Goal: Information Seeking & Learning: Learn about a topic

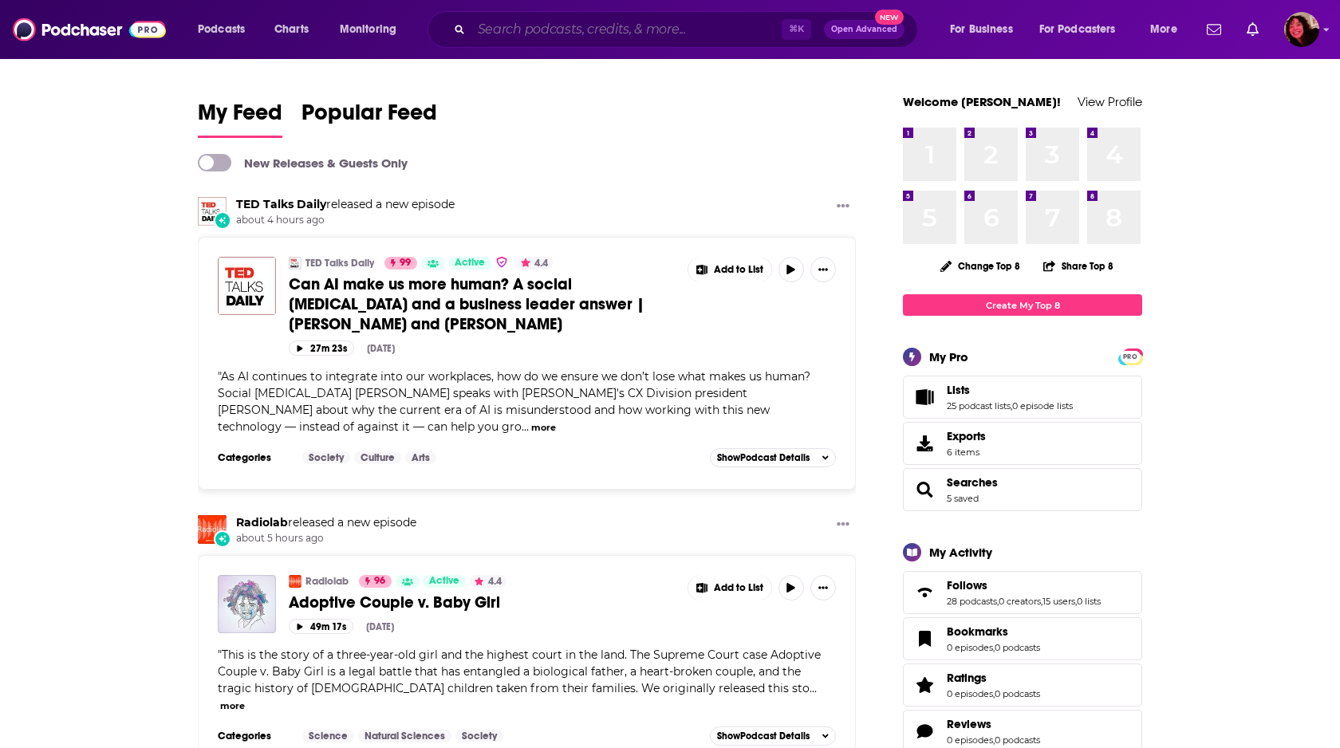
click at [522, 29] on input "Search podcasts, credits, & more..." at bounding box center [626, 30] width 310 height 26
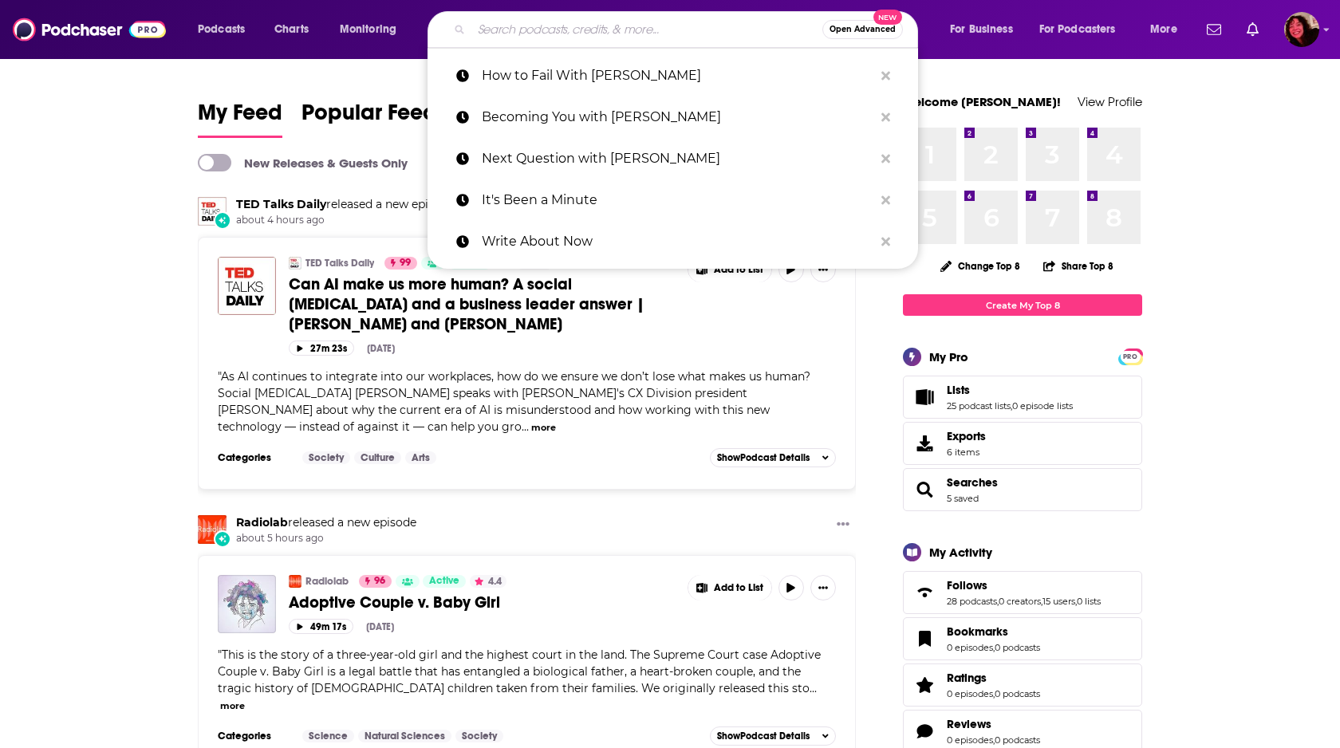
paste input "The Stuph File Program"
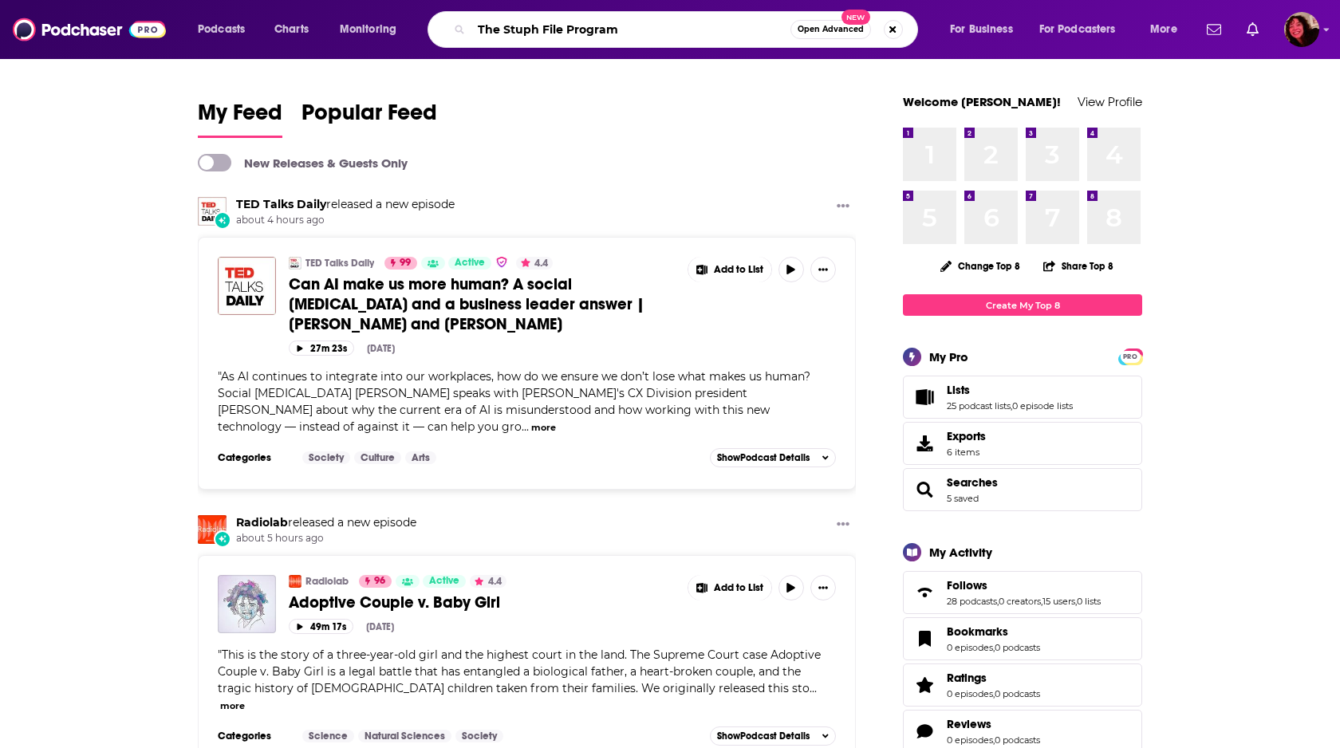
type input "The Stuph File Program"
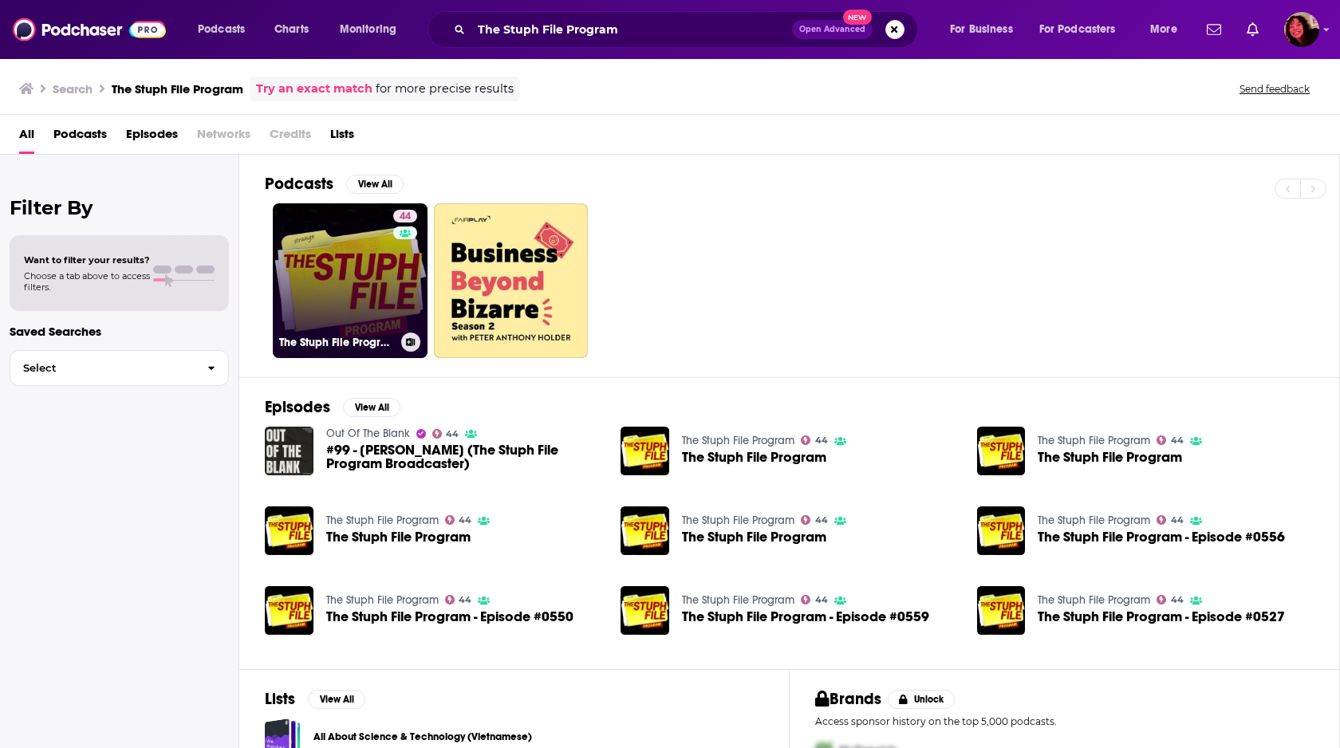
click at [343, 265] on link "44 The Stuph File Program" at bounding box center [350, 280] width 155 height 155
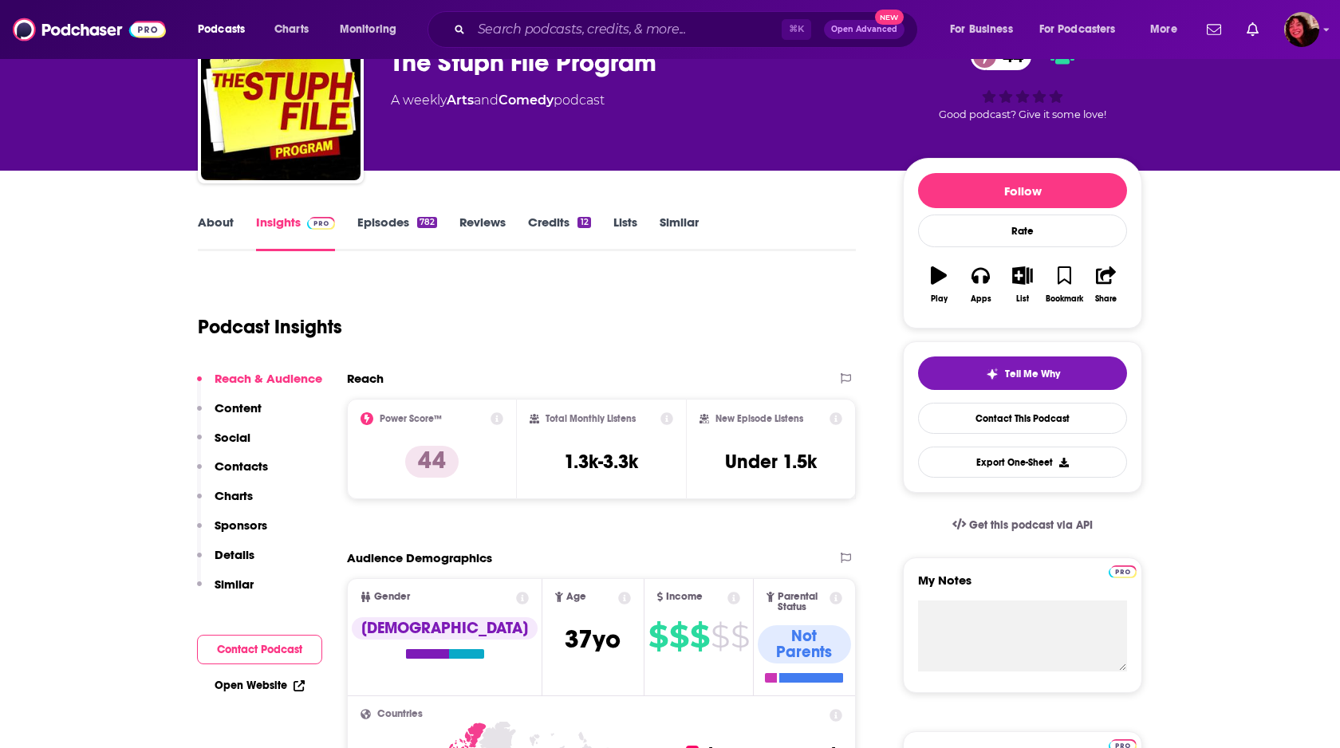
scroll to position [112, 0]
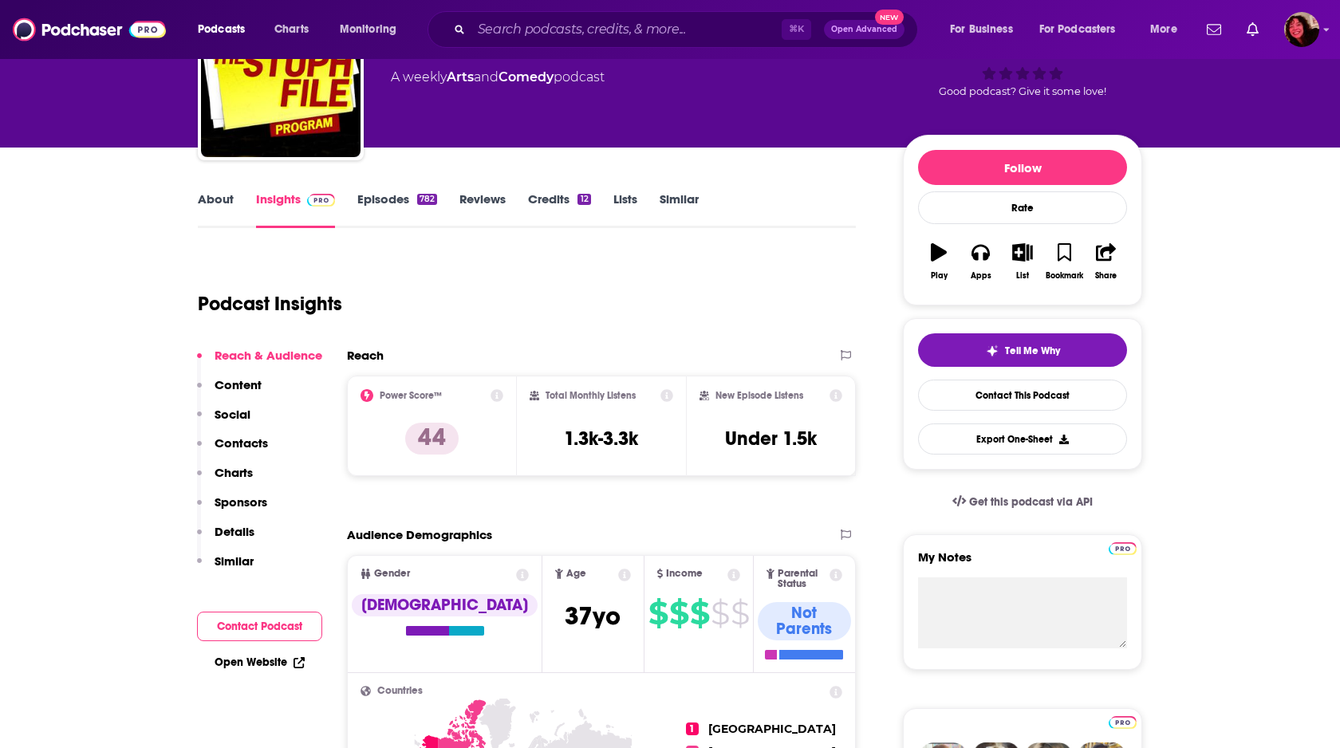
click at [211, 200] on link "About" at bounding box center [216, 209] width 36 height 37
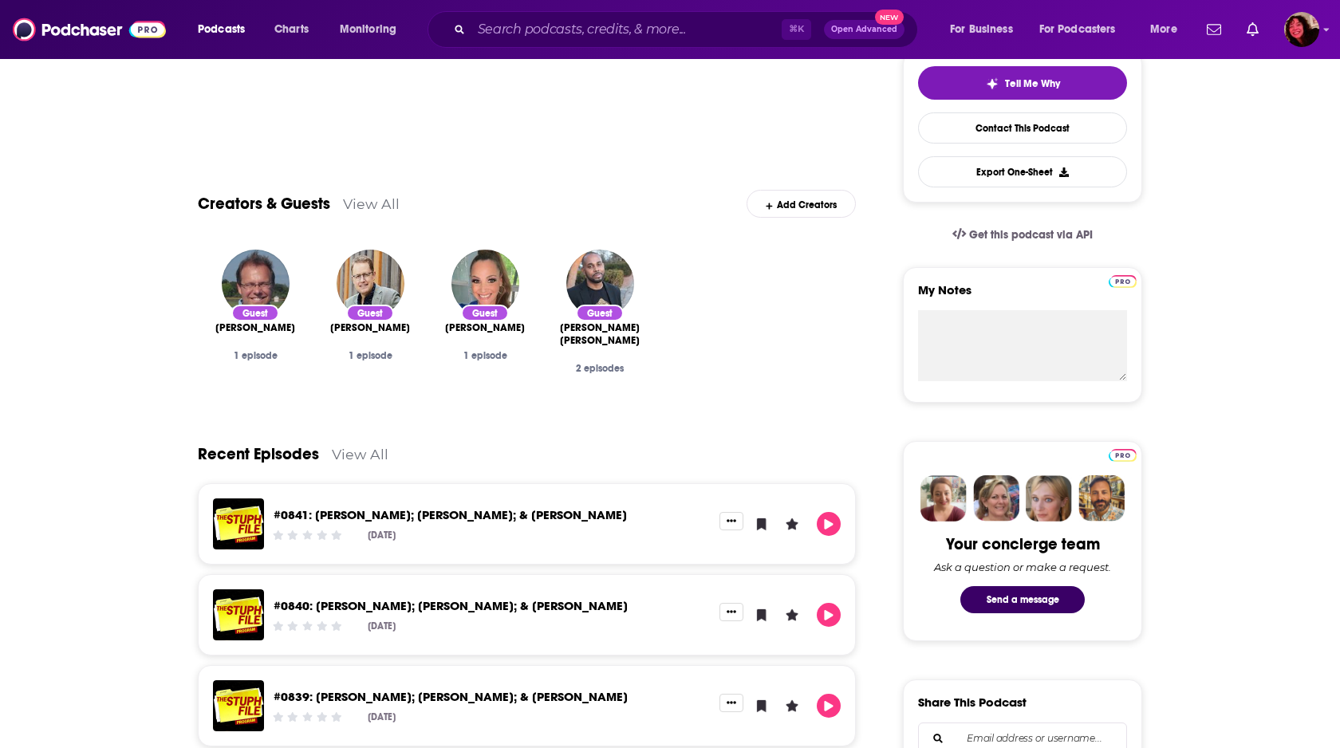
scroll to position [203, 0]
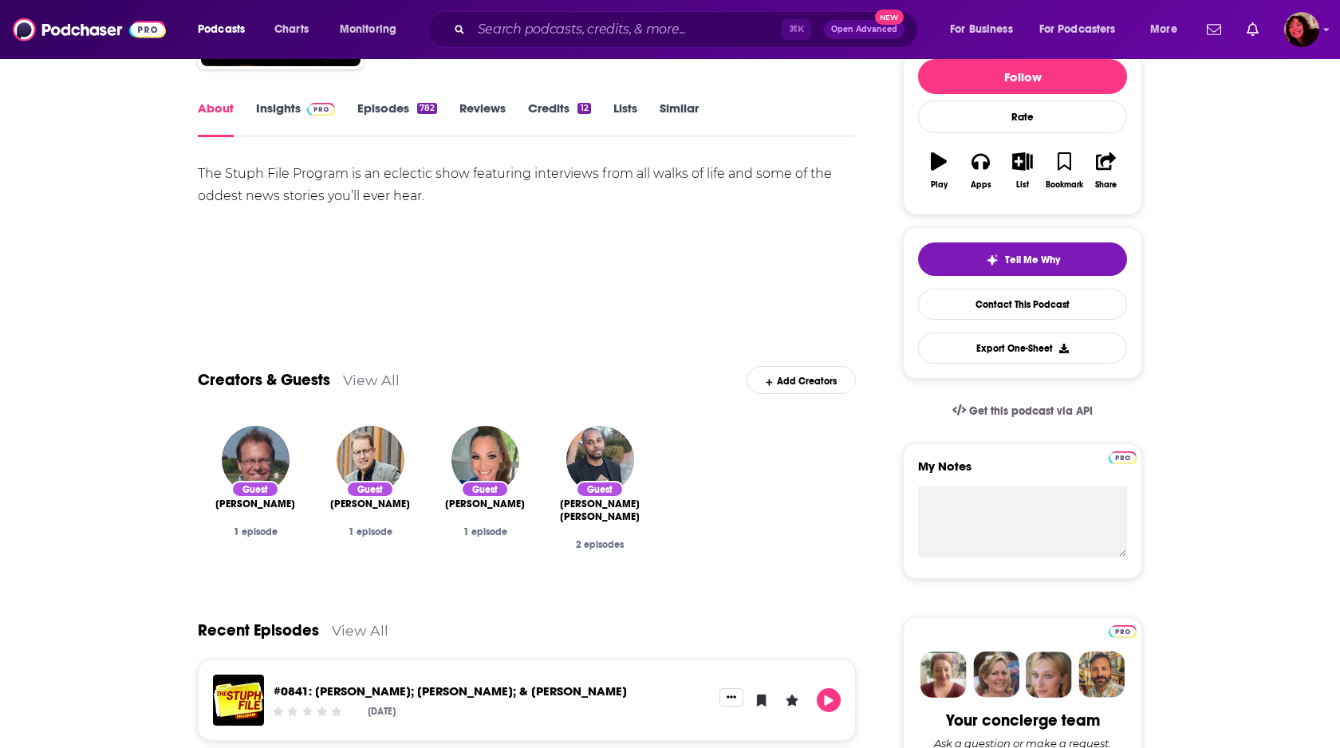
click at [380, 110] on link "Episodes 782" at bounding box center [397, 118] width 80 height 37
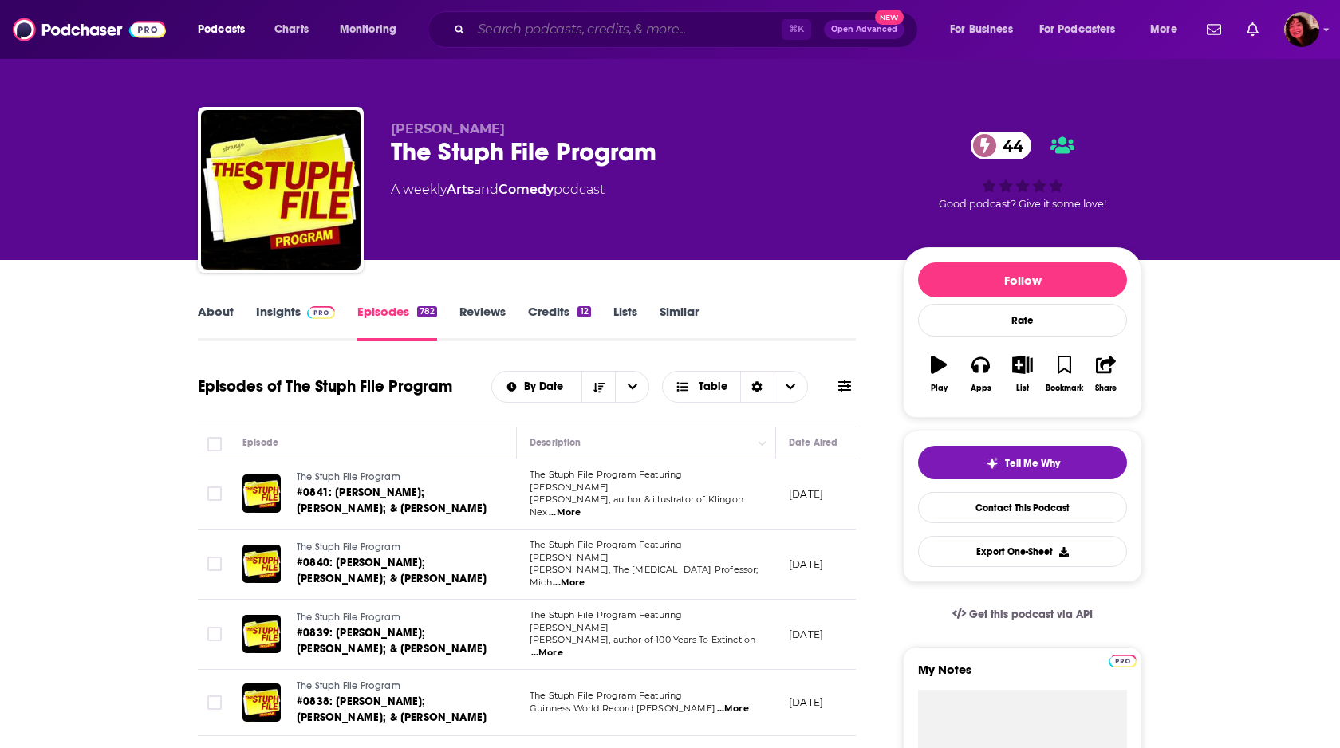
click at [537, 34] on input "Search podcasts, credits, & more..." at bounding box center [626, 30] width 310 height 26
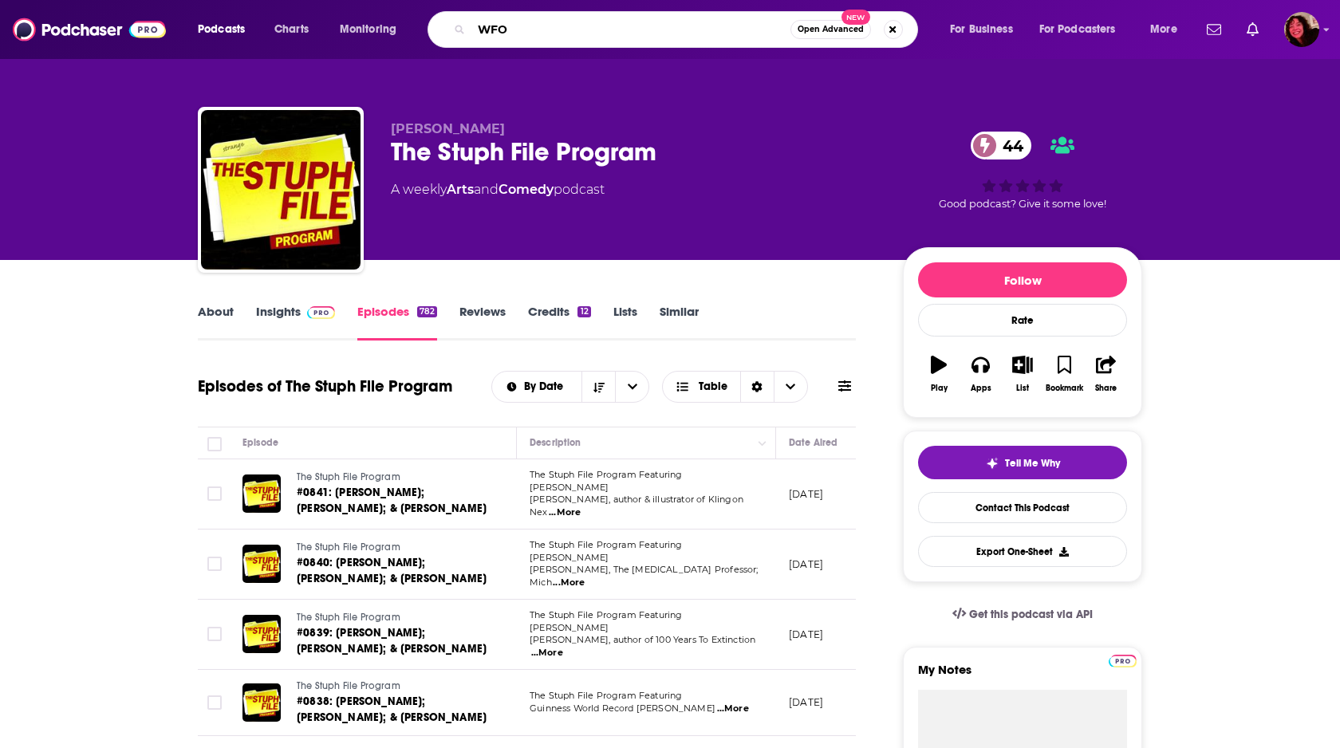
type input "WFOD"
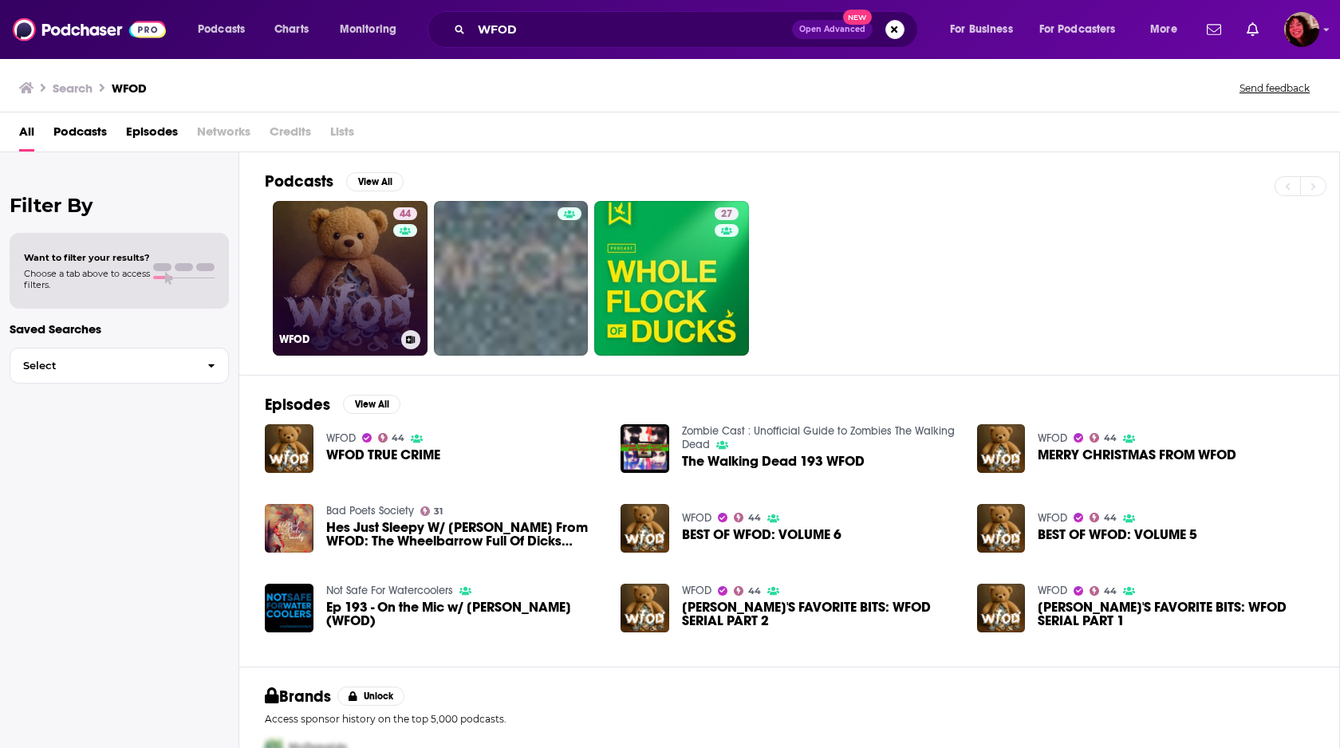
click at [360, 286] on link "44 WFOD" at bounding box center [350, 278] width 155 height 155
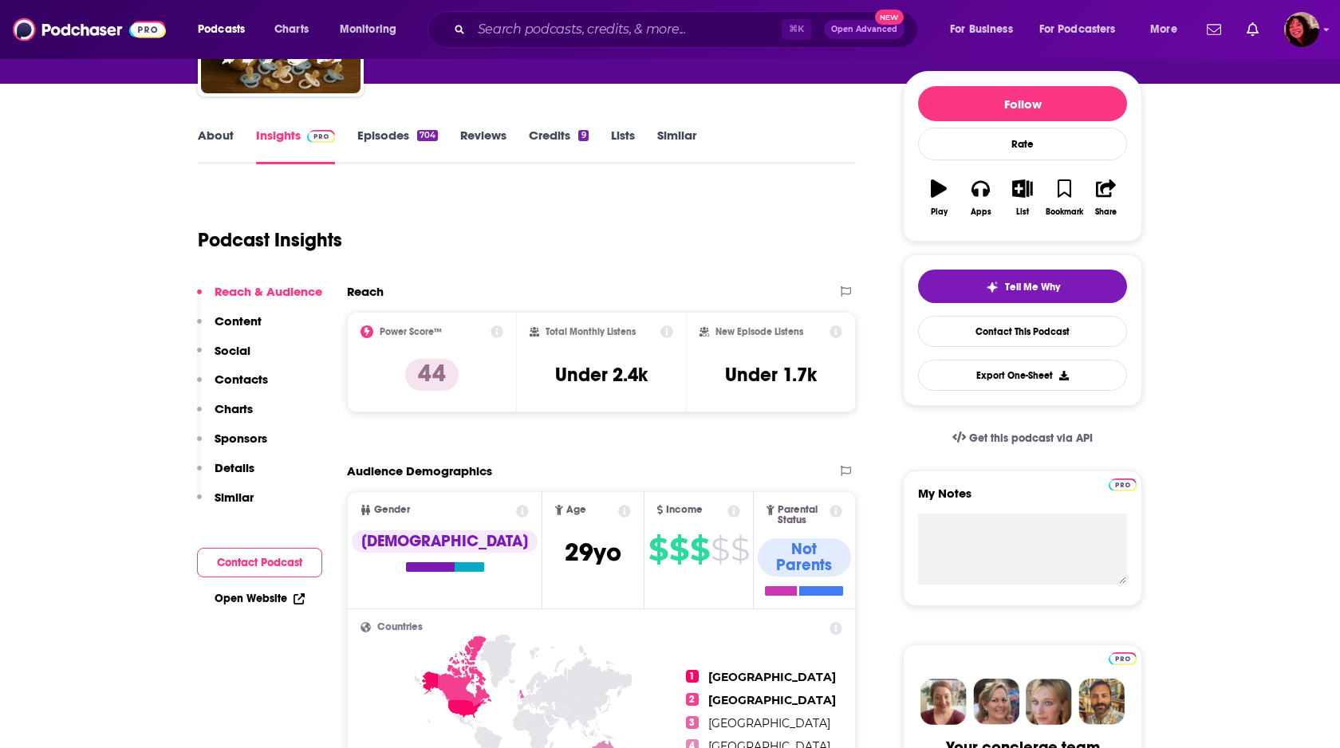
scroll to position [173, 0]
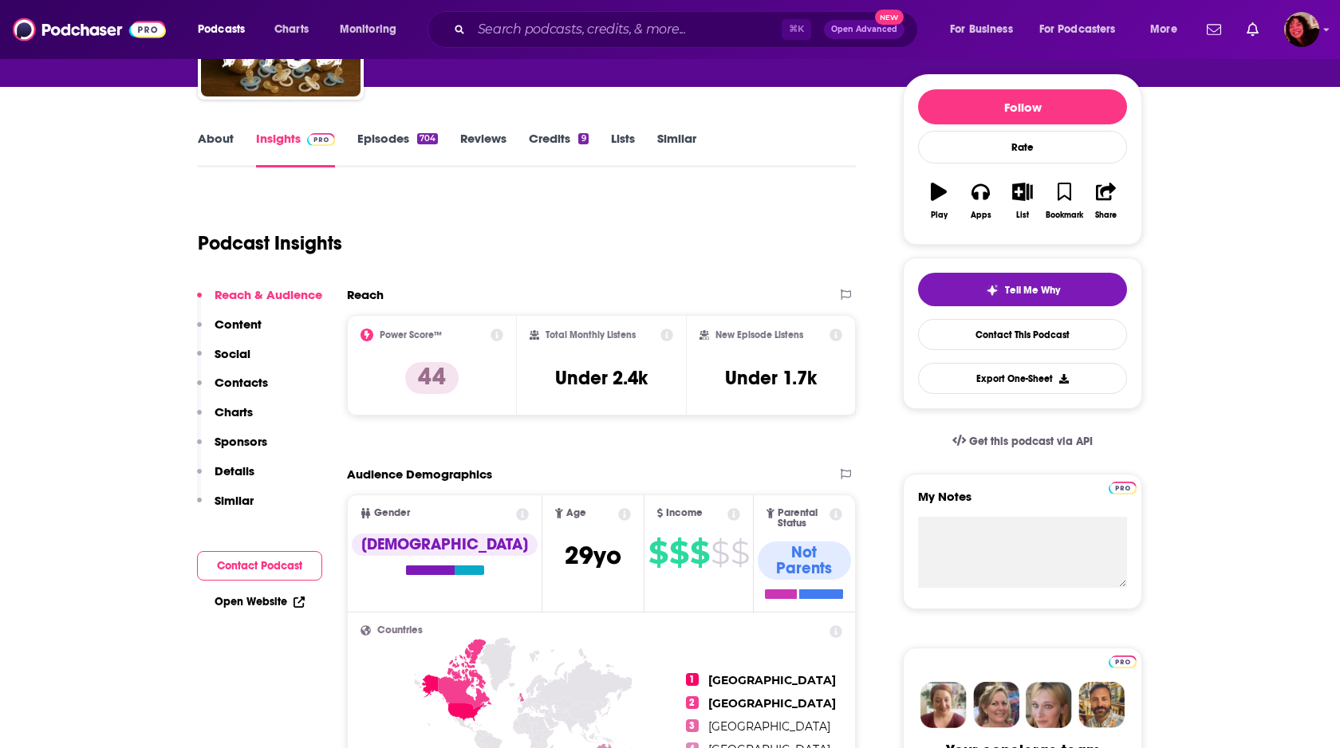
click at [411, 135] on link "Episodes 704" at bounding box center [397, 149] width 81 height 37
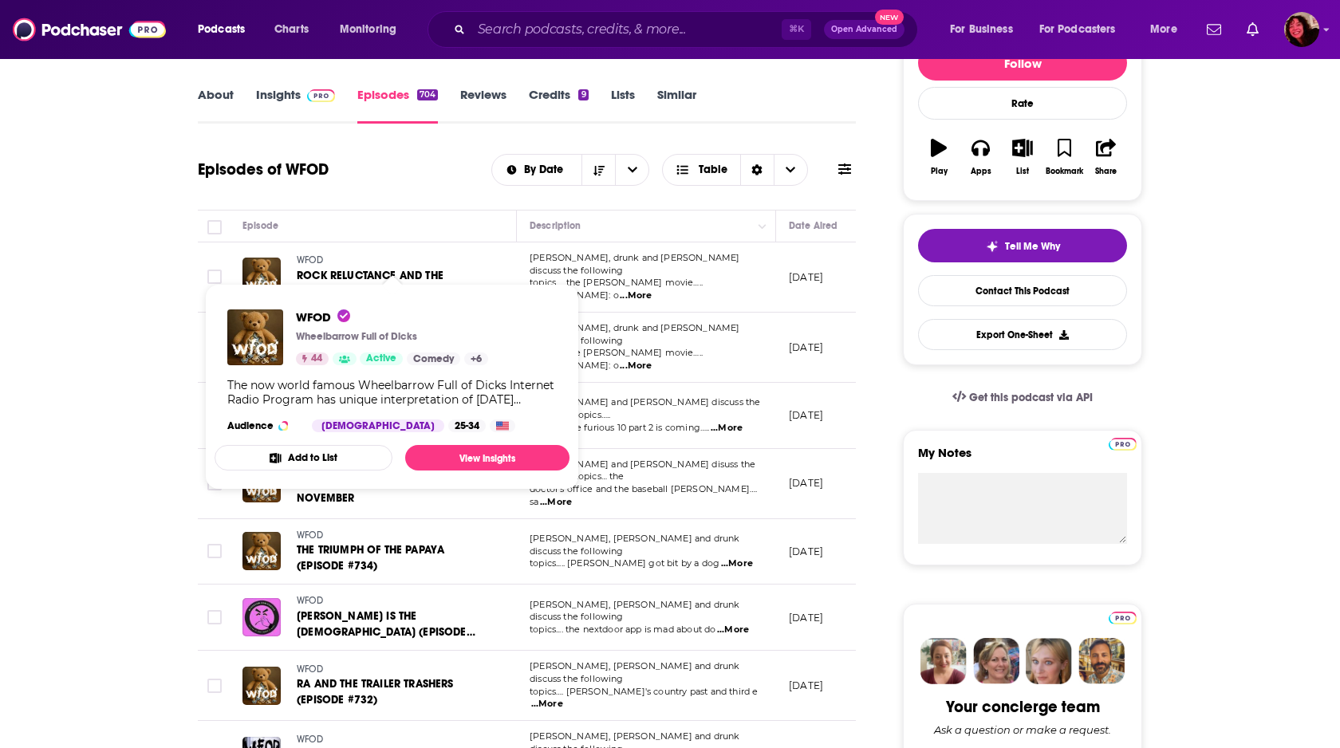
scroll to position [216, 0]
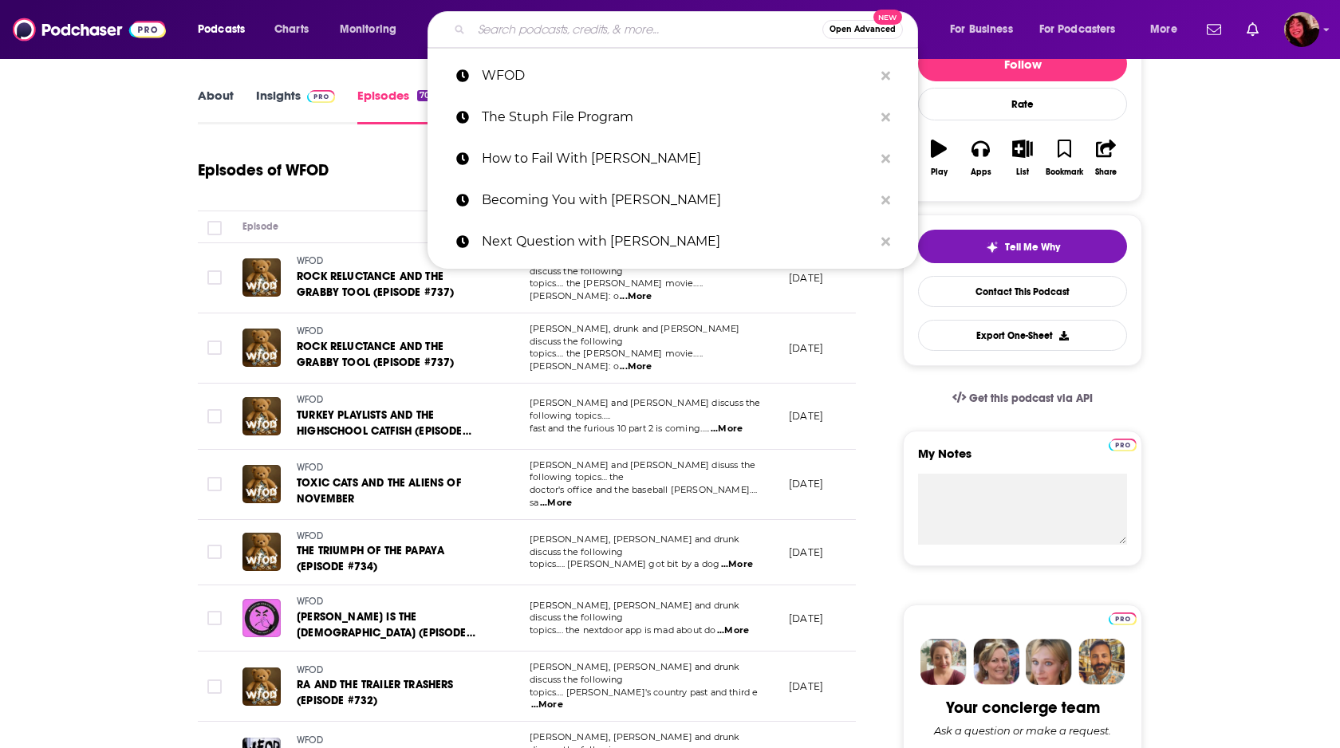
click at [517, 33] on input "Search podcasts, credits, & more..." at bounding box center [646, 30] width 351 height 26
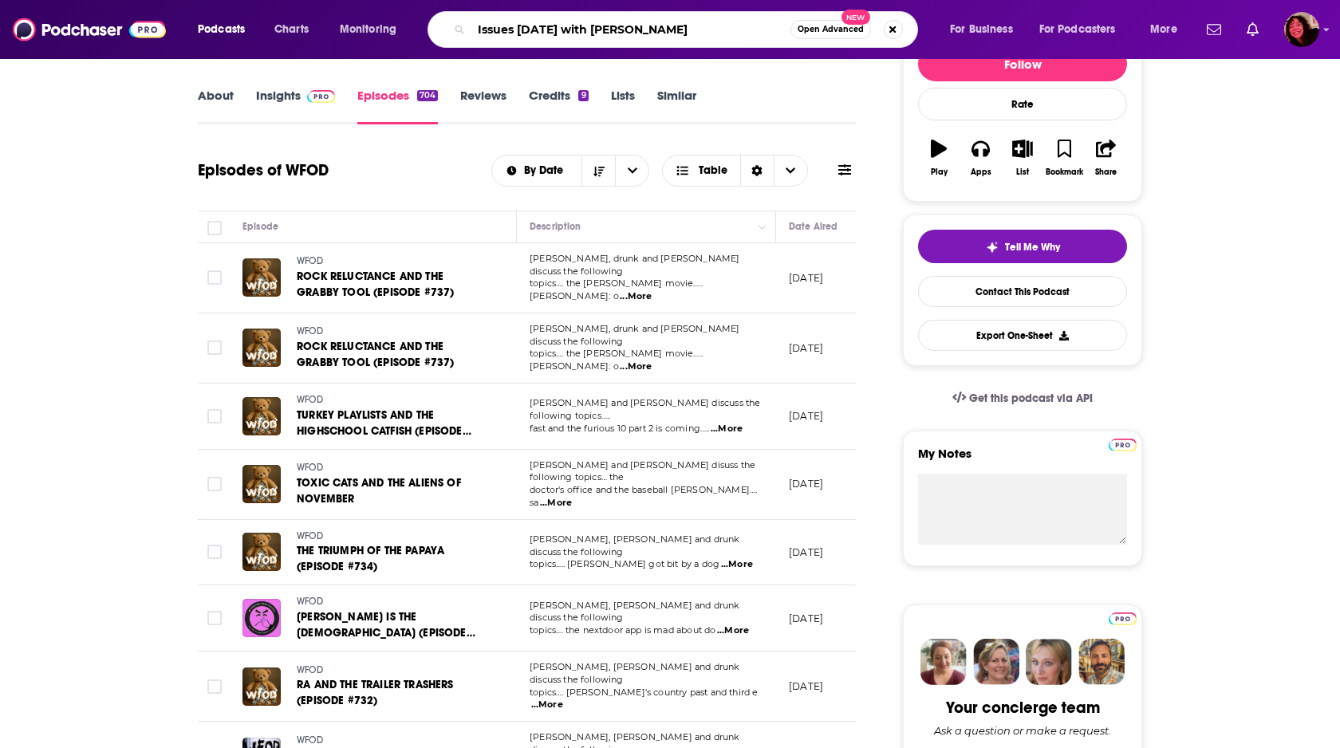
type input "Issues Today with Bob Gourley"
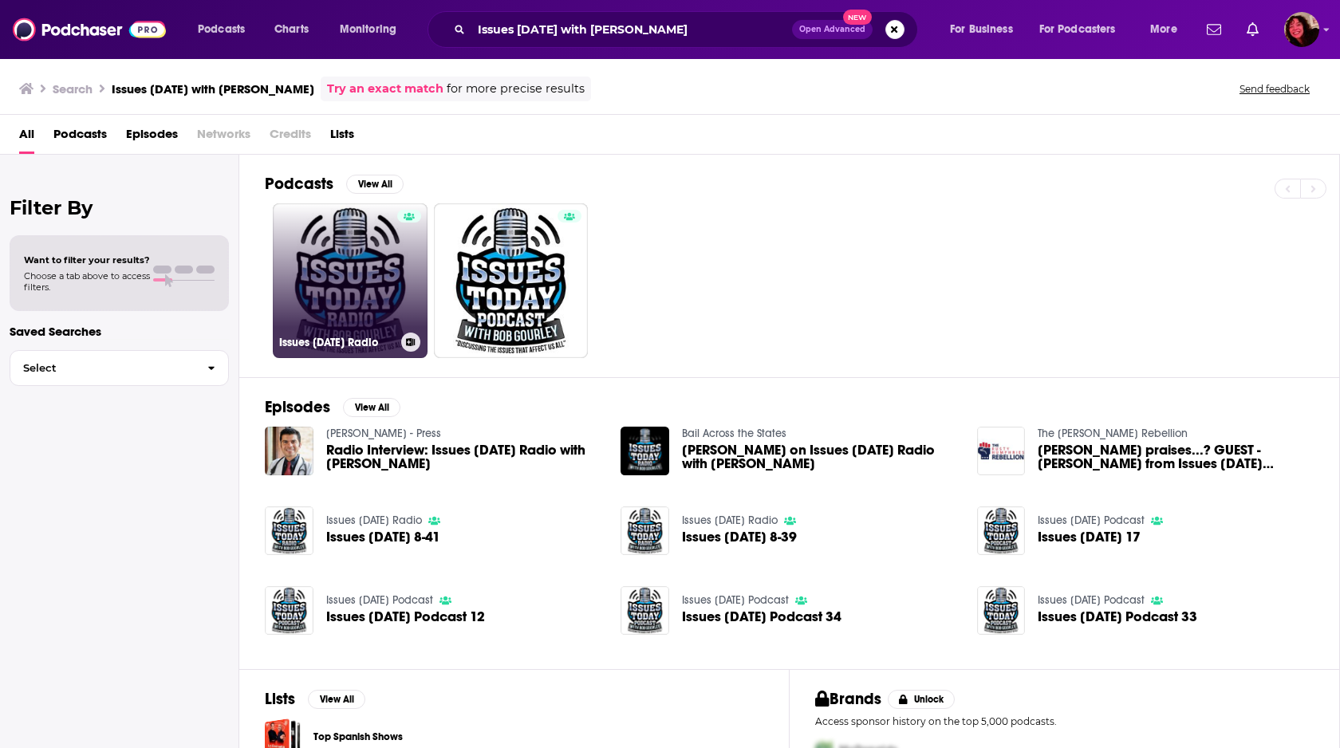
click at [339, 285] on link "Issues Today Radio" at bounding box center [350, 280] width 155 height 155
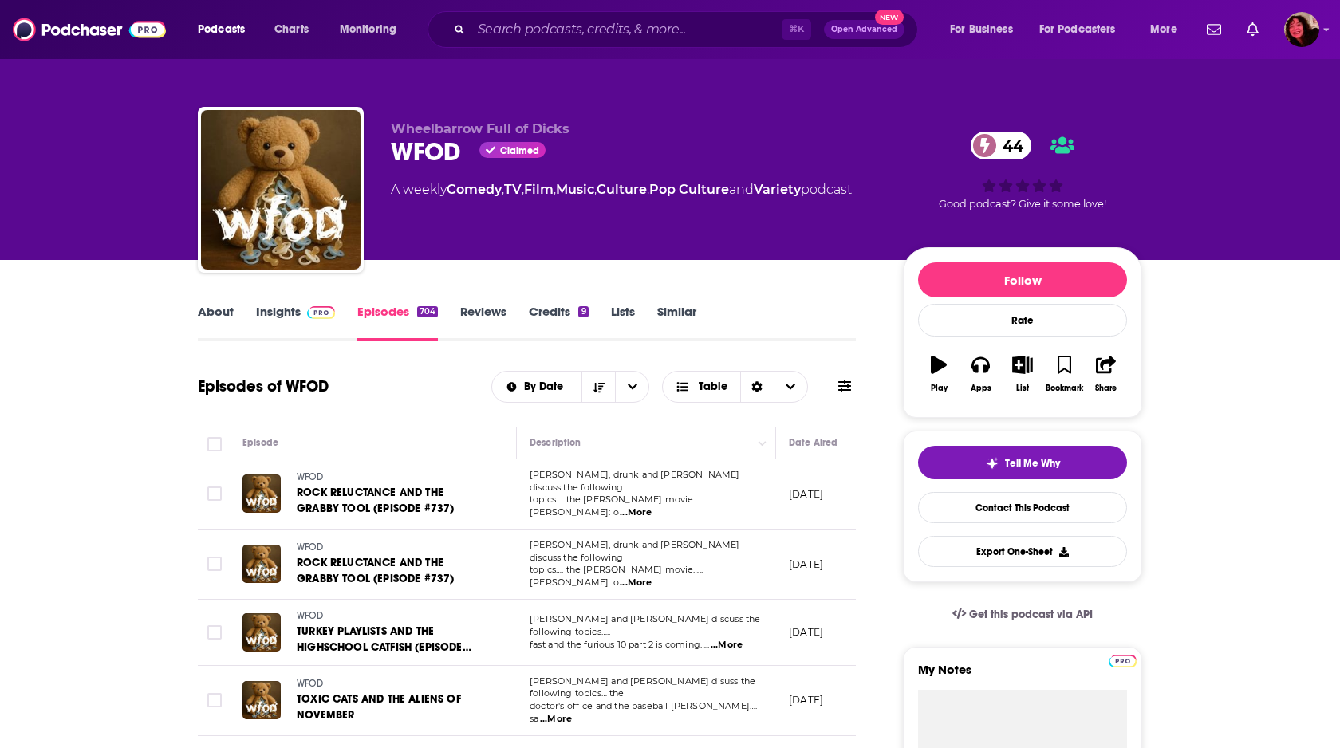
click at [220, 321] on link "About" at bounding box center [216, 322] width 36 height 37
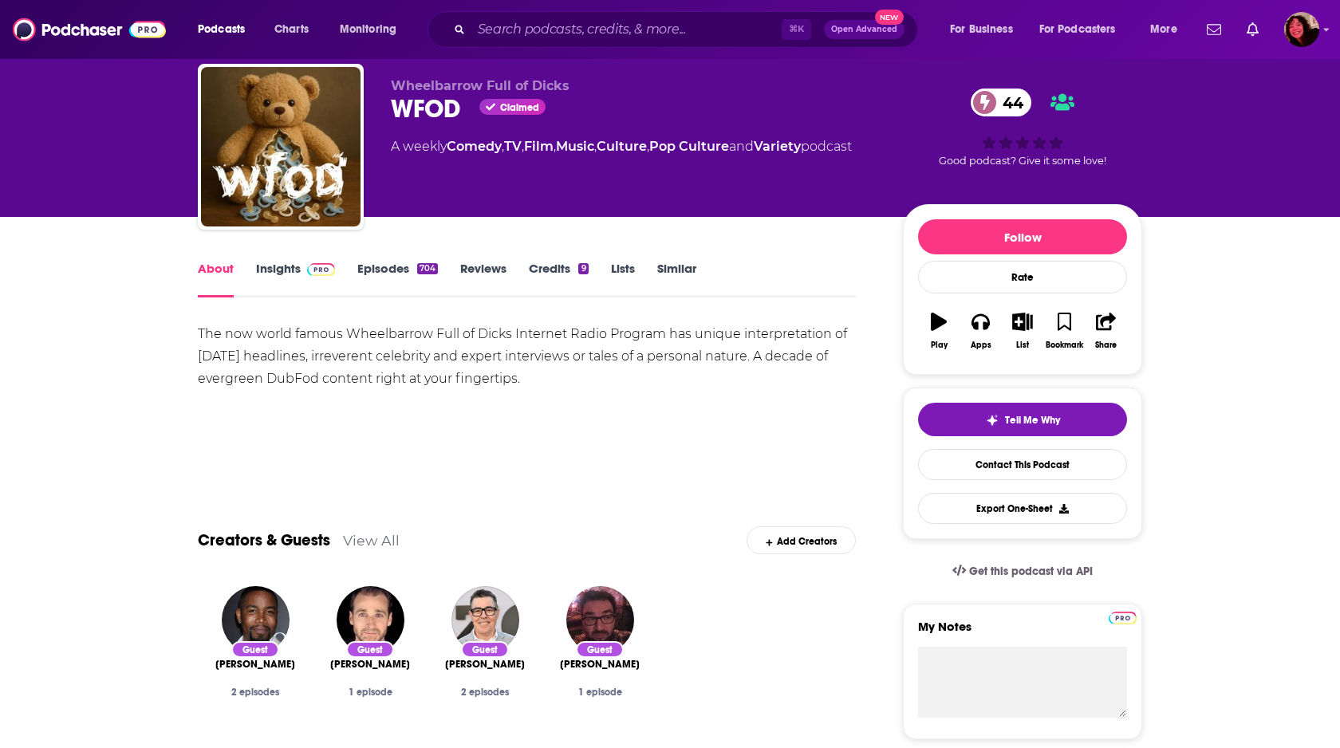
scroll to position [49, 0]
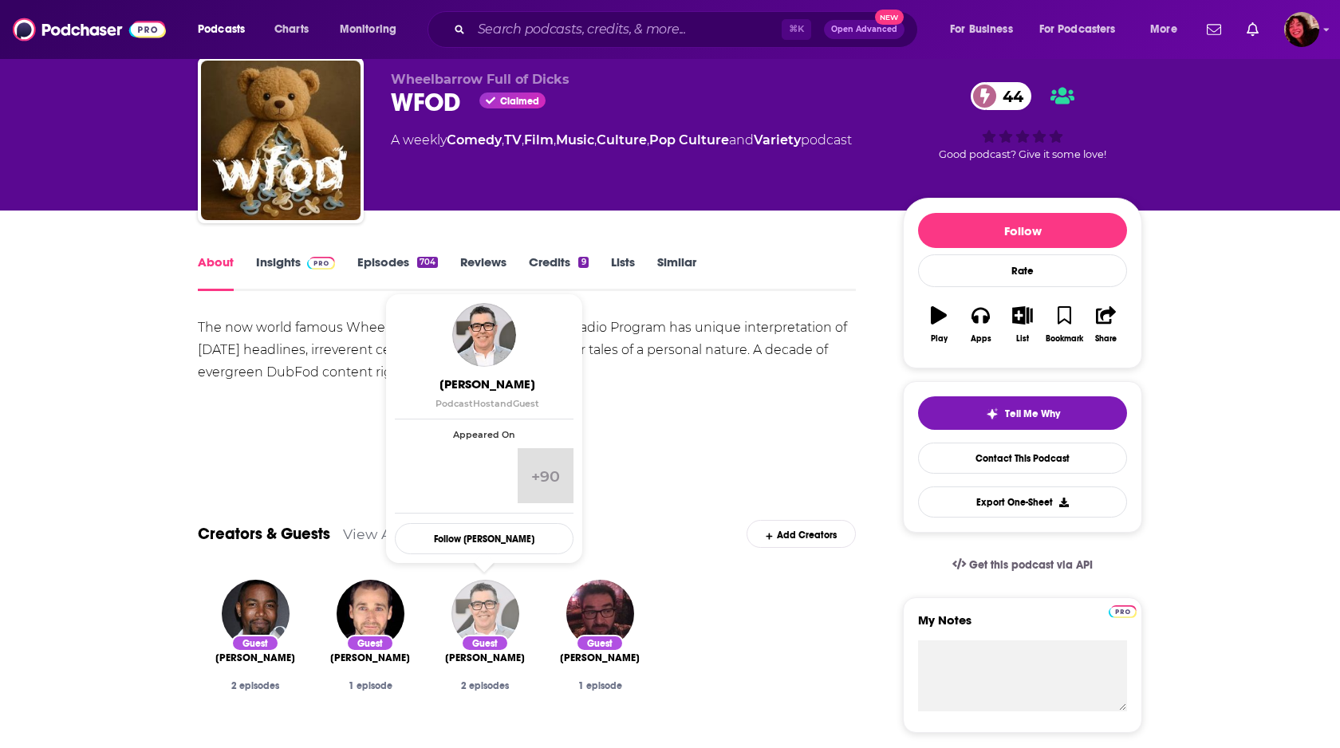
click at [481, 612] on img "Adam Carolla" at bounding box center [485, 614] width 68 height 68
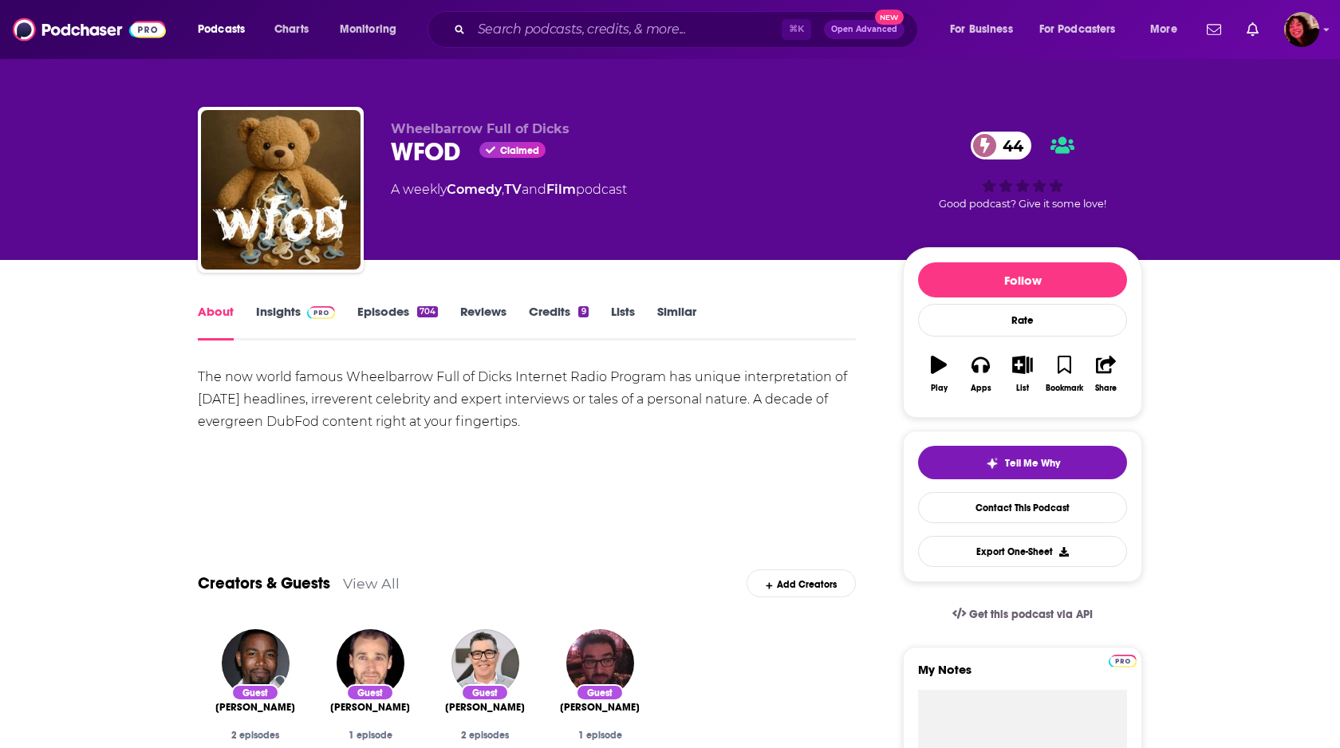
click at [284, 313] on link "Insights" at bounding box center [295, 322] width 79 height 37
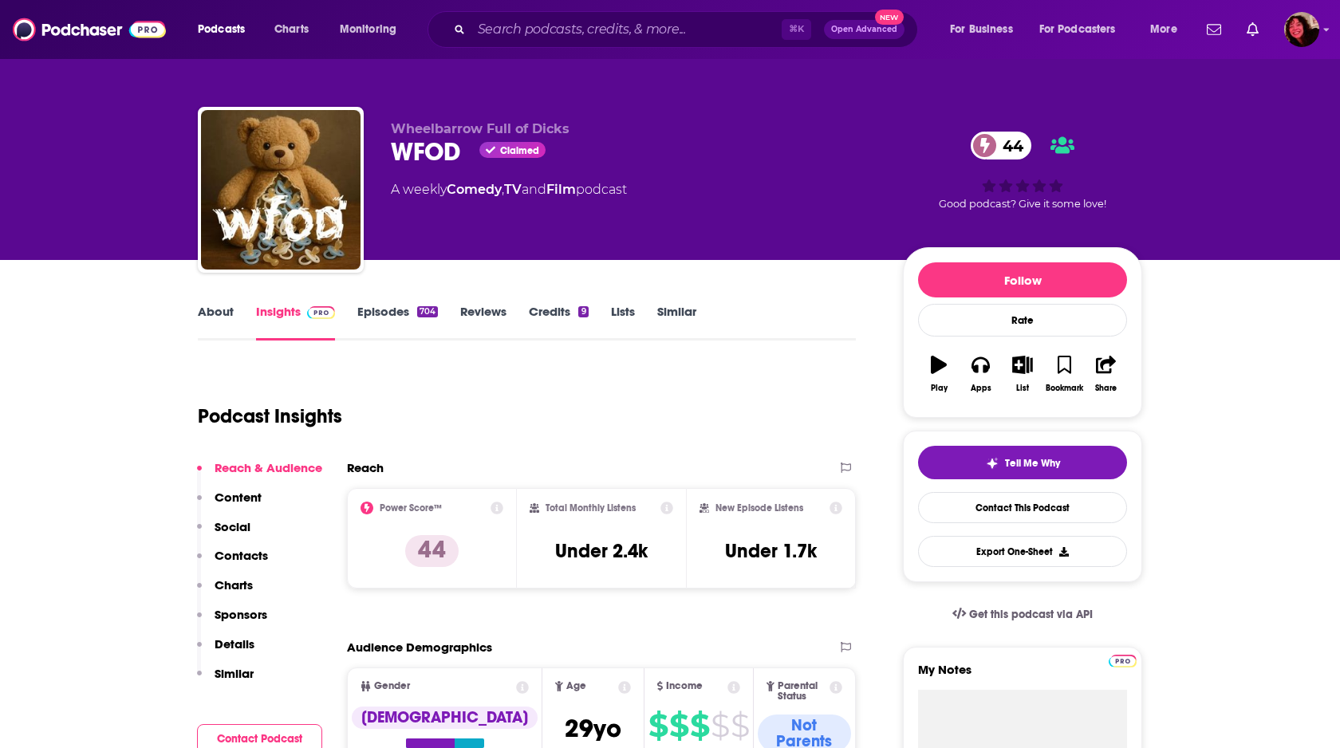
click at [549, 314] on link "Credits 9" at bounding box center [558, 322] width 59 height 37
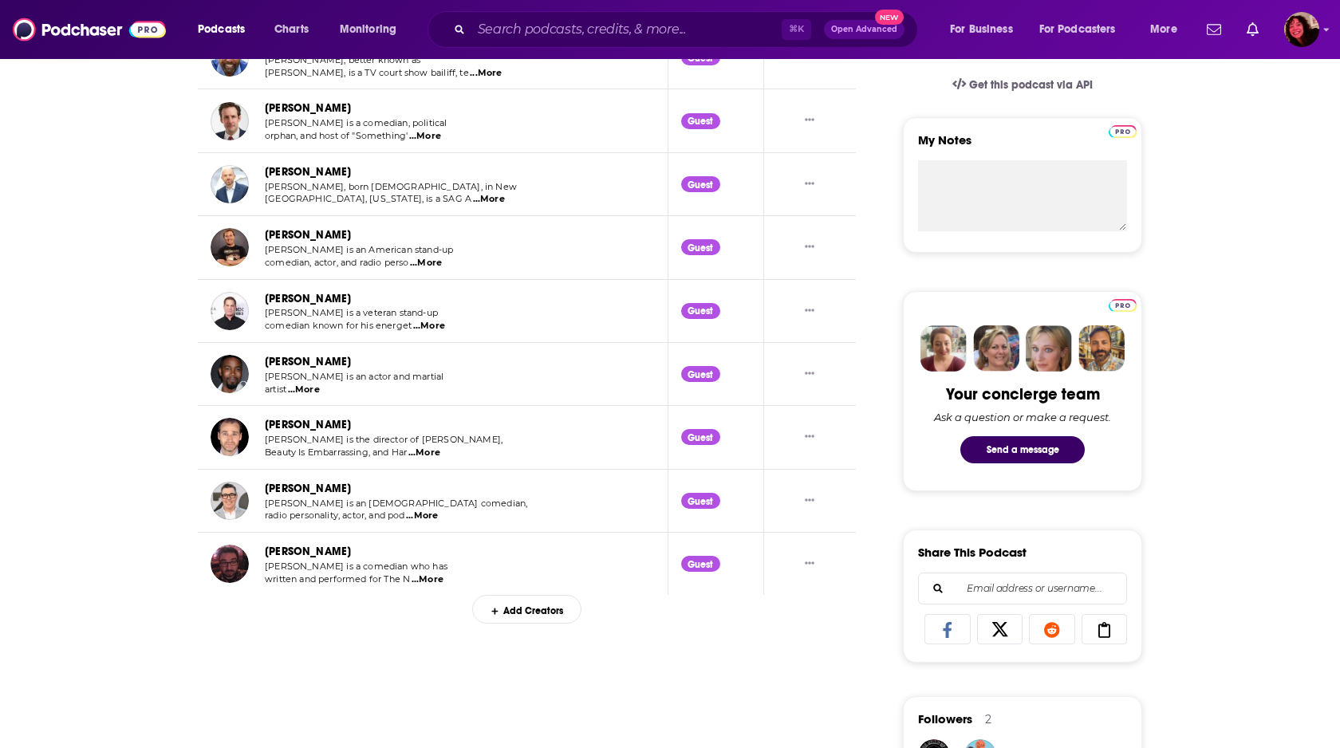
scroll to position [329, 0]
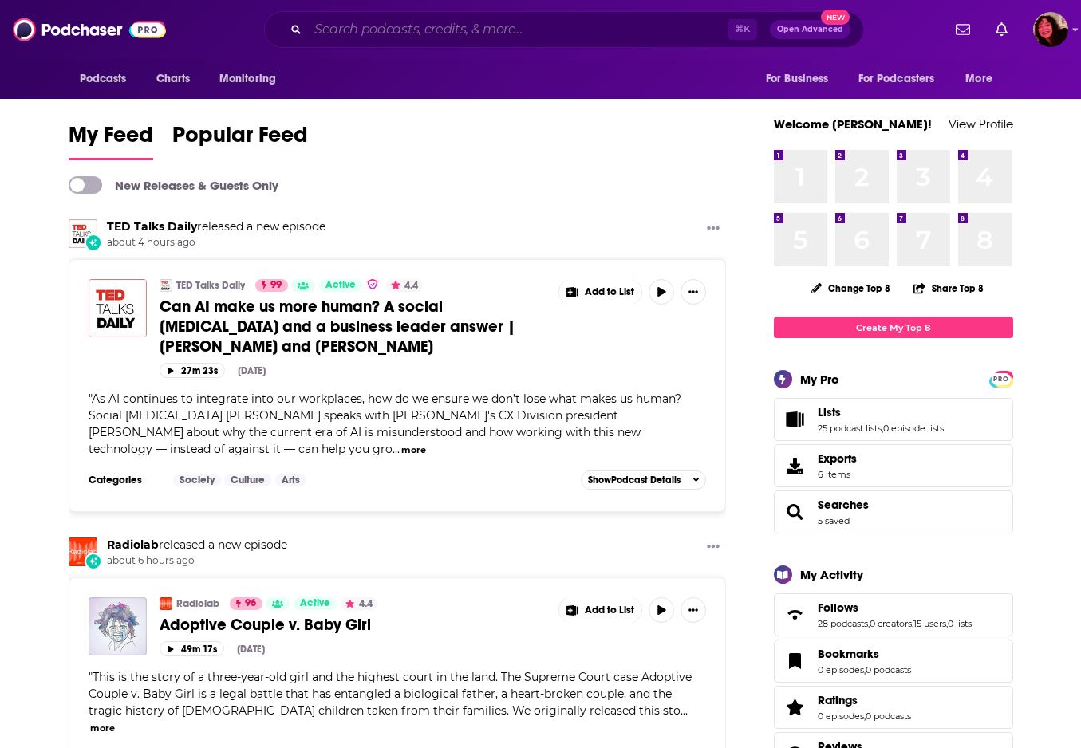
click at [366, 28] on input "Search podcasts, credits, & more..." at bounding box center [517, 30] width 419 height 26
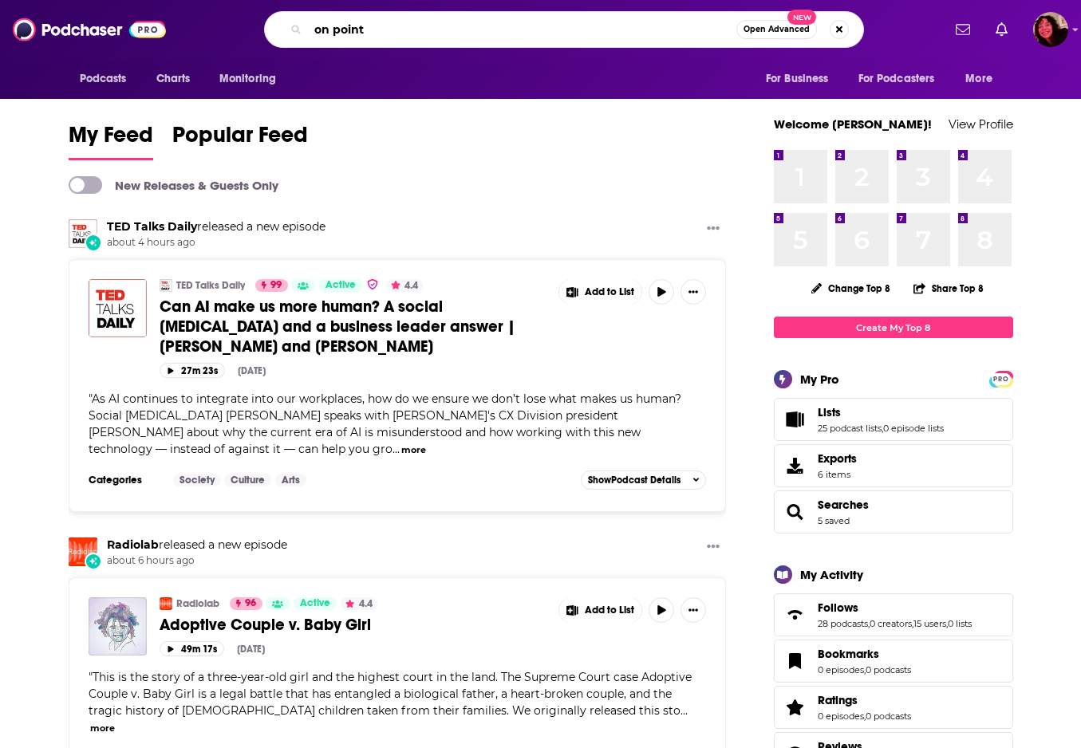
type input "on point"
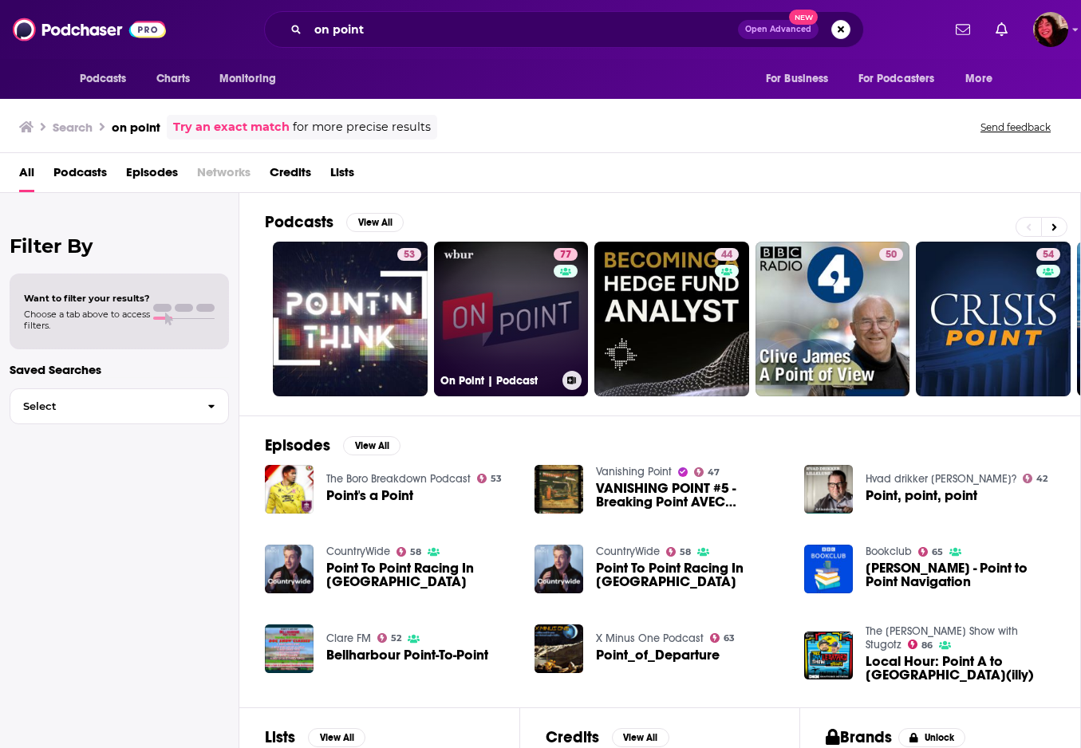
click at [505, 303] on link "77 On Point | Podcast" at bounding box center [511, 319] width 155 height 155
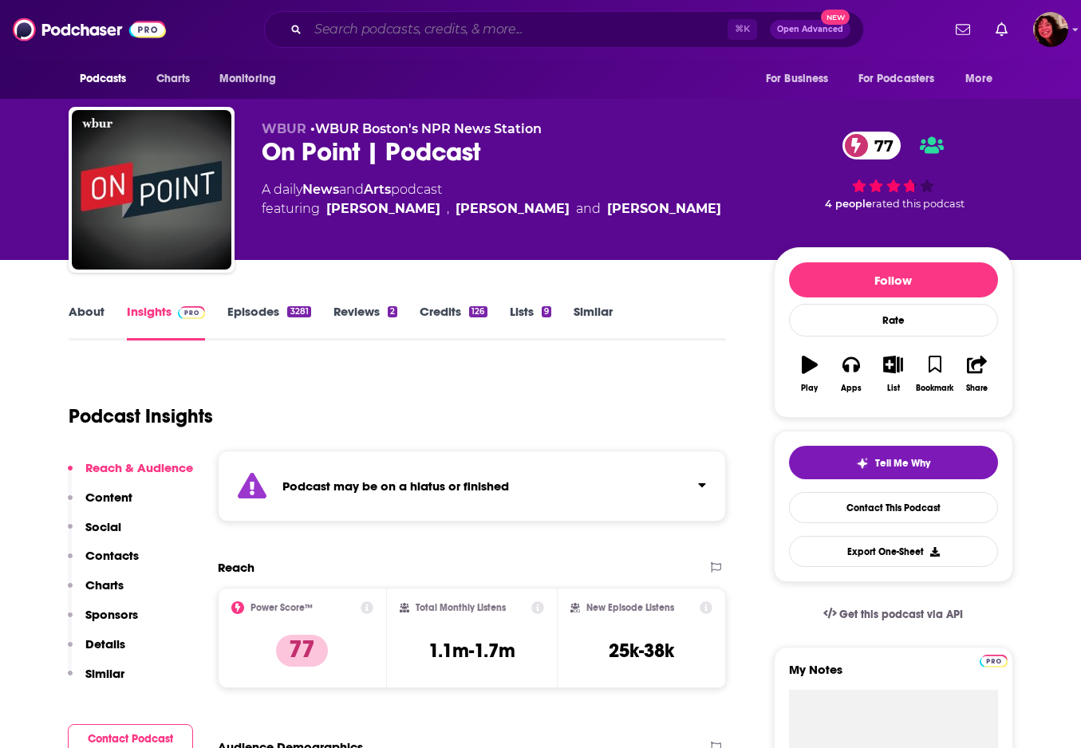
click at [430, 30] on input "Search podcasts, credits, & more..." at bounding box center [517, 30] width 419 height 26
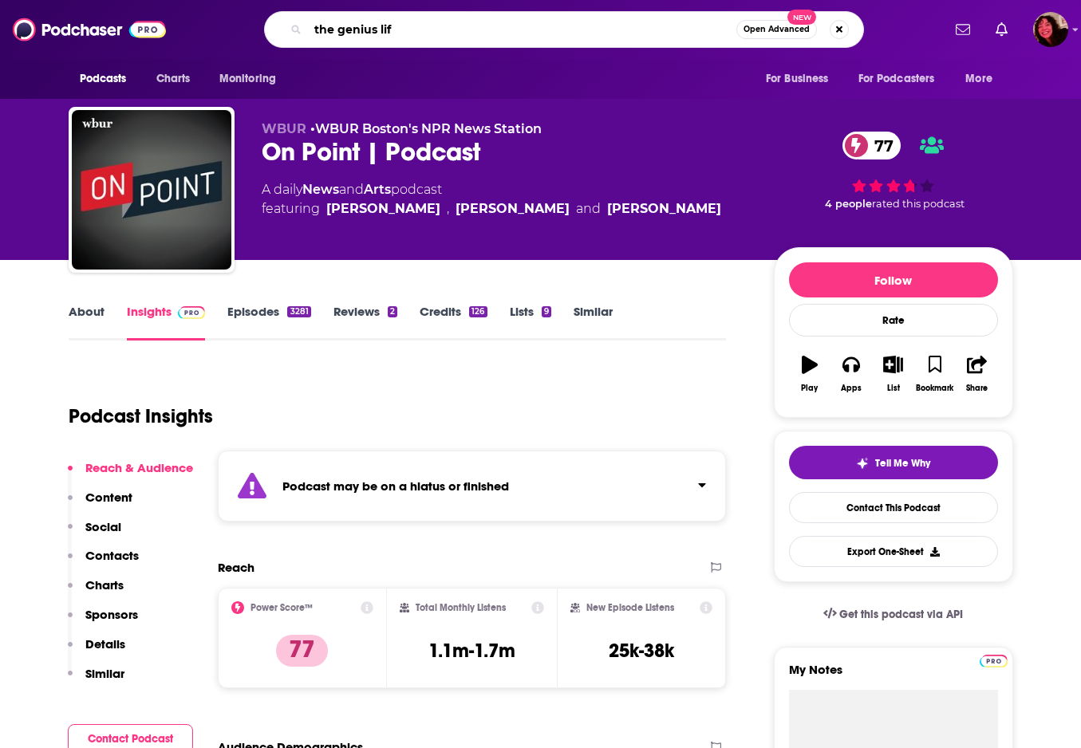
type input "the genius life"
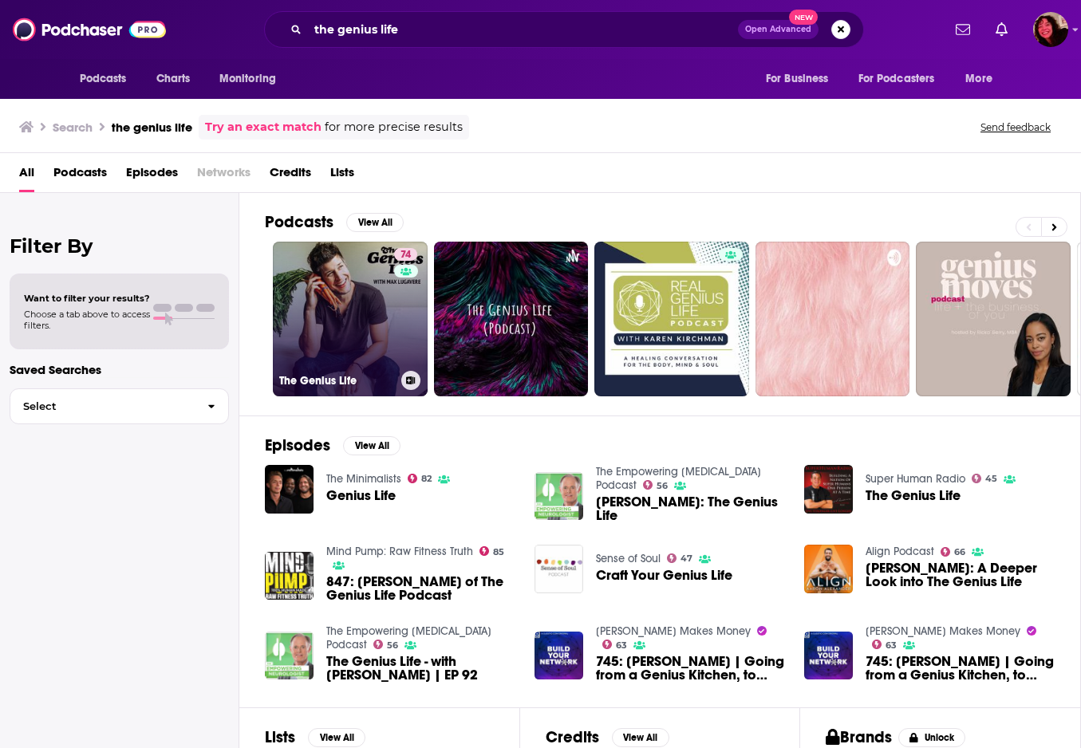
click at [380, 303] on link "74 The Genius Life" at bounding box center [350, 319] width 155 height 155
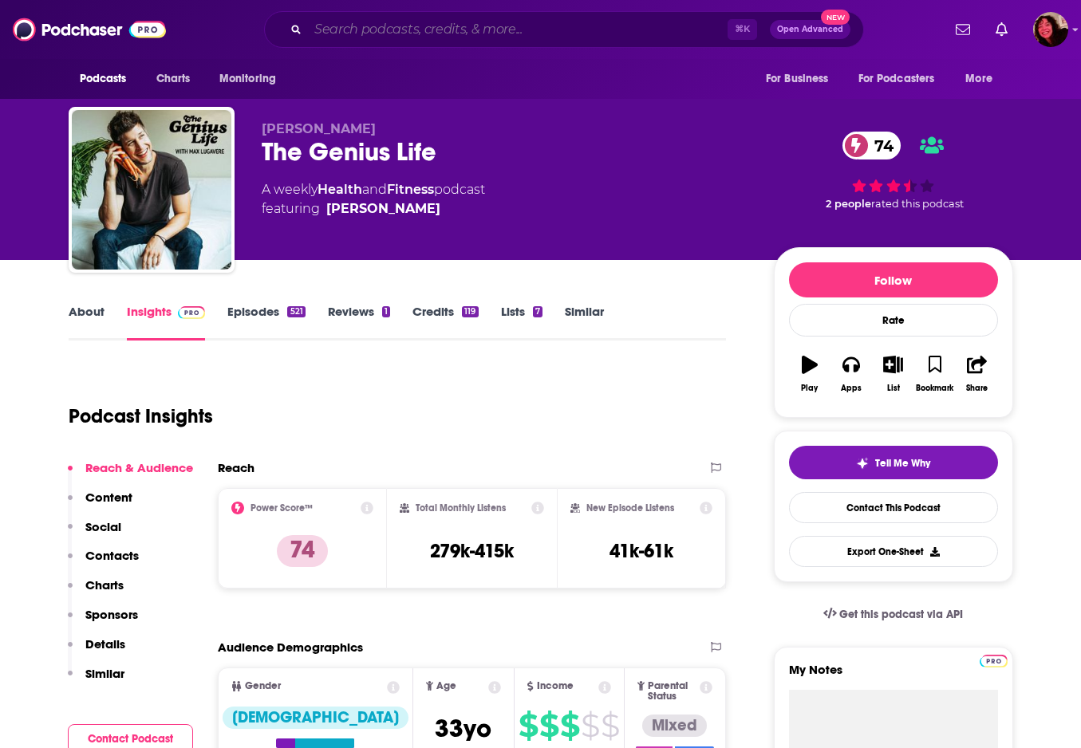
click at [425, 28] on input "Search podcasts, credits, & more..." at bounding box center [517, 30] width 419 height 26
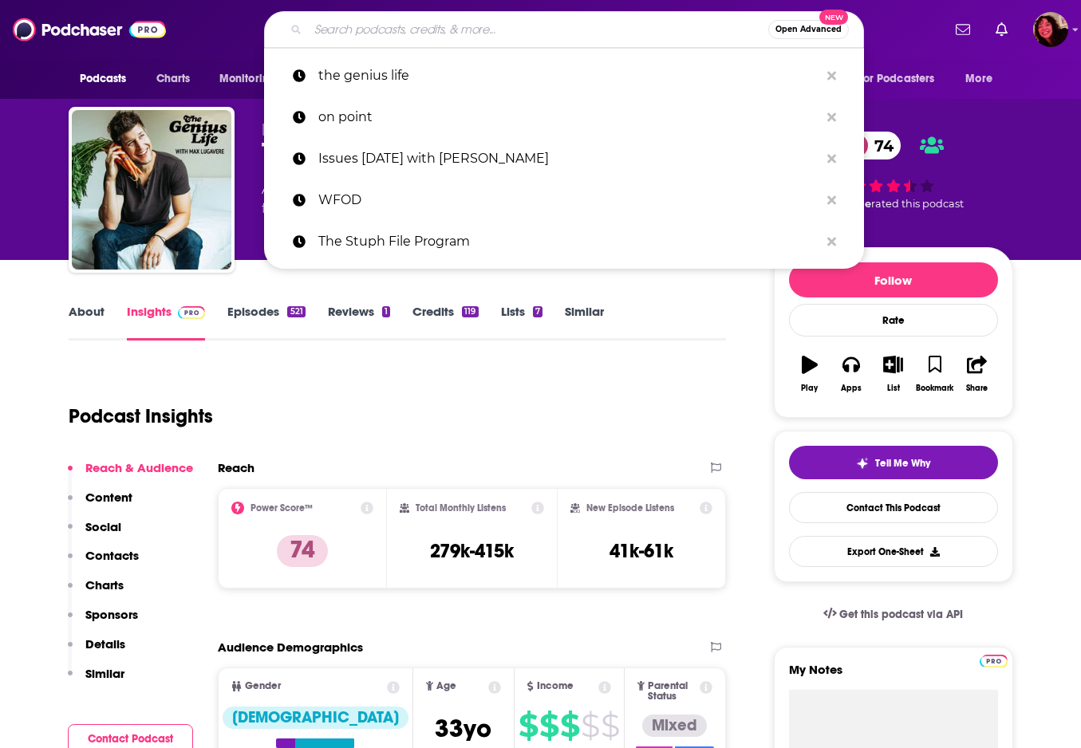
paste input "There Are No Girls on the Internet"
type input "There Are No Girls on the Internet"
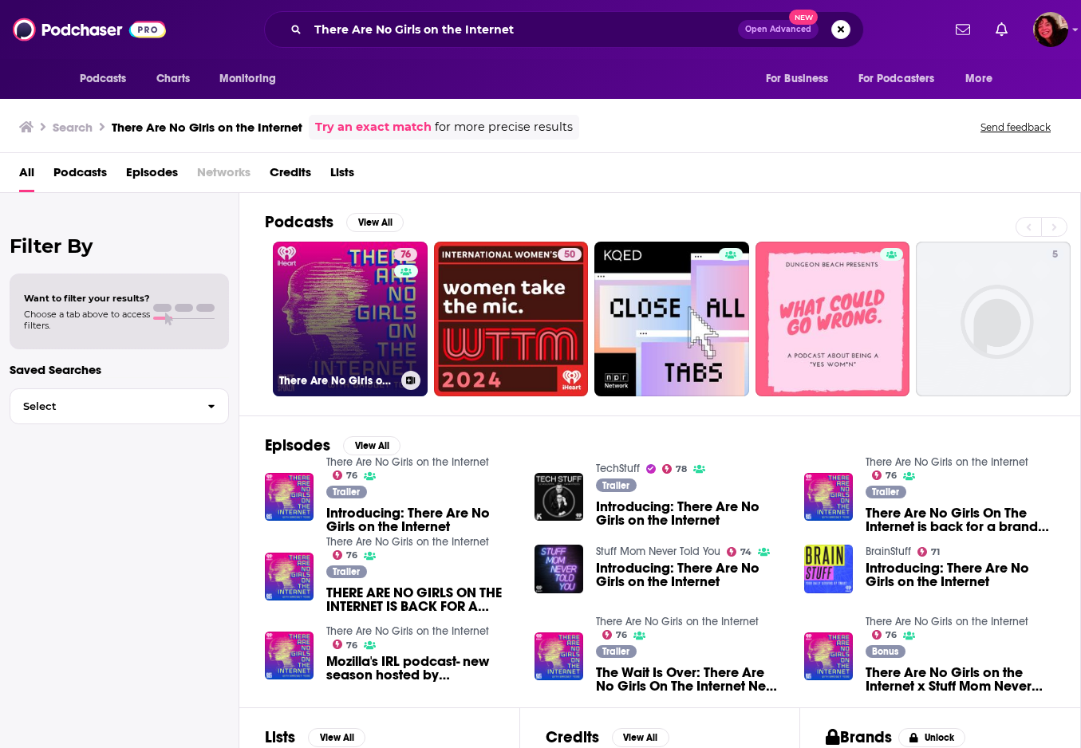
click at [350, 324] on link "76 There Are No Girls on the Internet" at bounding box center [350, 319] width 155 height 155
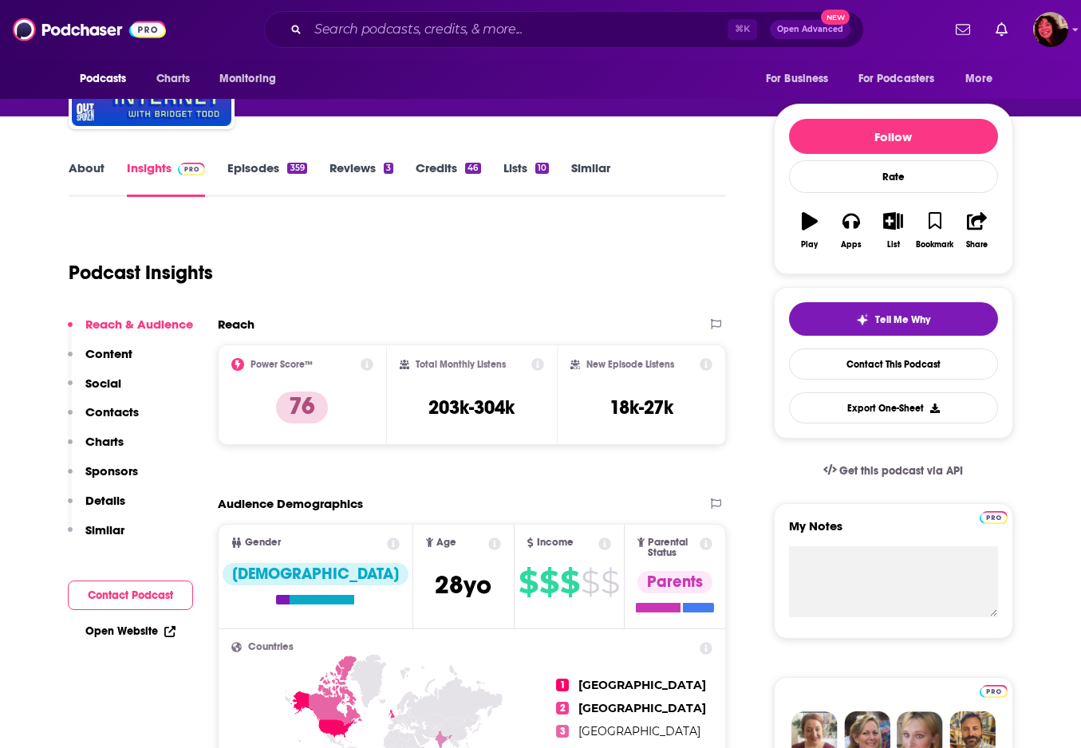
scroll to position [48, 0]
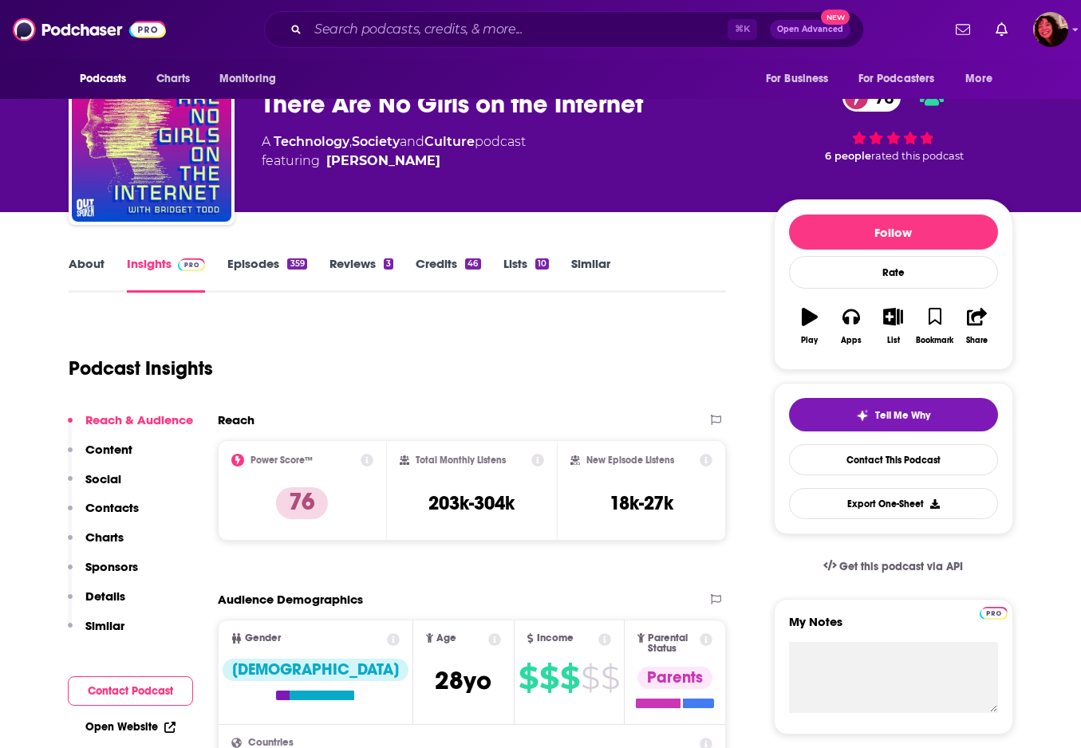
click at [86, 270] on link "About" at bounding box center [87, 274] width 36 height 37
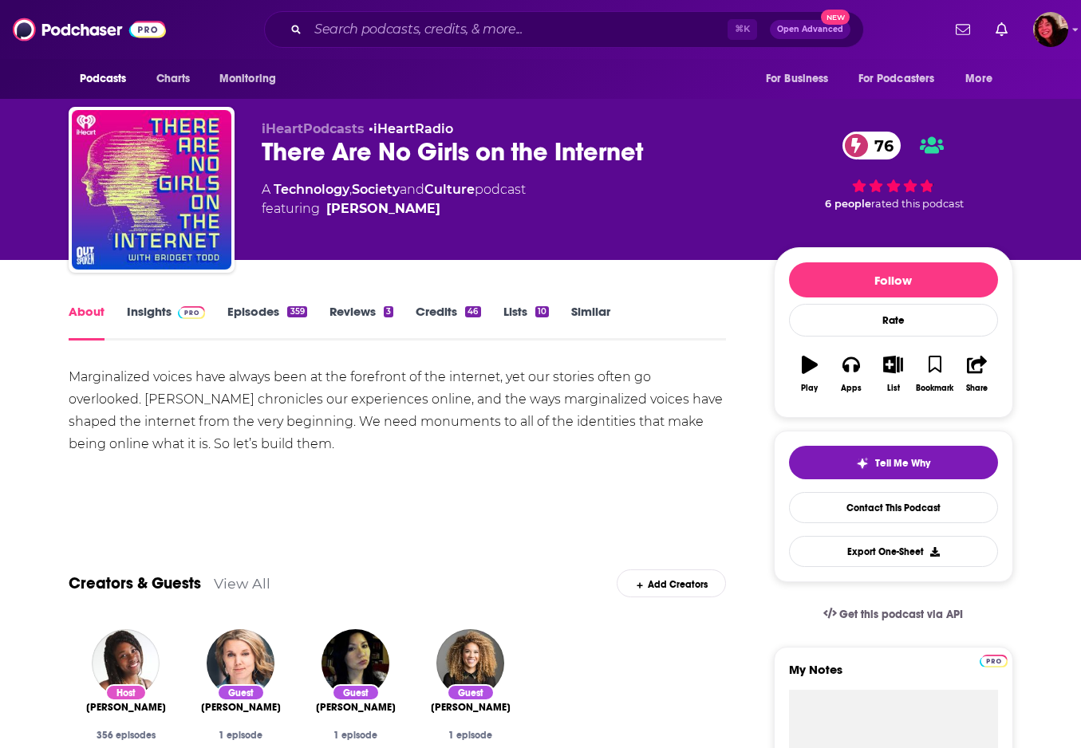
click at [155, 310] on link "Insights" at bounding box center [166, 322] width 79 height 37
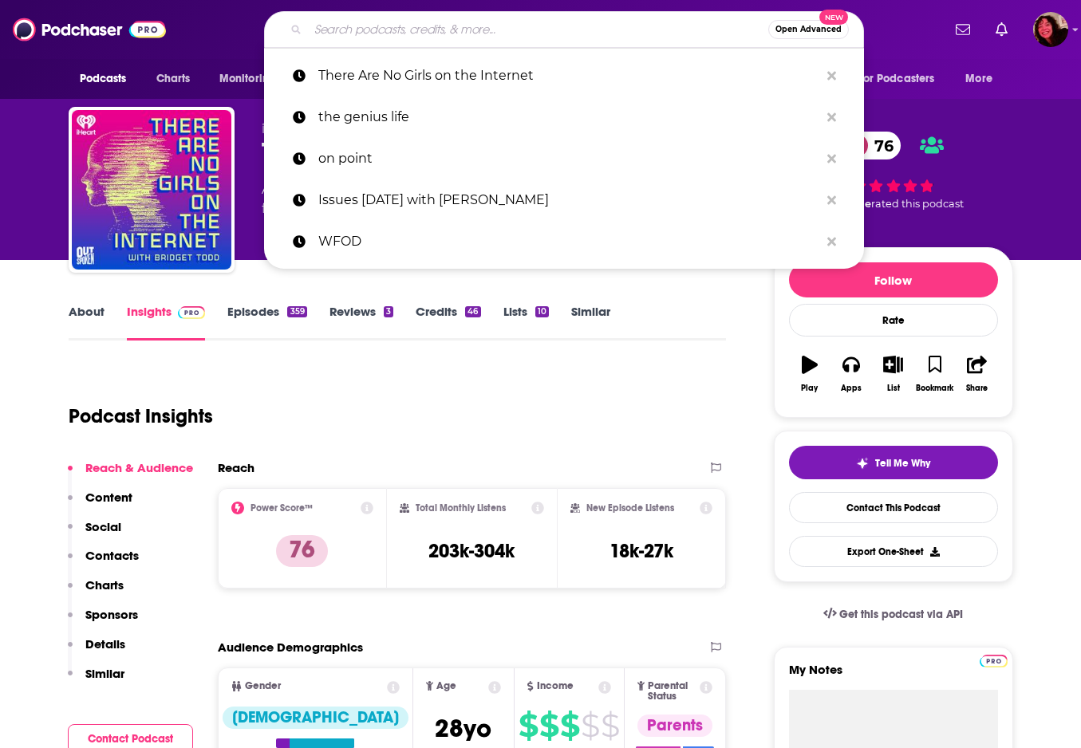
click at [323, 30] on input "Search podcasts, credits, & more..." at bounding box center [538, 30] width 460 height 26
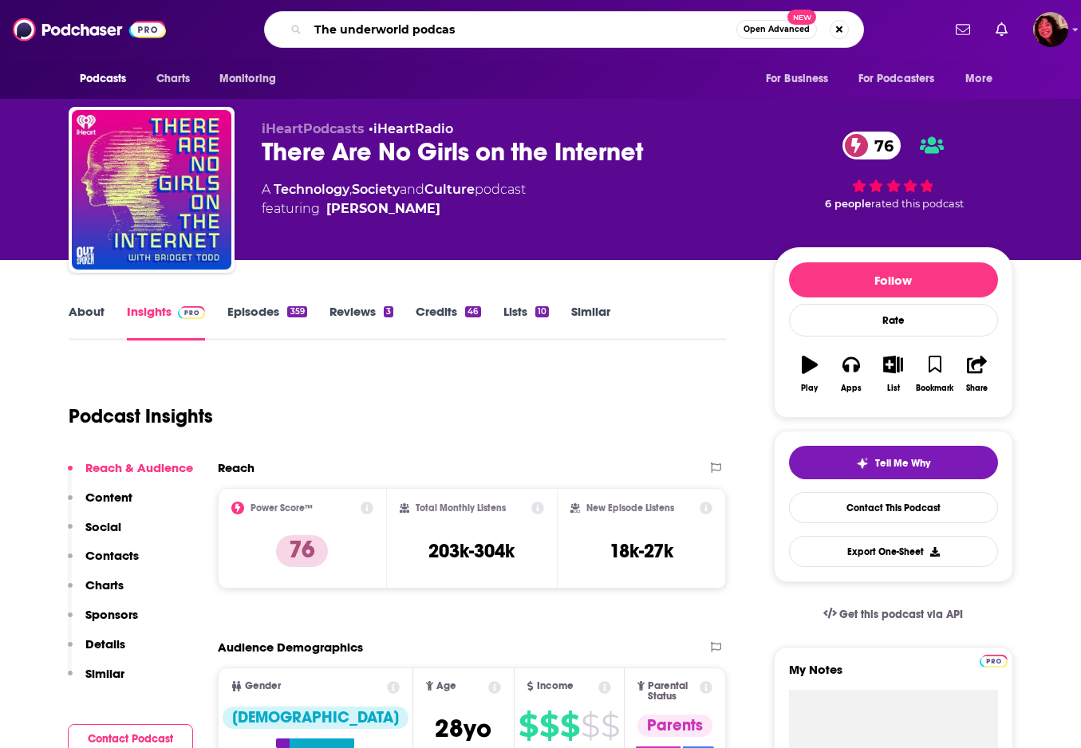
type input "The underworld podcast"
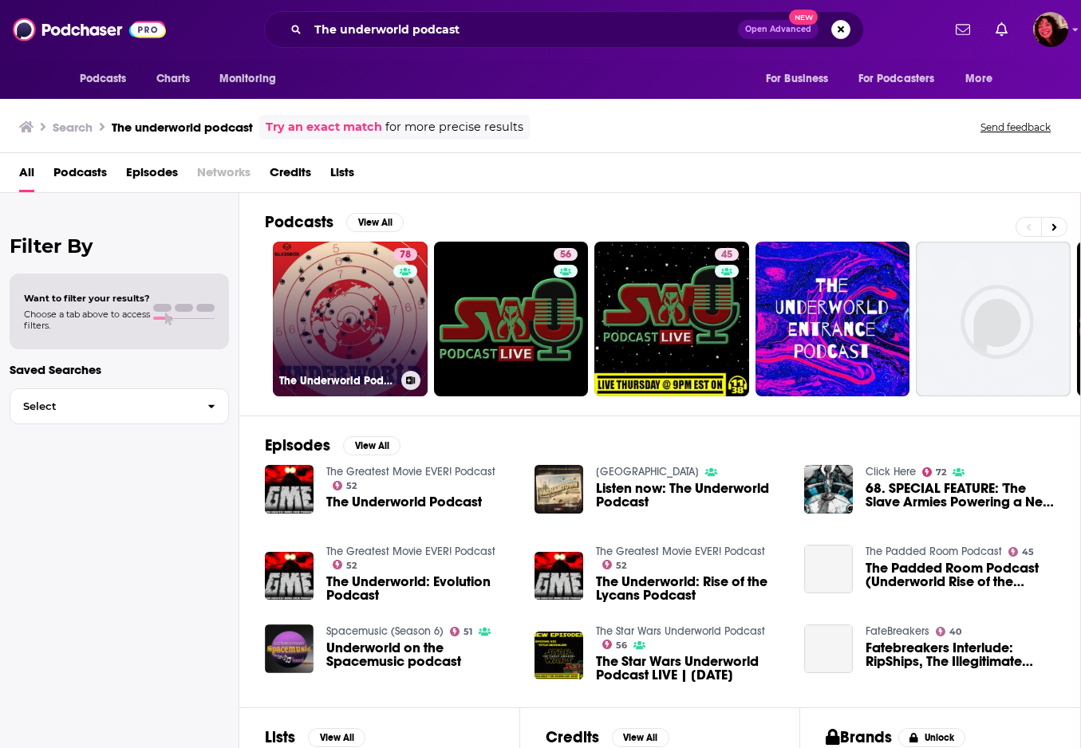
click at [343, 332] on link "78 The Underworld Podcast" at bounding box center [350, 319] width 155 height 155
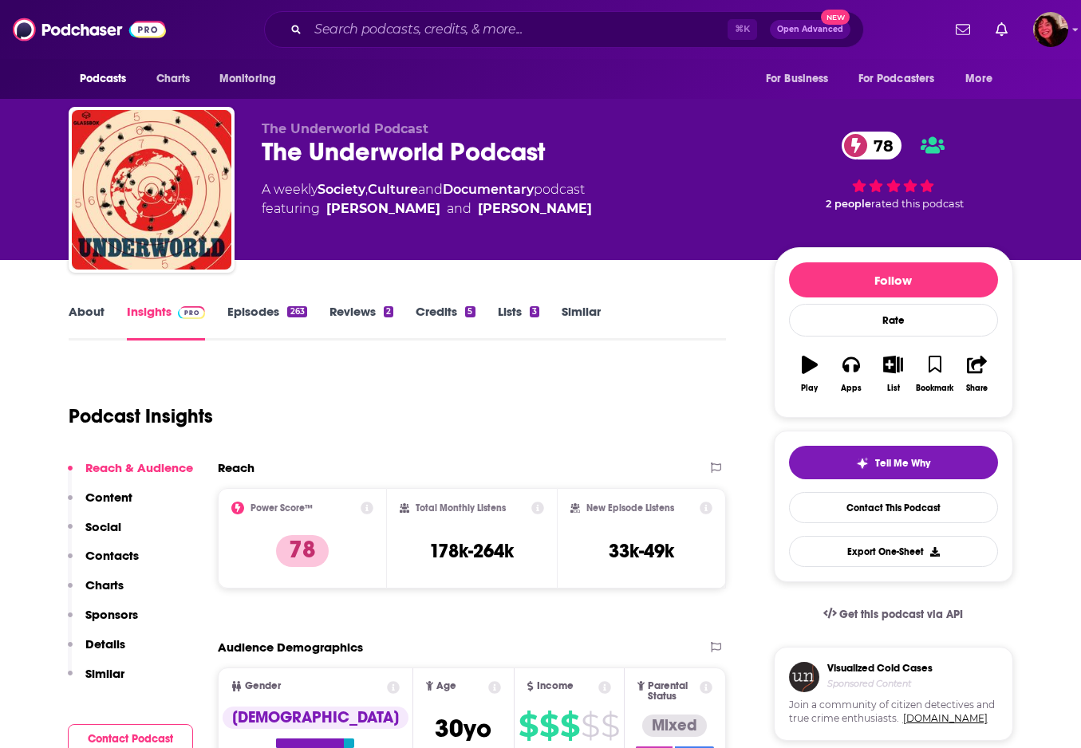
click at [117, 556] on p "Contacts" at bounding box center [111, 555] width 53 height 15
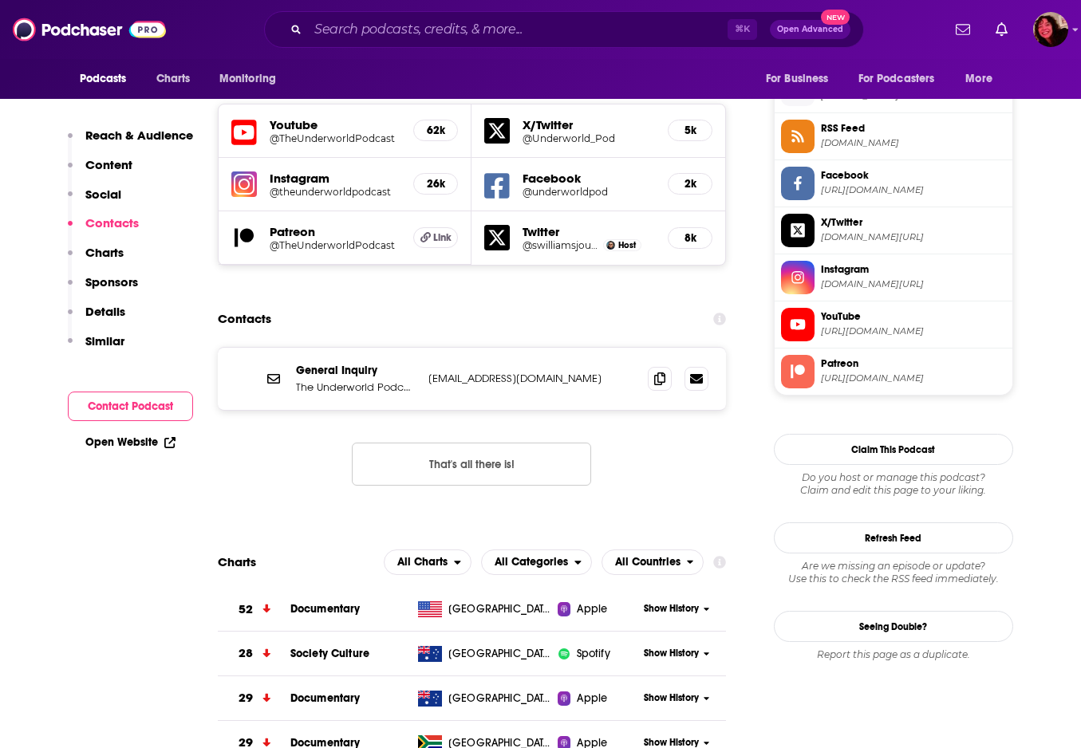
scroll to position [1423, 0]
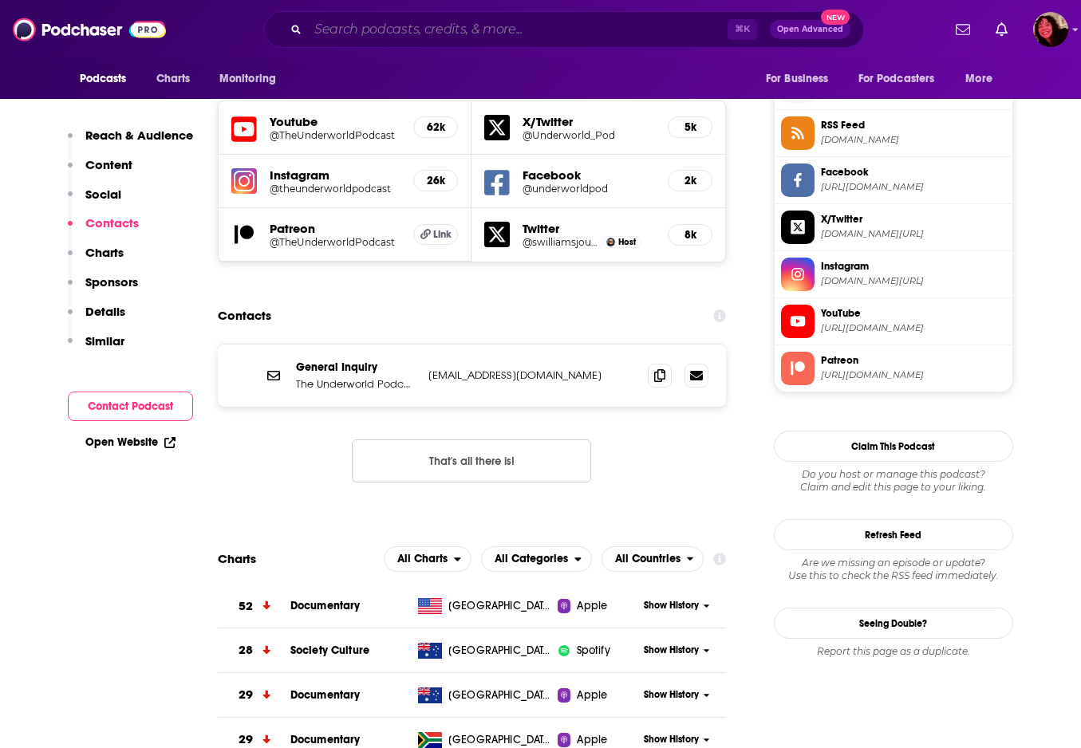
click at [376, 29] on input "Search podcasts, credits, & more..." at bounding box center [517, 30] width 419 height 26
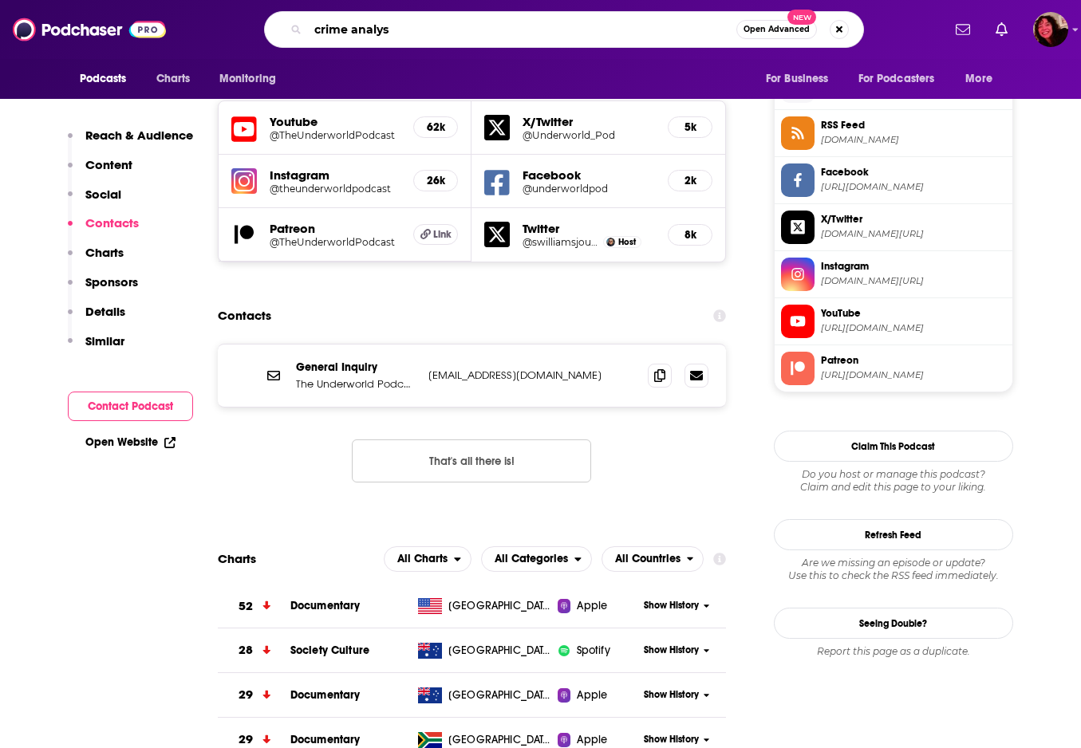
type input "crime analyst"
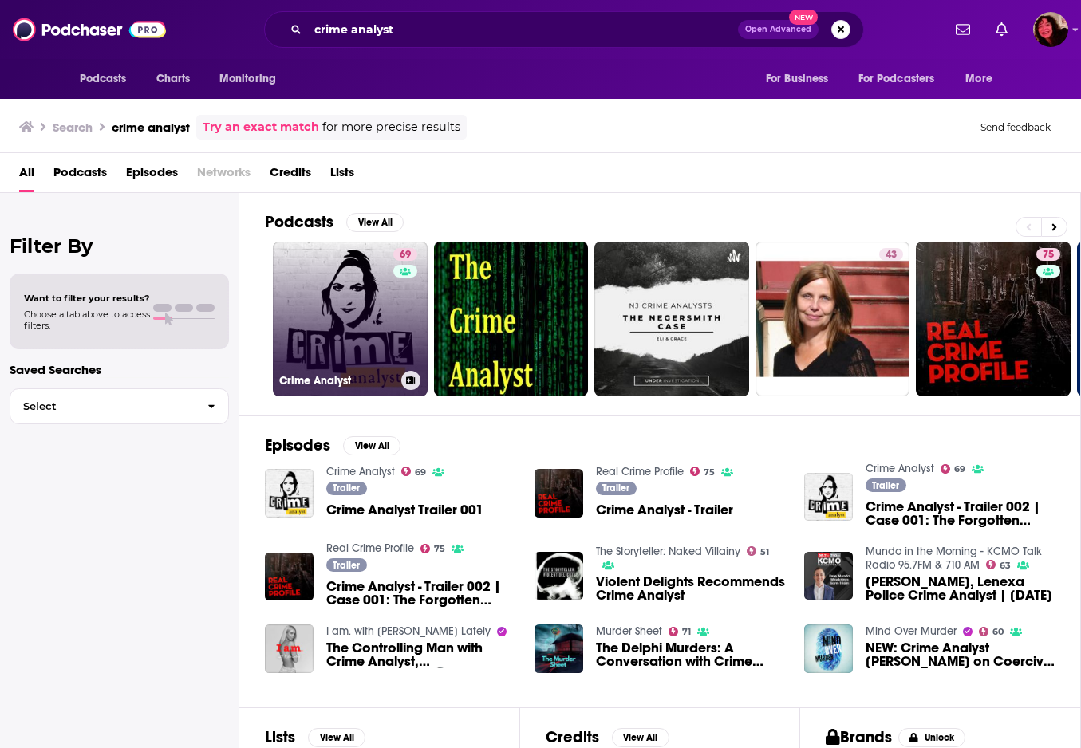
click at [337, 314] on link "69 Crime Analyst" at bounding box center [350, 319] width 155 height 155
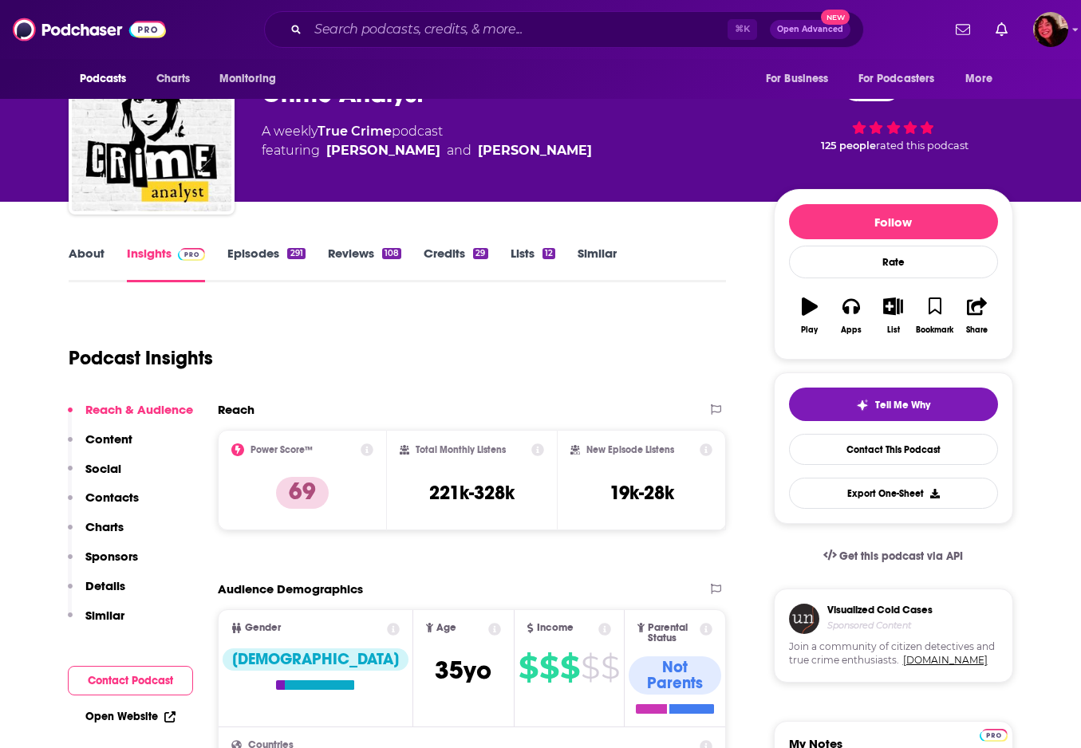
scroll to position [59, 0]
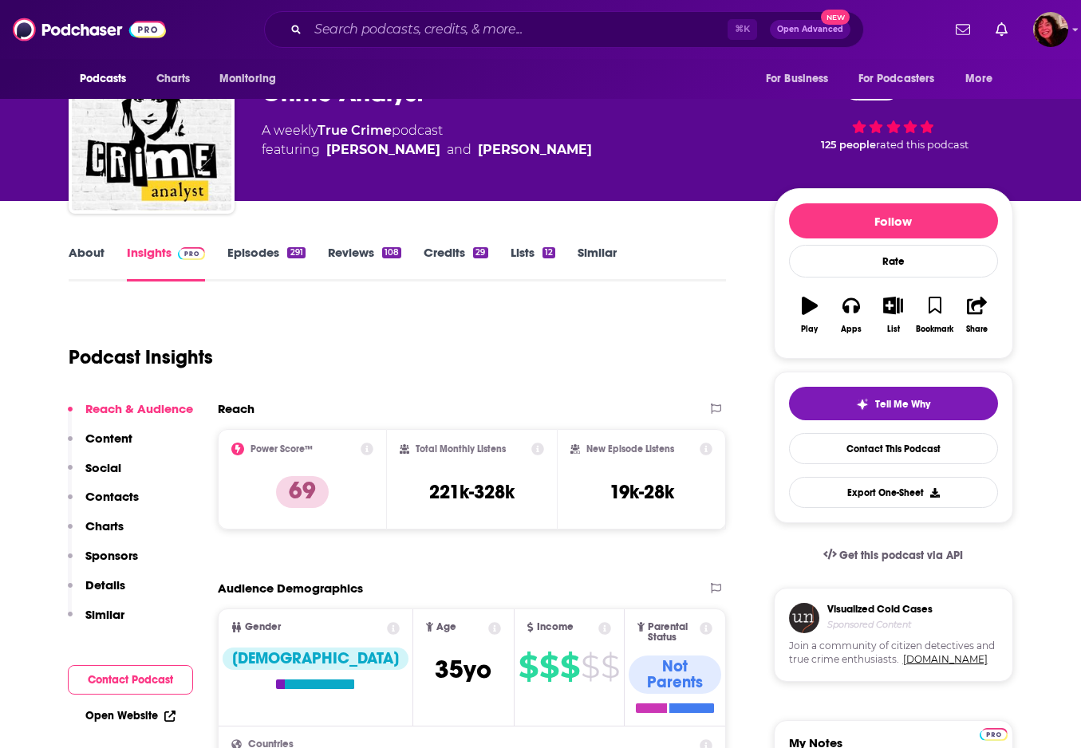
click at [269, 262] on link "Episodes 291" at bounding box center [265, 263] width 77 height 37
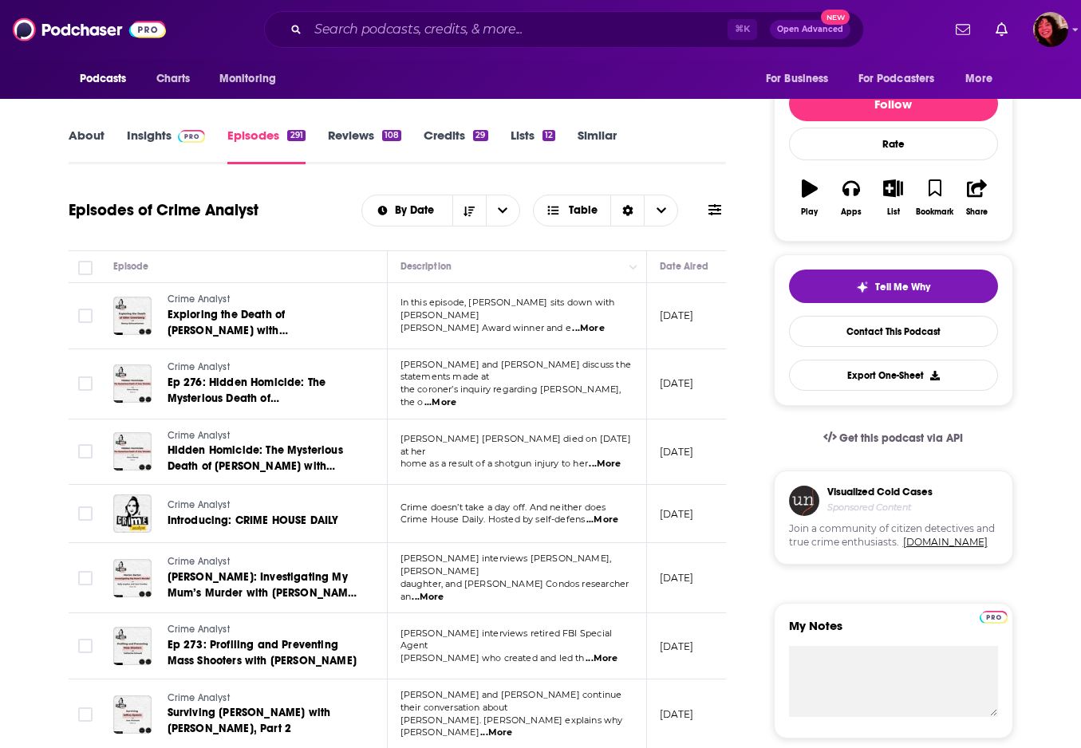
scroll to position [209, 0]
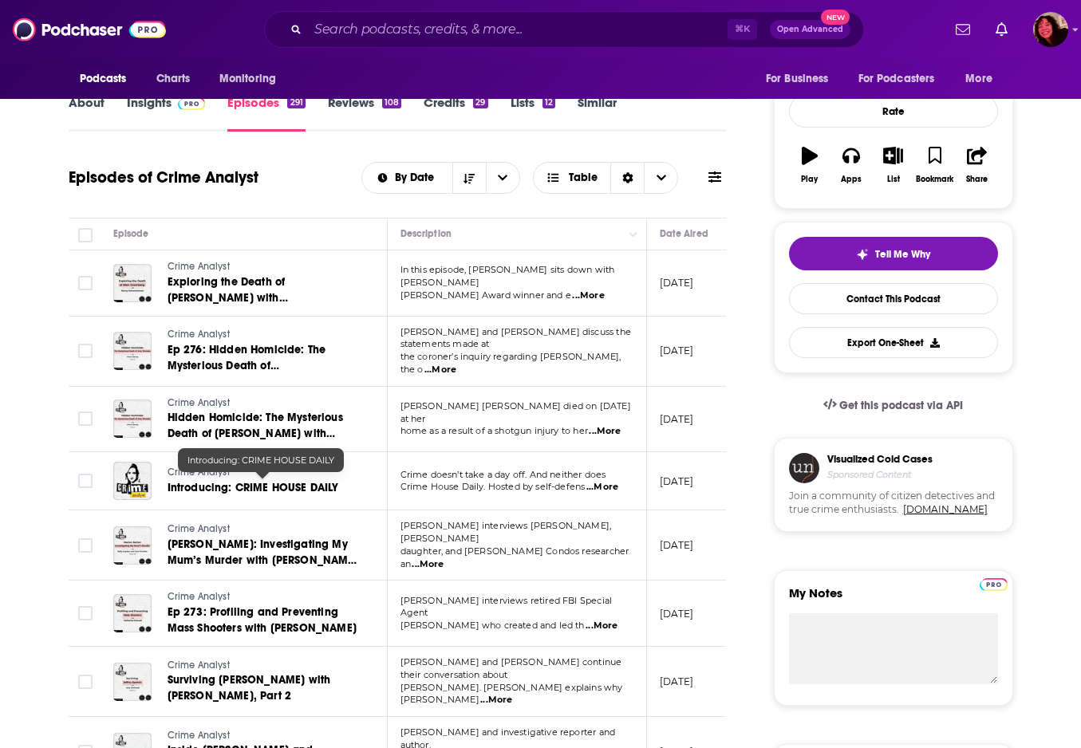
click at [278, 481] on span "Introducing: CRIME HOUSE DAILY" at bounding box center [252, 488] width 171 height 14
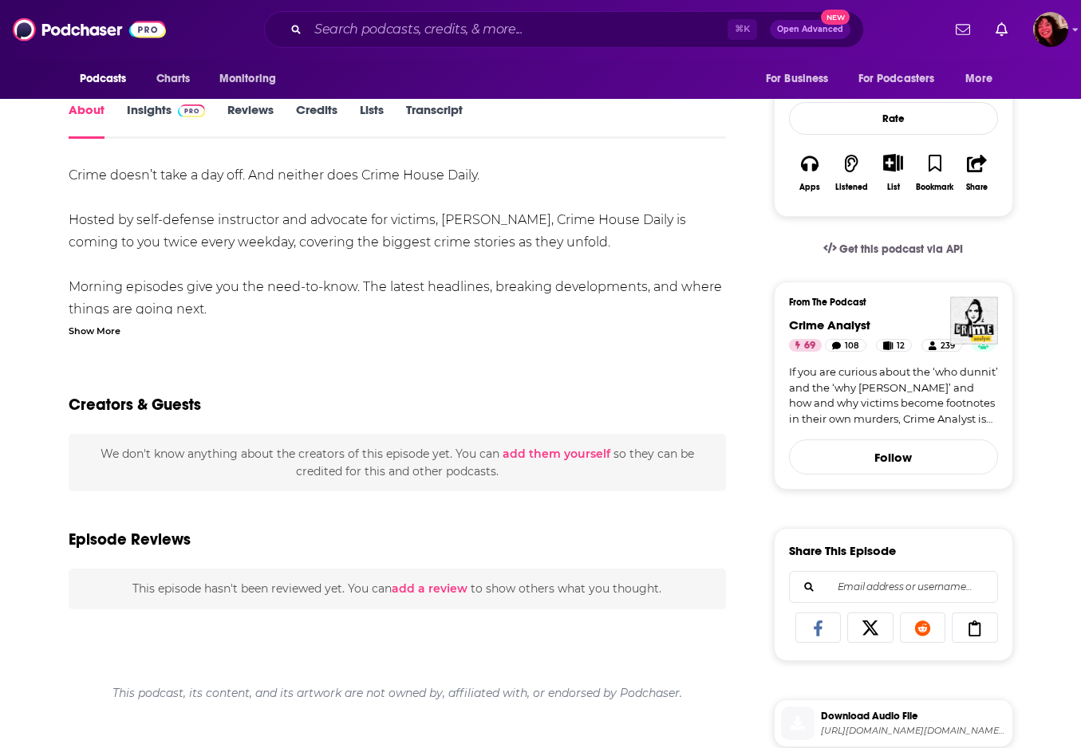
scroll to position [246, 0]
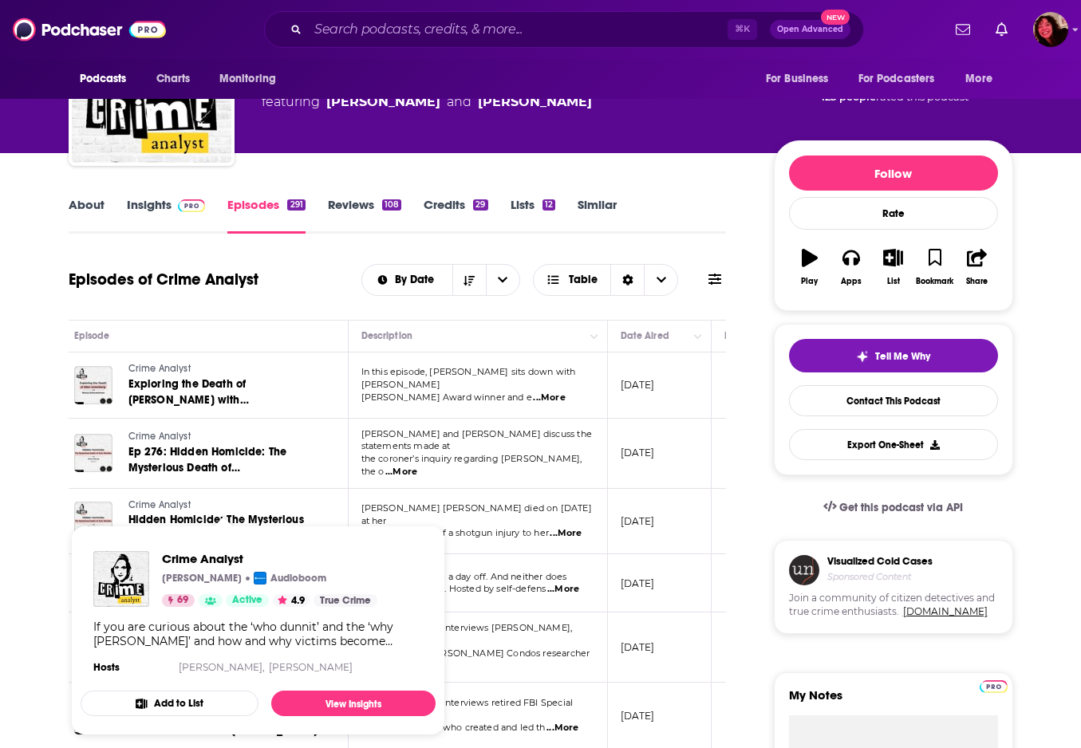
scroll to position [105, 0]
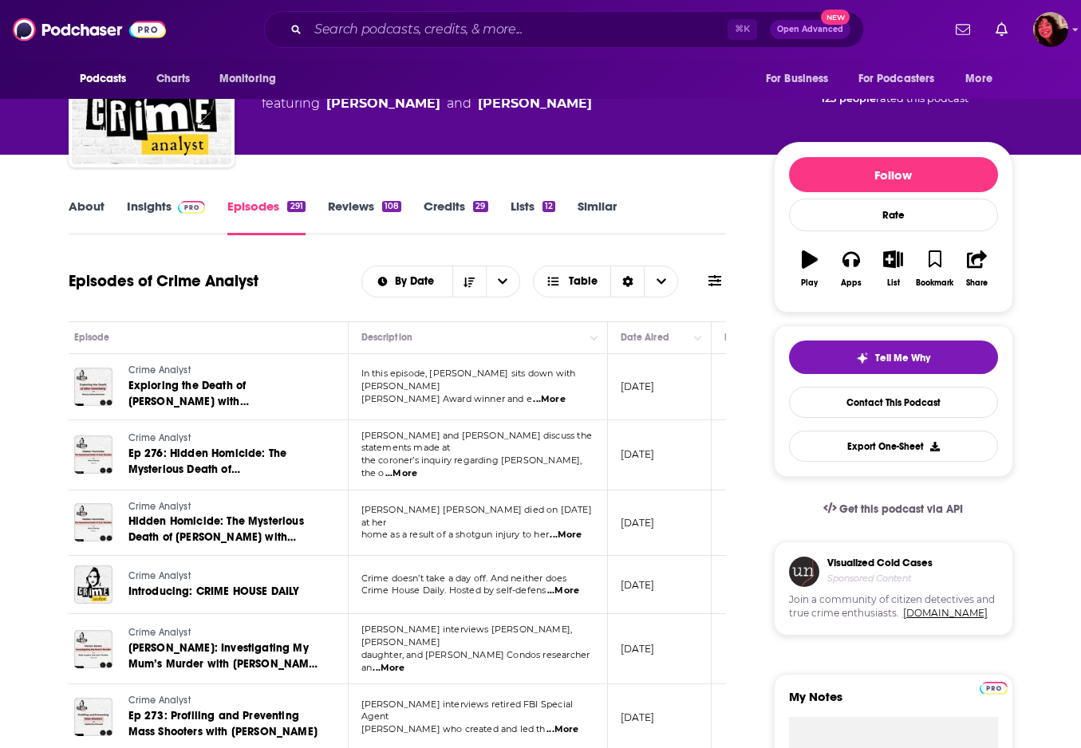
click at [417, 467] on span "...More" at bounding box center [401, 473] width 32 height 13
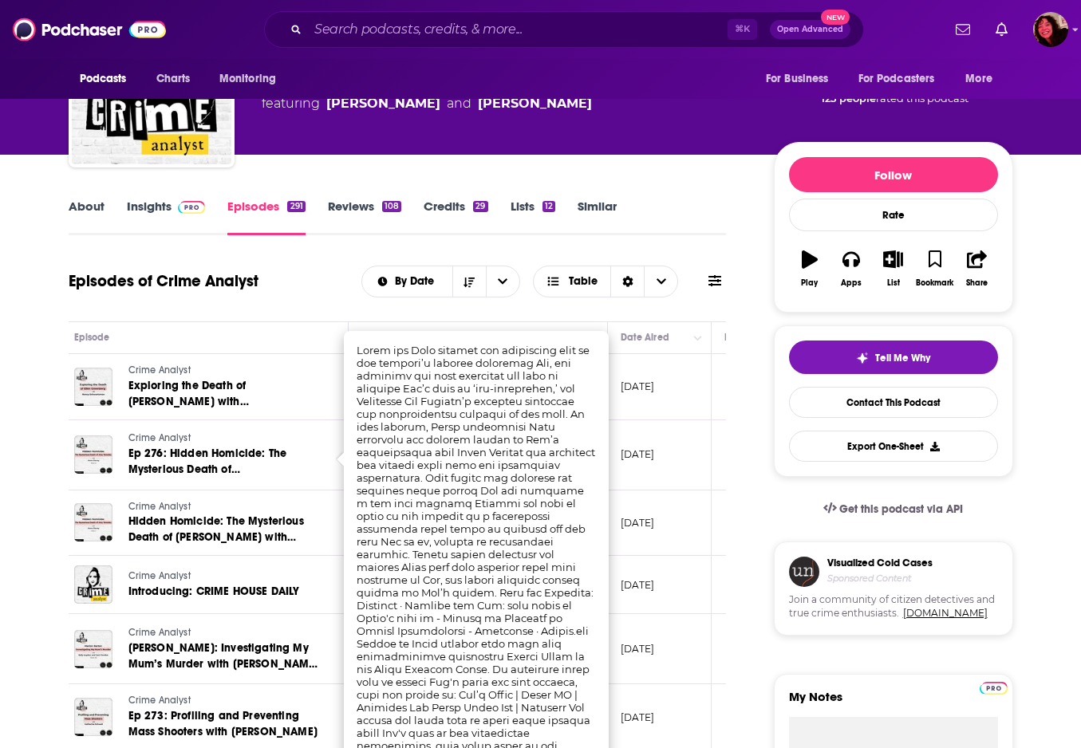
click at [310, 316] on div "Episodes of Crime Analyst By Date Table" at bounding box center [398, 291] width 658 height 61
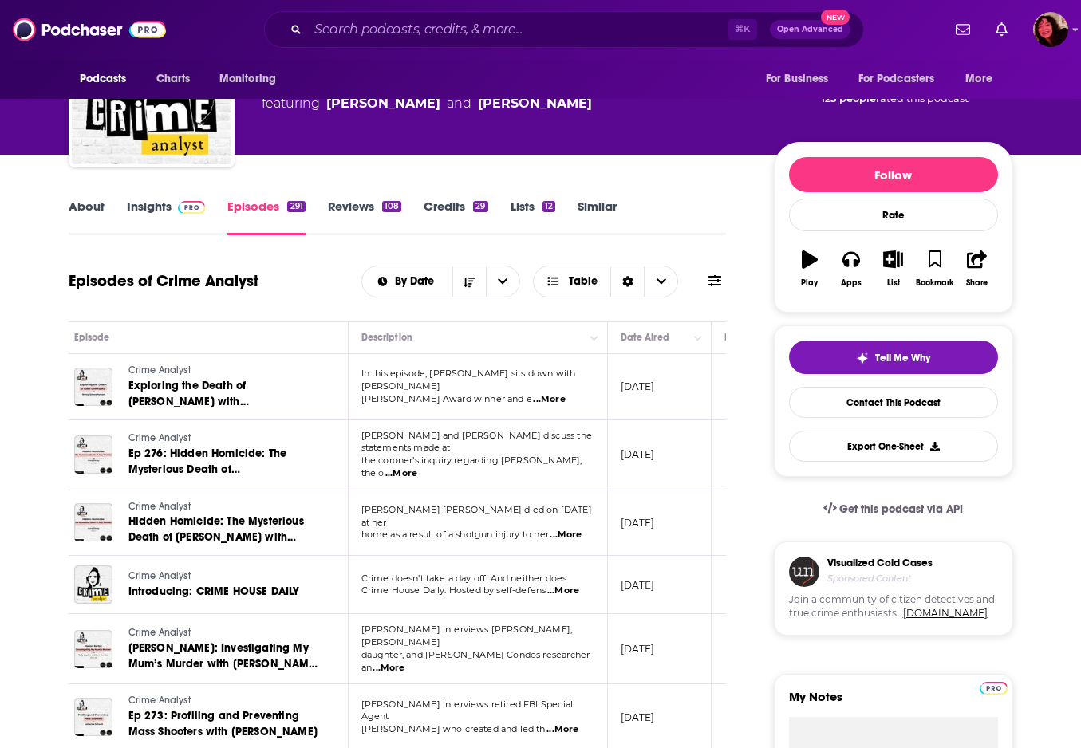
click at [456, 207] on link "Credits 29" at bounding box center [455, 217] width 64 height 37
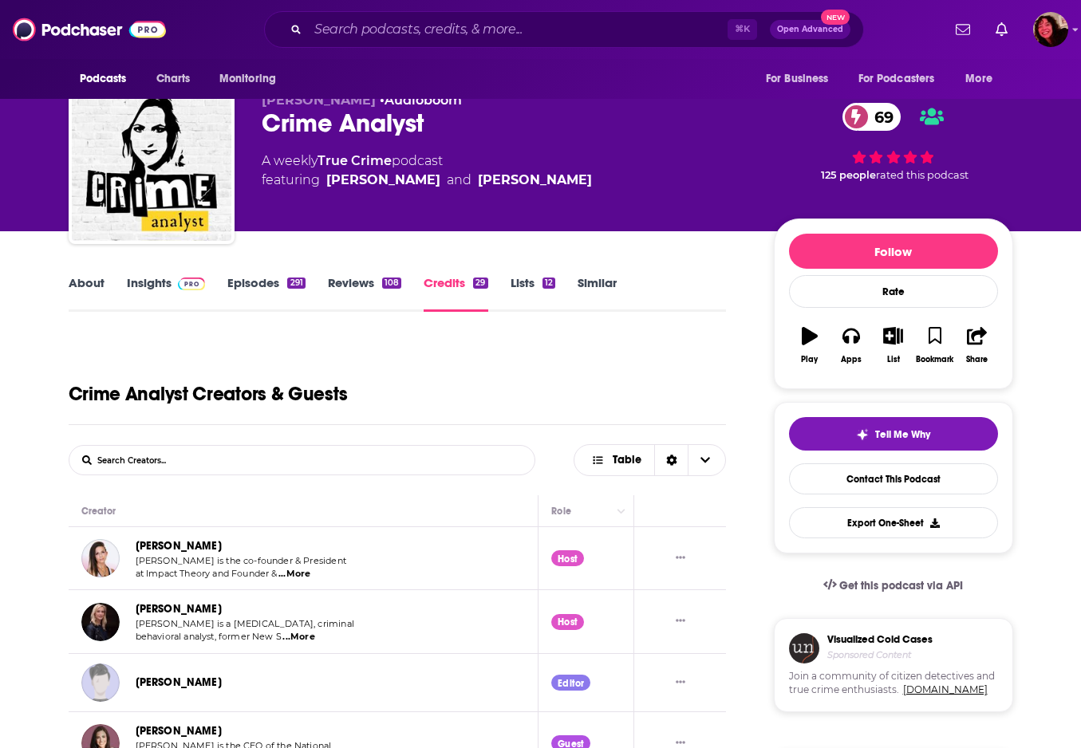
scroll to position [30, 0]
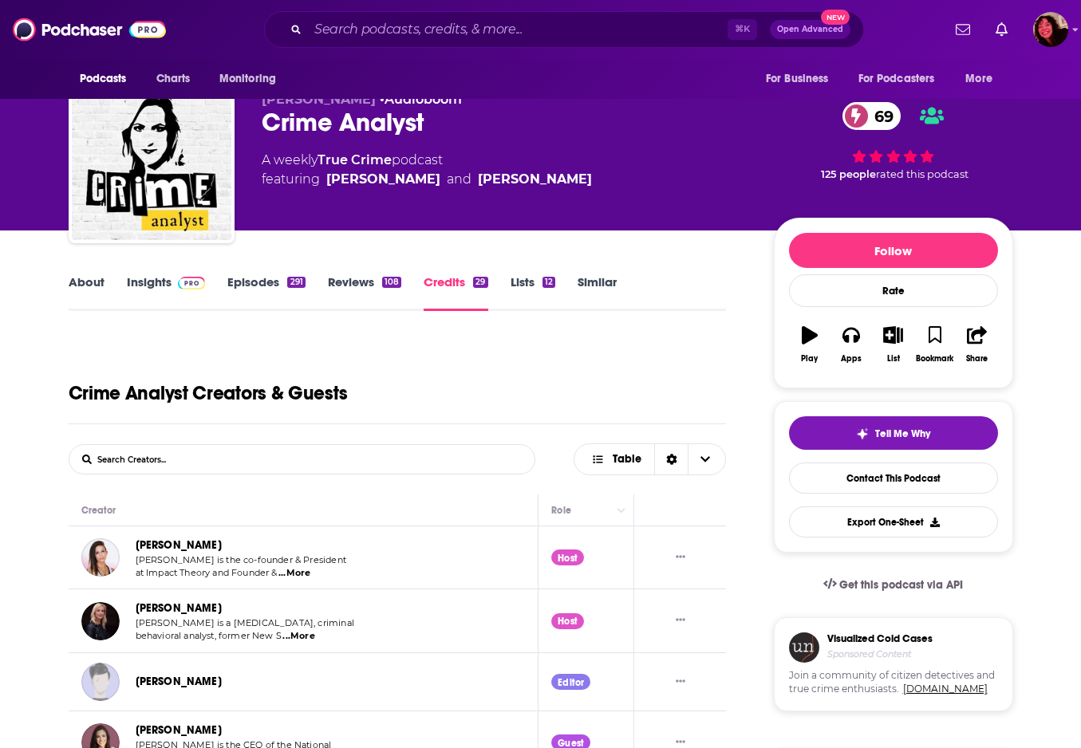
click at [167, 291] on link "Insights" at bounding box center [166, 292] width 79 height 37
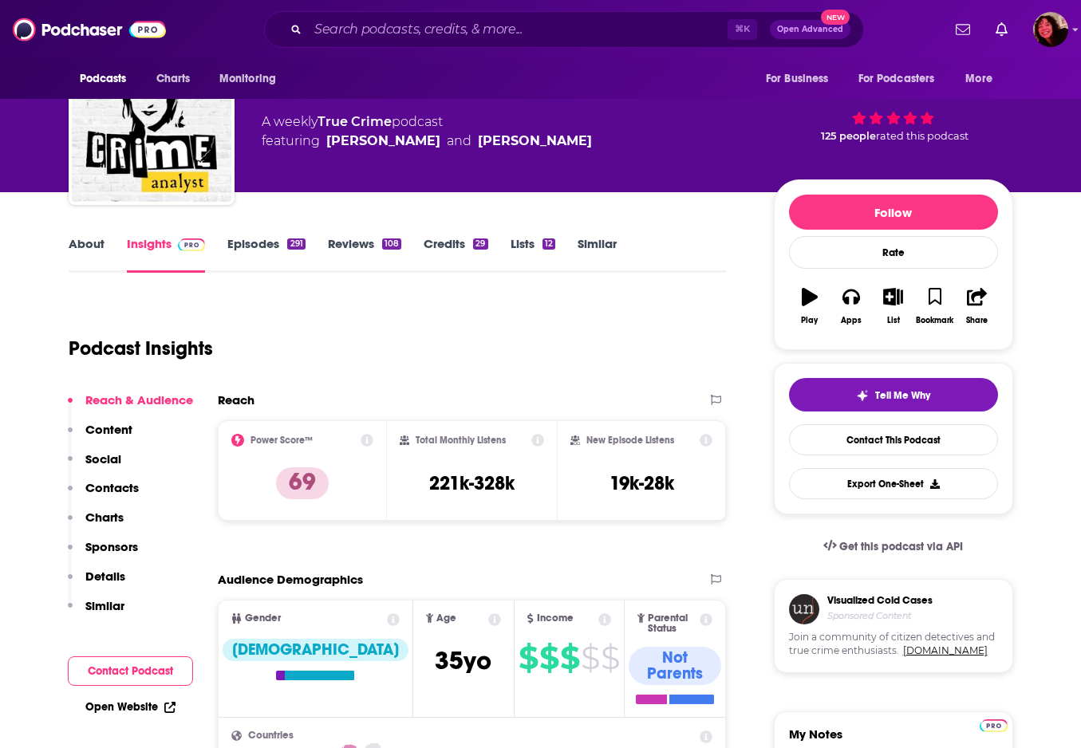
scroll to position [72, 0]
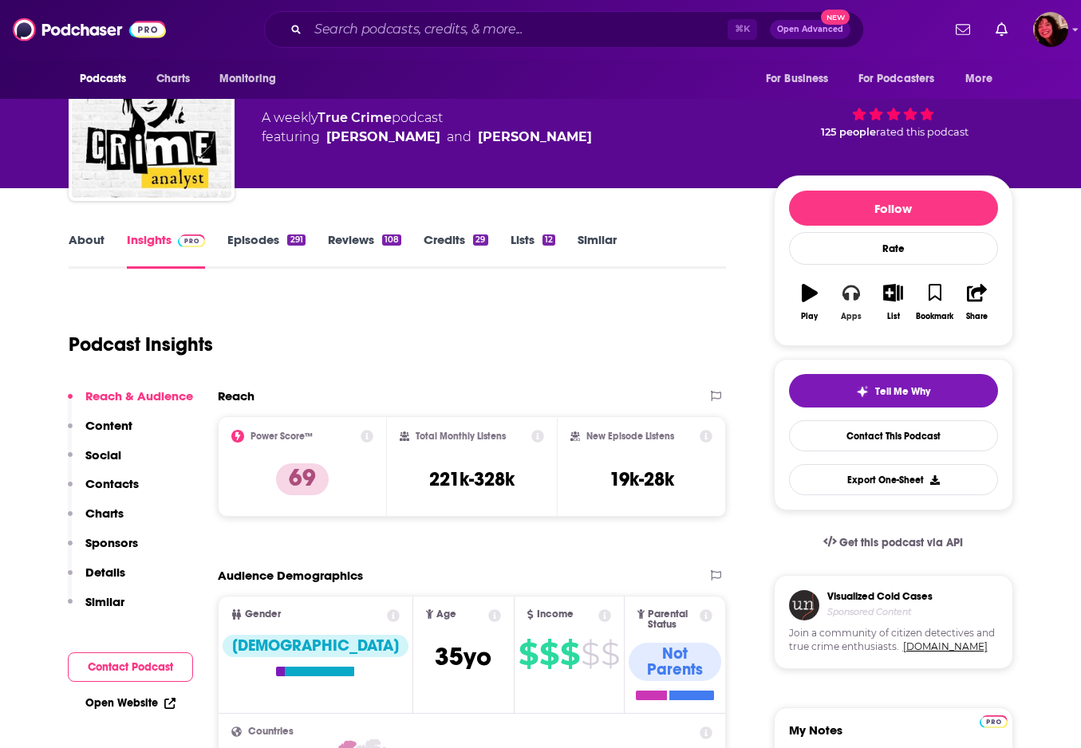
click at [850, 305] on button "Apps" at bounding box center [850, 302] width 41 height 57
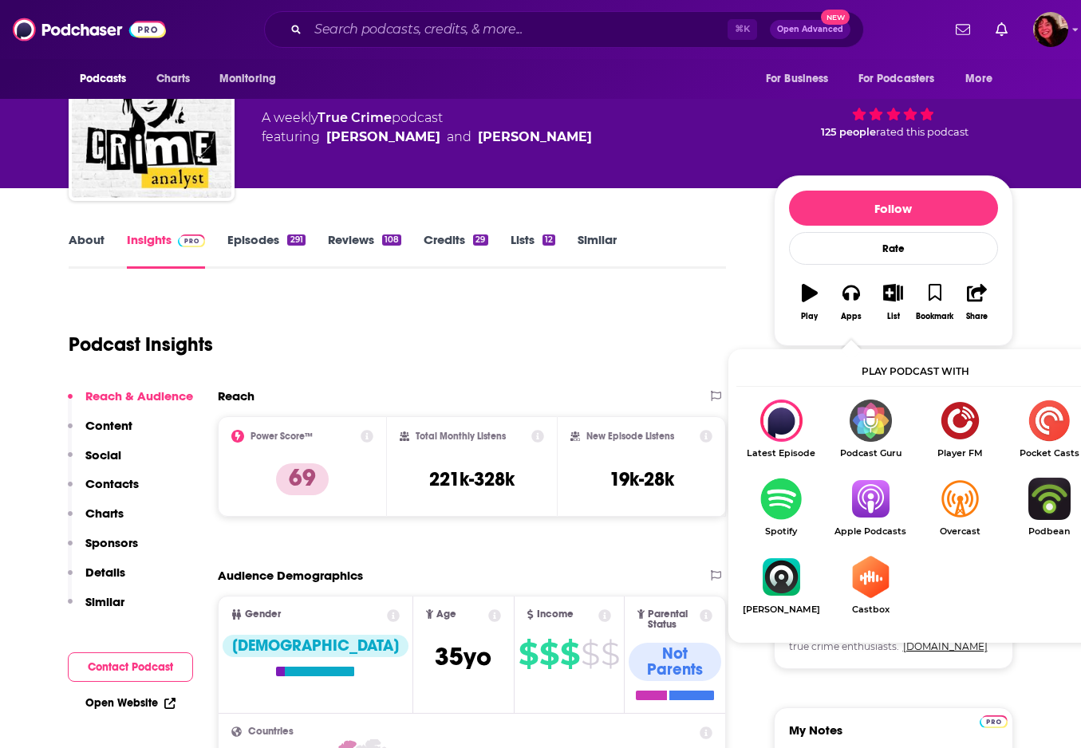
click at [776, 506] on img "Show Listen On dropdown" at bounding box center [780, 499] width 89 height 42
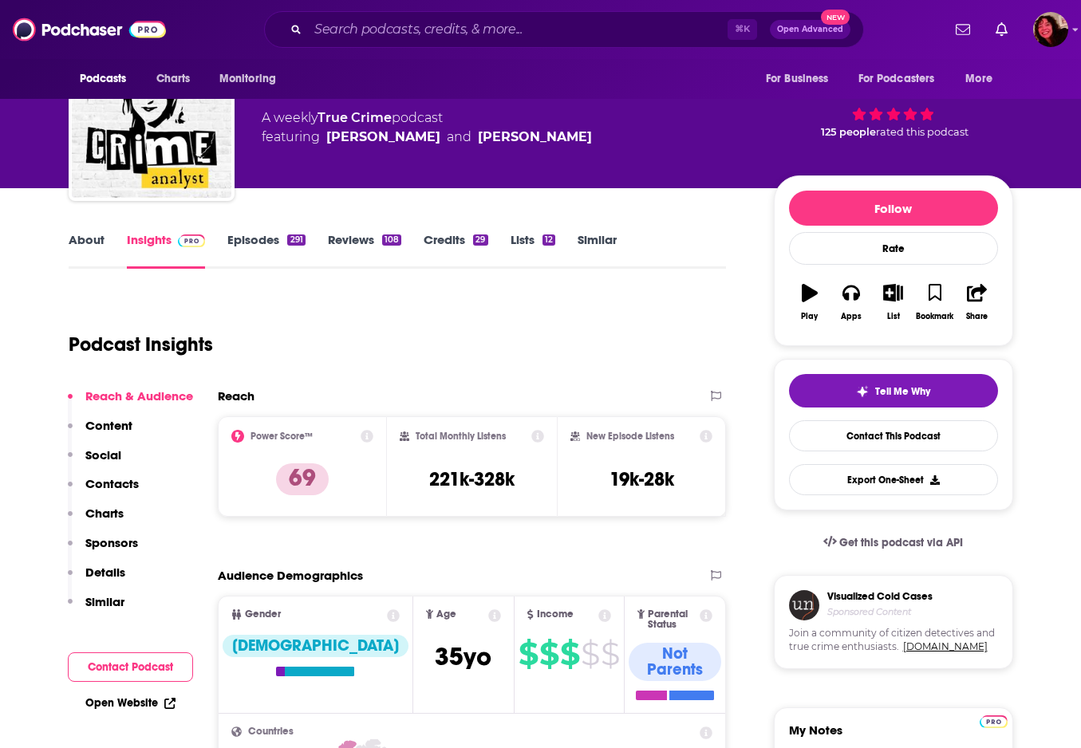
click at [89, 242] on link "About" at bounding box center [87, 250] width 36 height 37
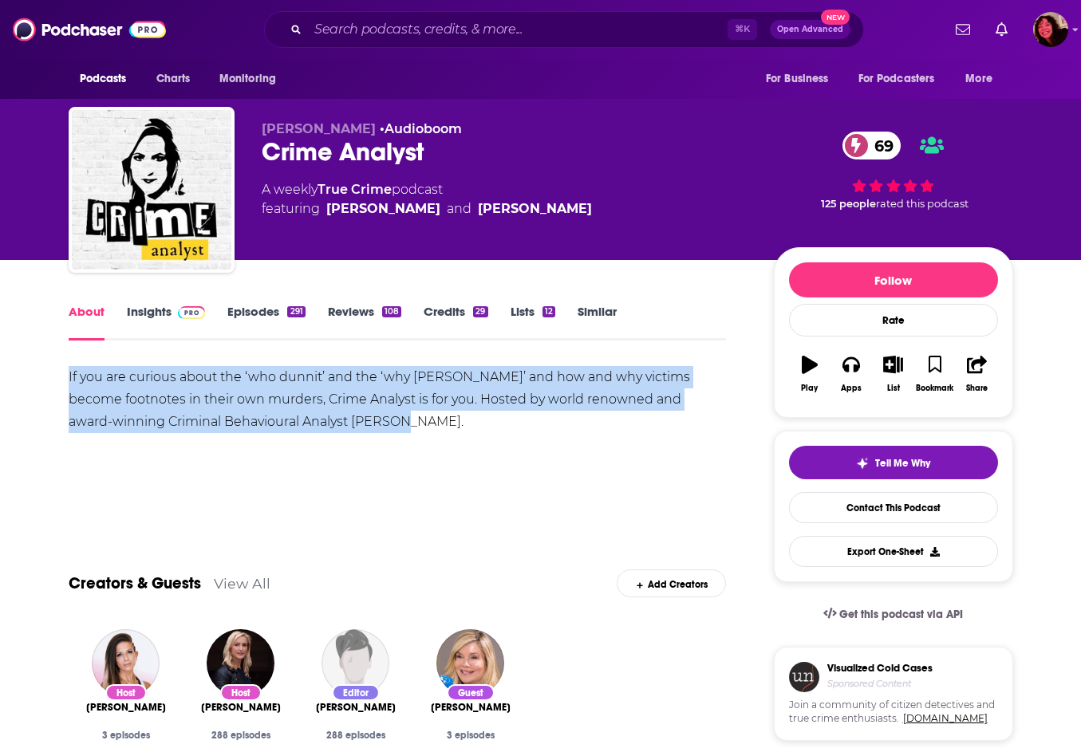
drag, startPoint x: 68, startPoint y: 376, endPoint x: 347, endPoint y: 433, distance: 284.9
click at [347, 433] on div "If you are curious about the ‘who dunnit’ and the ‘why dunnit’ and how and why …" at bounding box center [398, 399] width 658 height 67
copy div "If you are curious about the ‘who dunnit’ and the ‘why dunnit’ and how and why …"
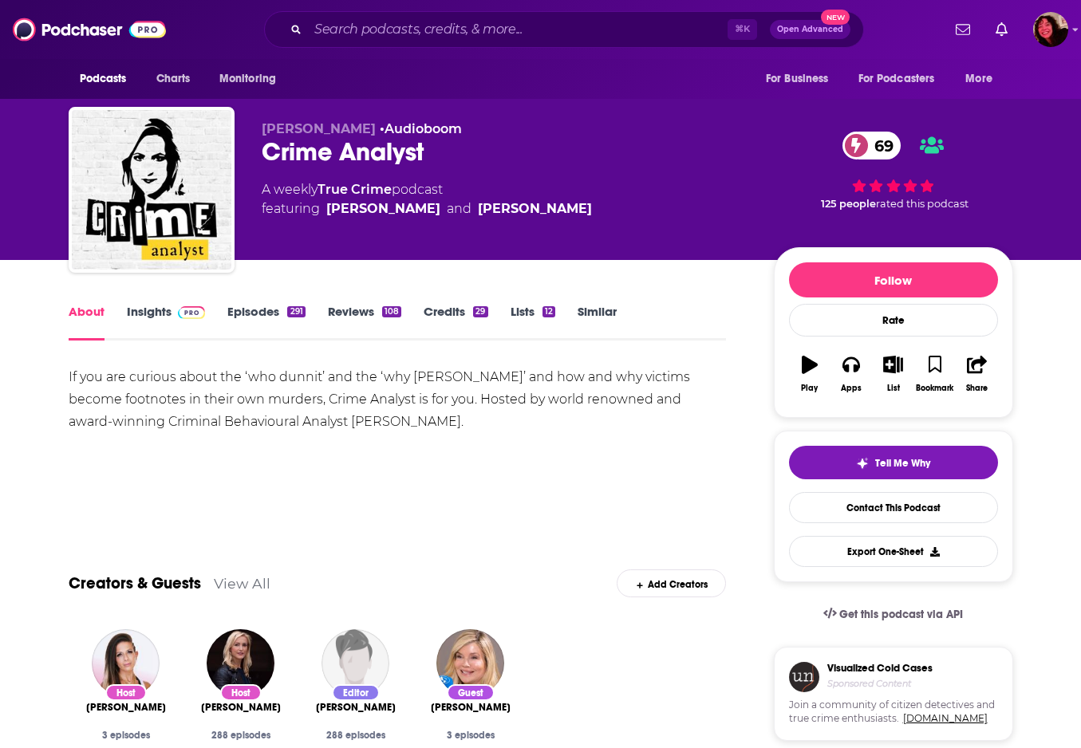
click at [373, 456] on div "If you are curious about the ‘who dunnit’ and the ‘why dunnit’ and how and why …" at bounding box center [398, 422] width 658 height 112
click at [407, 23] on input "Search podcasts, credits, & more..." at bounding box center [517, 30] width 419 height 26
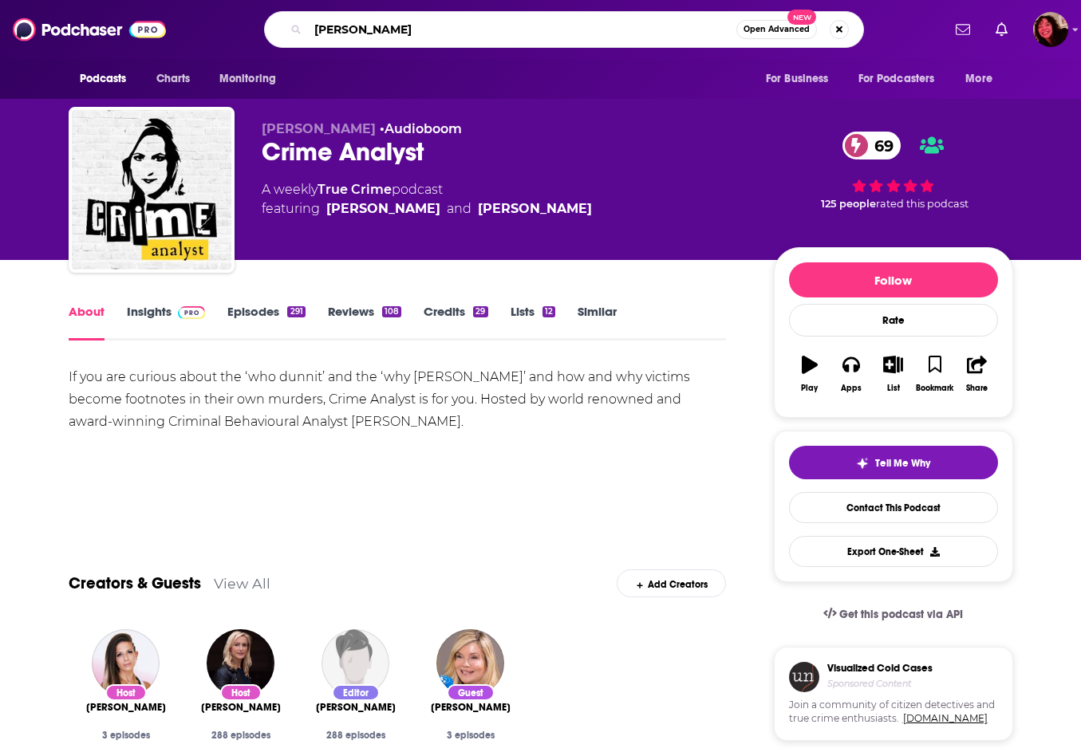
type input "Maggie Freleng"
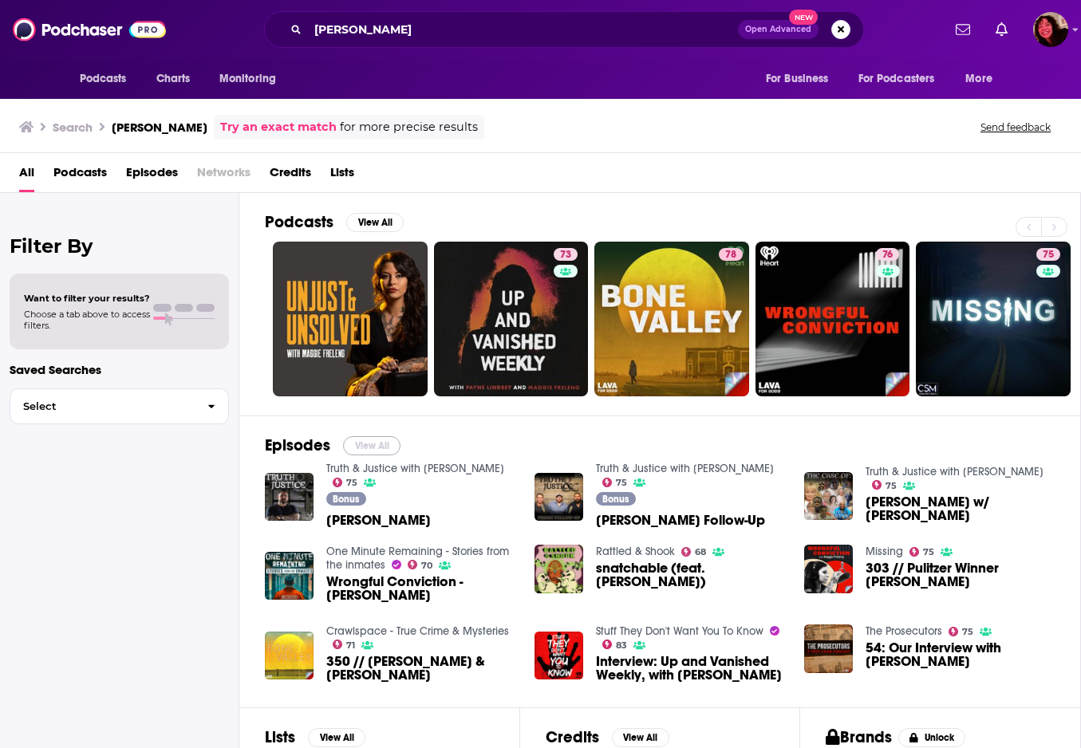
click at [372, 440] on button "View All" at bounding box center [371, 445] width 57 height 19
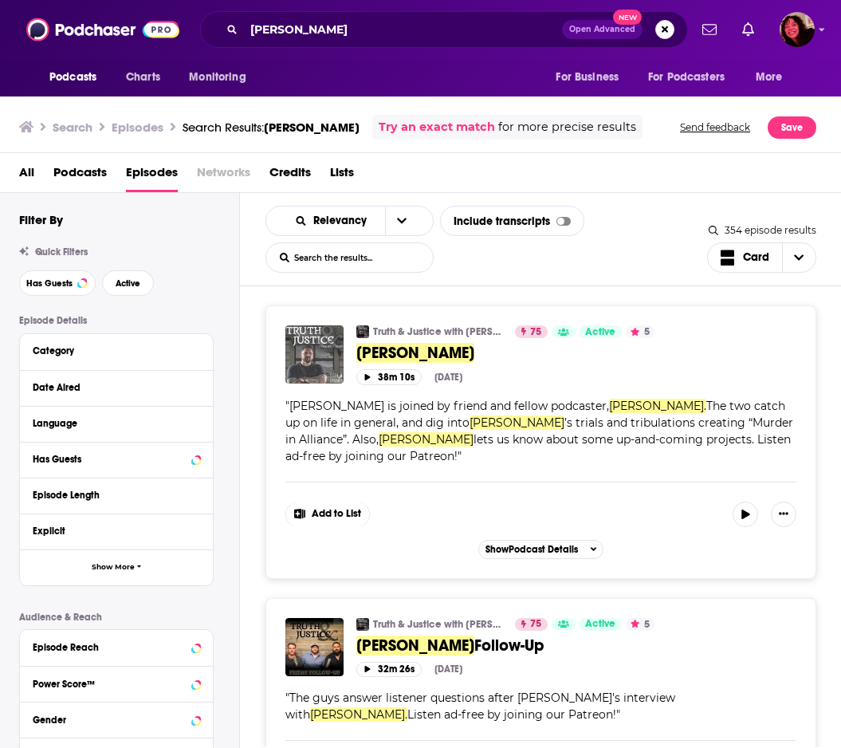
click at [309, 344] on img "Maggie Freleng" at bounding box center [314, 354] width 58 height 58
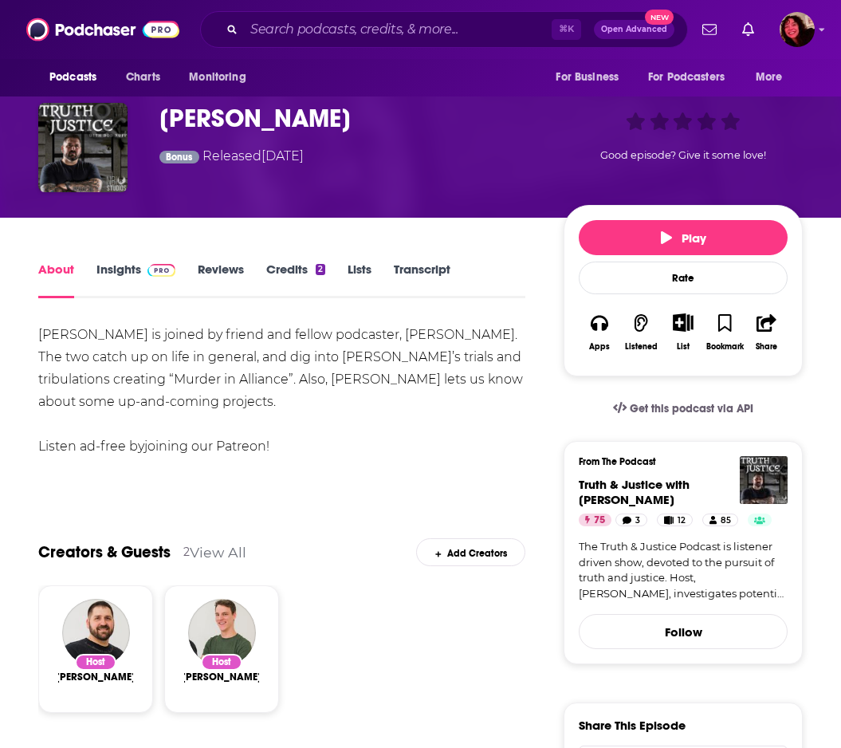
scroll to position [87, 0]
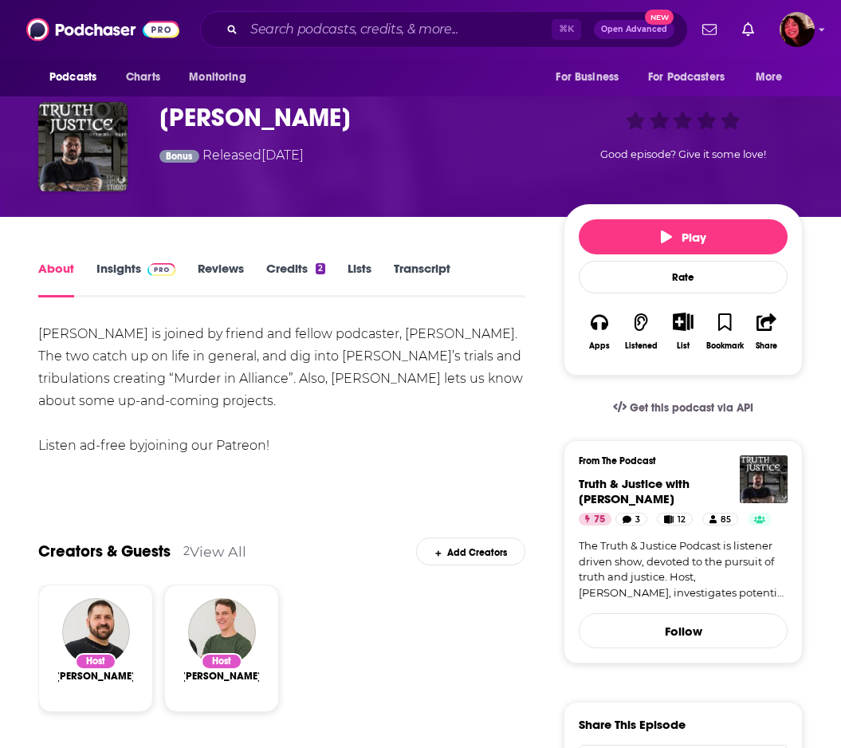
click at [146, 263] on span at bounding box center [158, 268] width 34 height 15
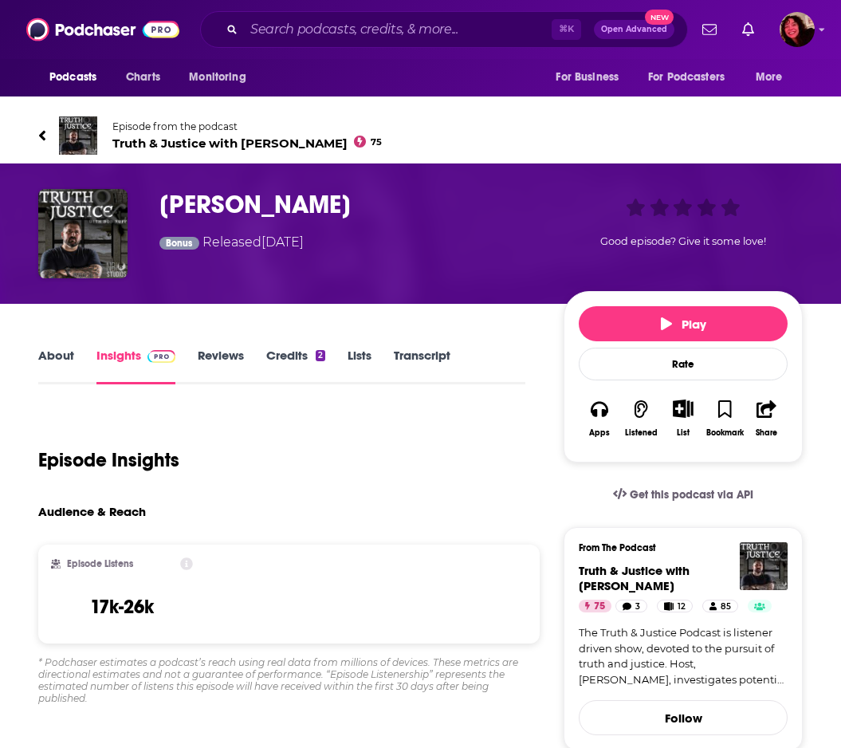
click at [304, 364] on link "Credits 2" at bounding box center [295, 366] width 59 height 37
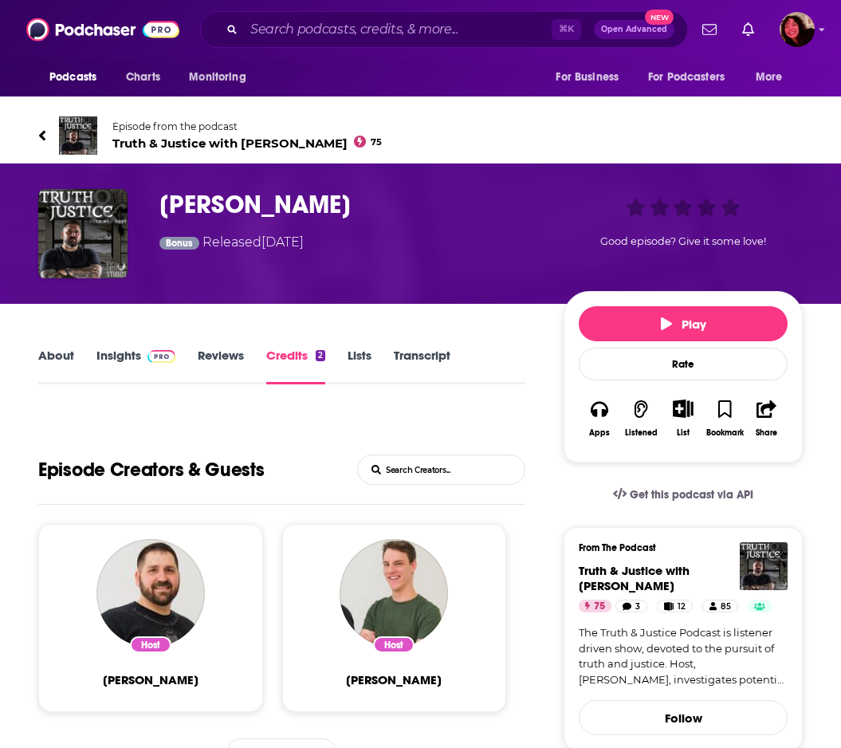
click at [69, 354] on link "About" at bounding box center [56, 366] width 36 height 37
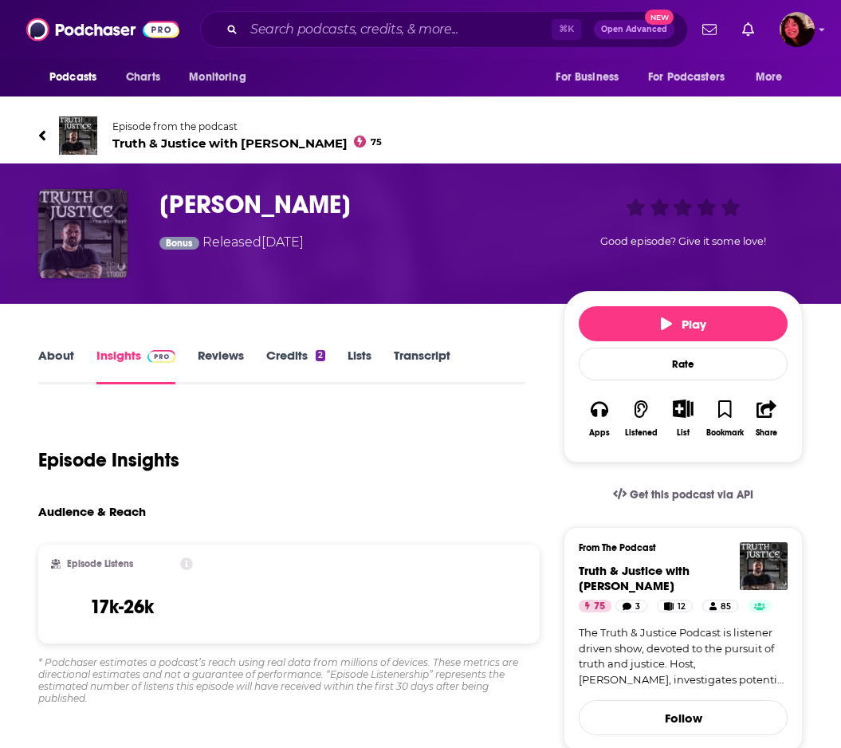
click at [91, 252] on img "Maggie Freleng" at bounding box center [82, 233] width 89 height 89
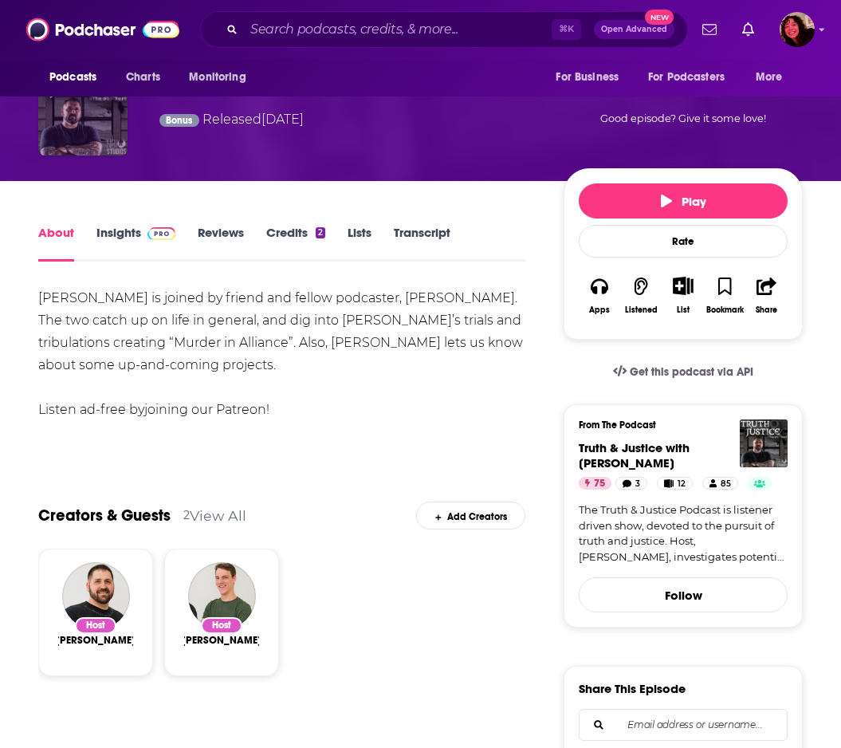
scroll to position [132, 0]
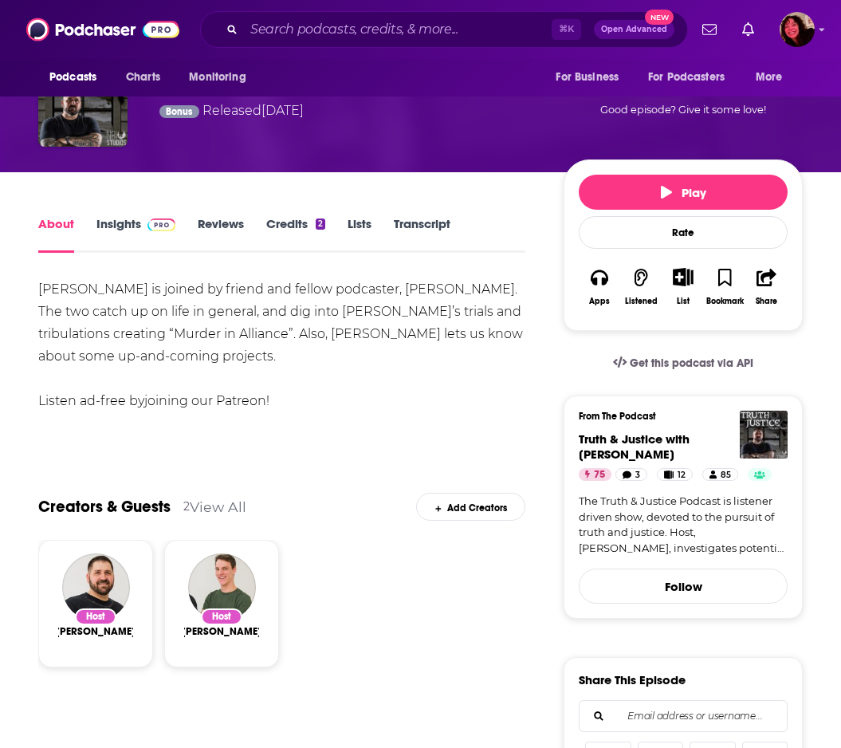
click at [138, 233] on link "Insights" at bounding box center [135, 234] width 79 height 37
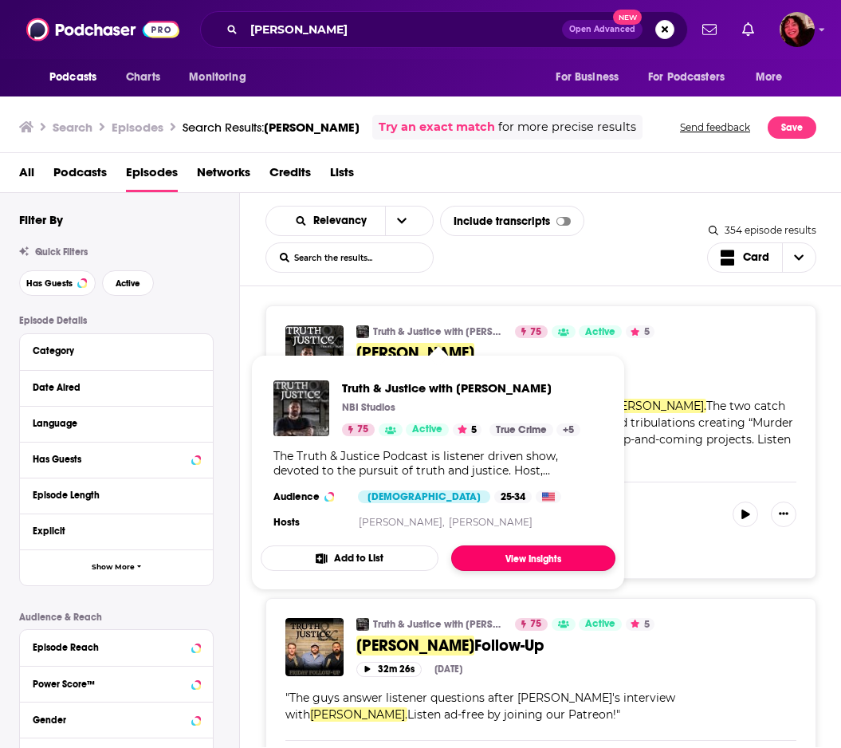
click at [549, 565] on link "View Insights" at bounding box center [533, 558] width 164 height 26
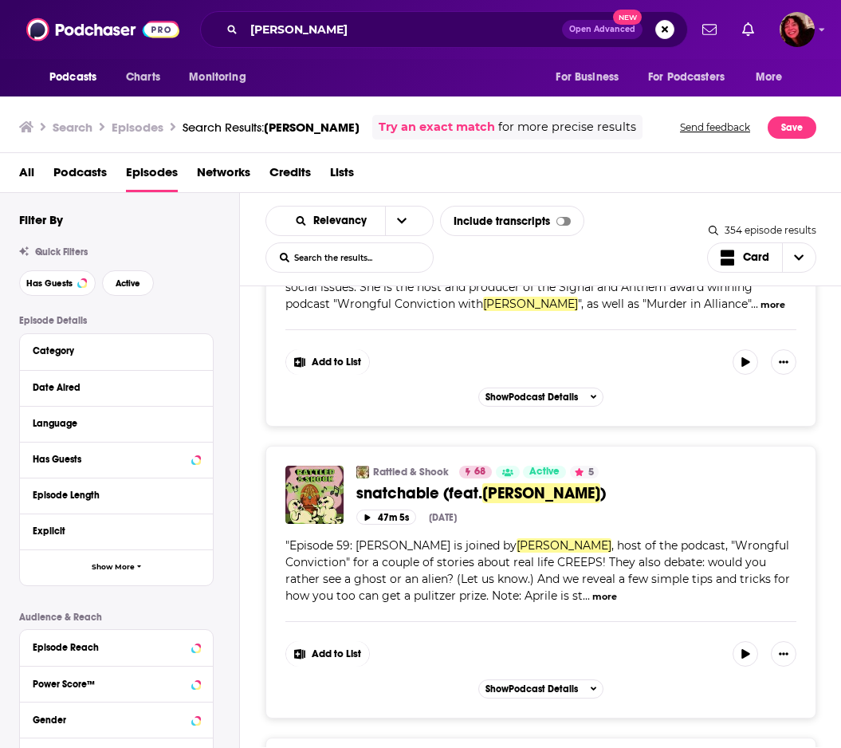
scroll to position [1002, 0]
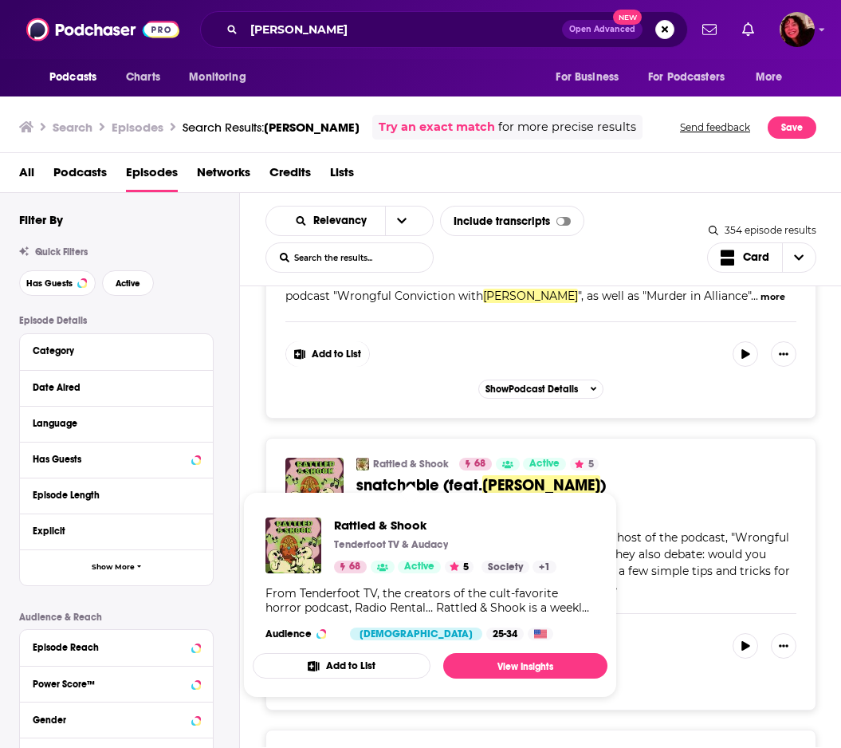
click at [405, 468] on link "Rattled & Shook" at bounding box center [411, 464] width 76 height 13
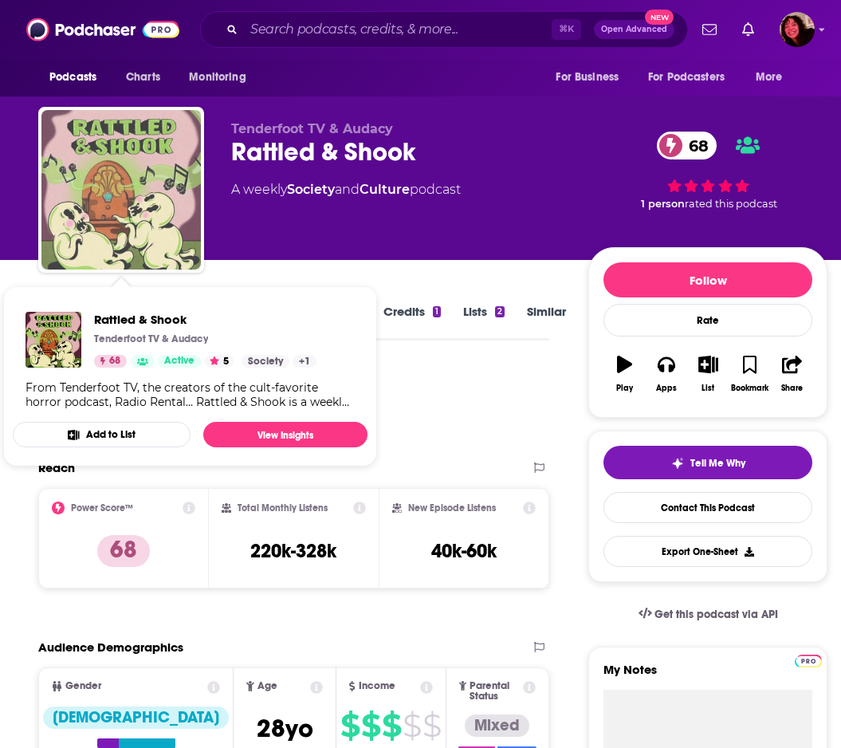
click at [116, 203] on img "Rattled & Shook" at bounding box center [120, 189] width 159 height 159
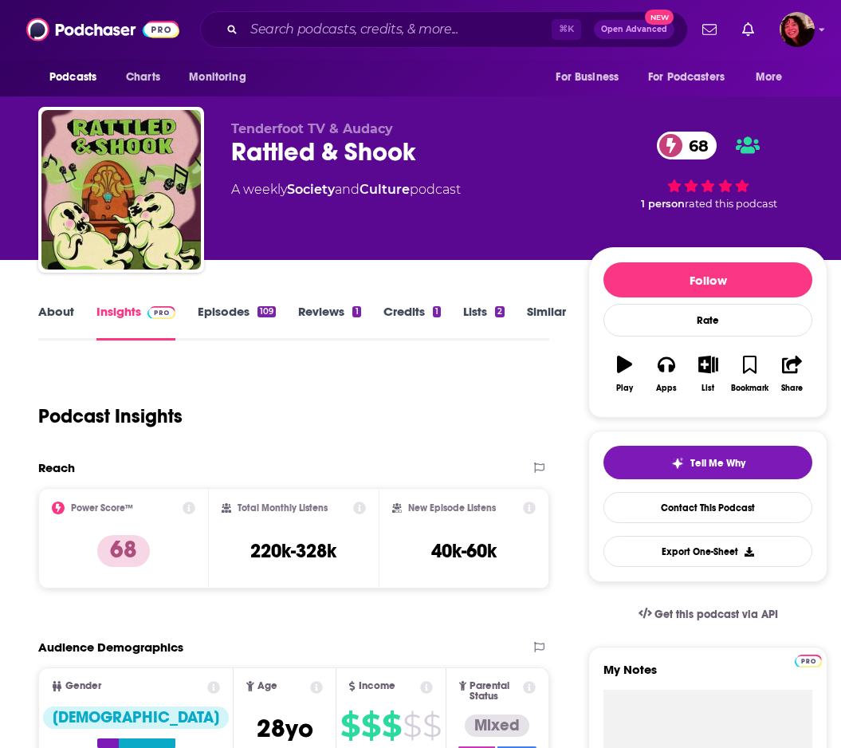
click at [56, 315] on link "About" at bounding box center [56, 322] width 36 height 37
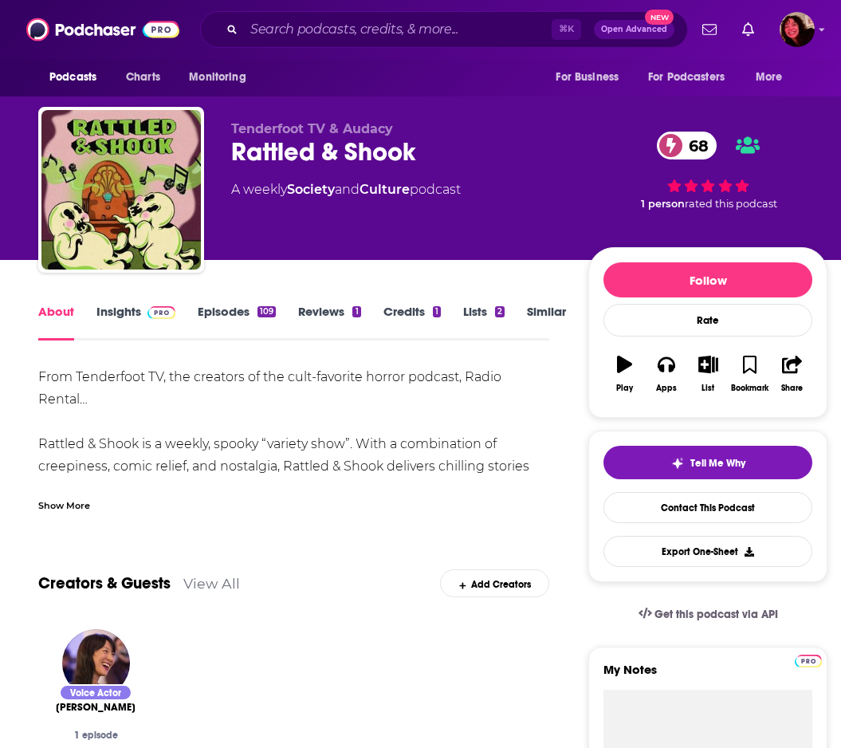
click at [72, 506] on div "Show More" at bounding box center [64, 504] width 52 height 15
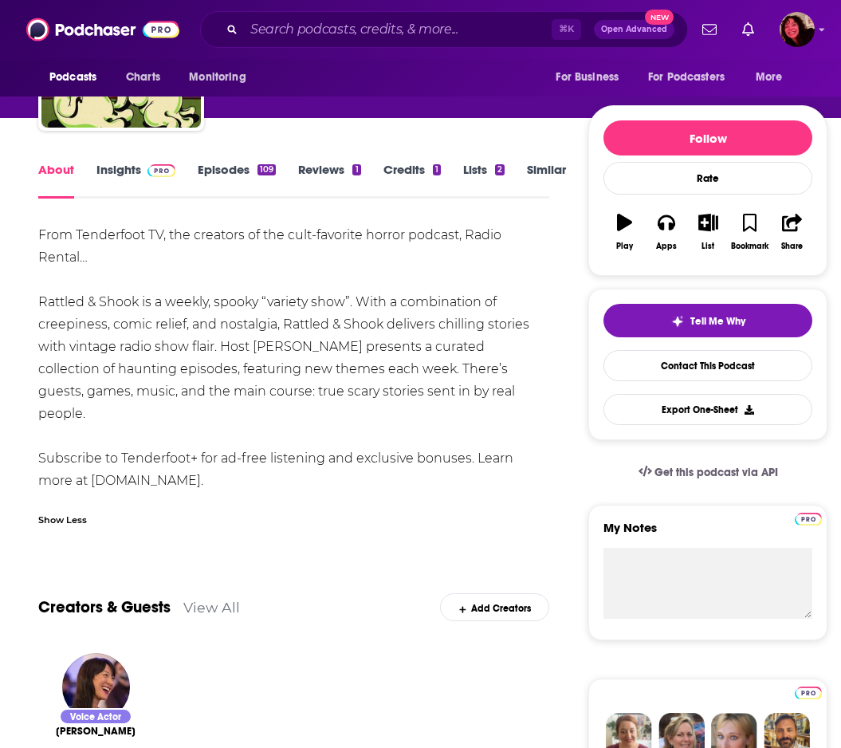
scroll to position [133, 0]
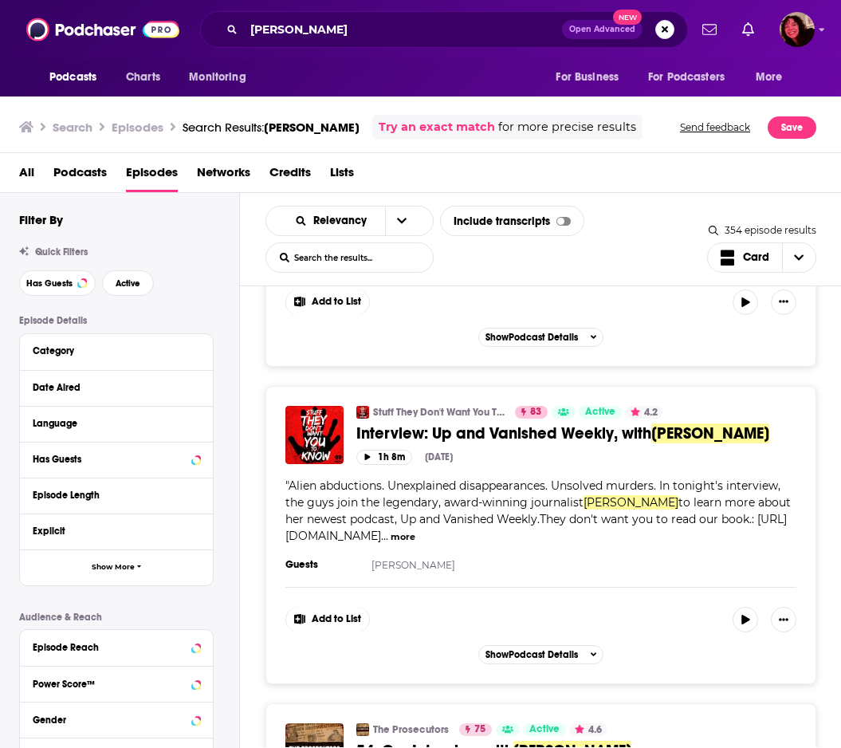
scroll to position [1920, 0]
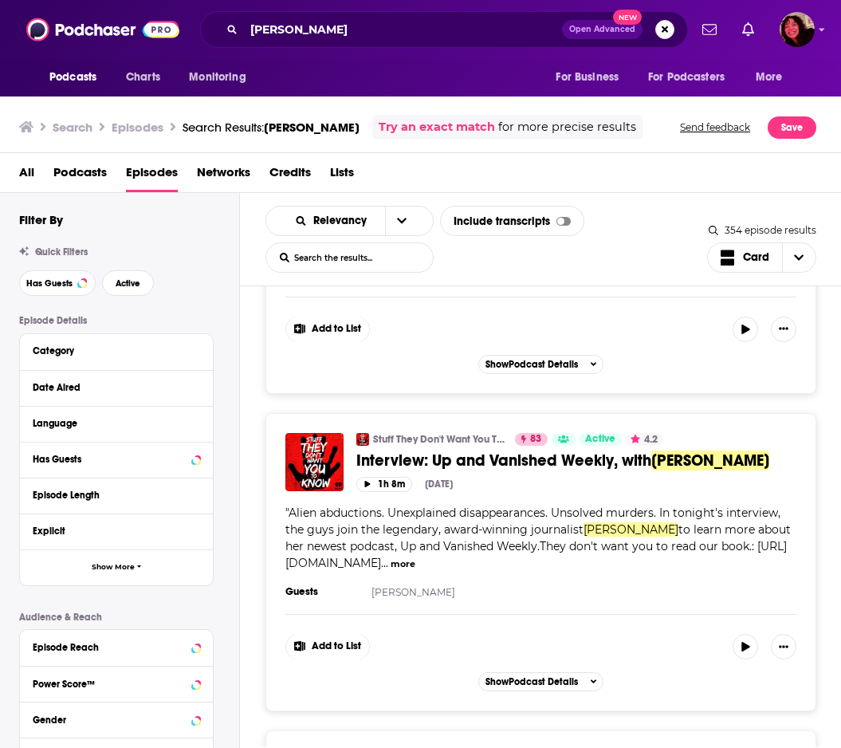
click at [512, 537] on span "to learn more about her newest podcast, Up and Vanished Weekly.They don't want …" at bounding box center [538, 546] width 506 height 48
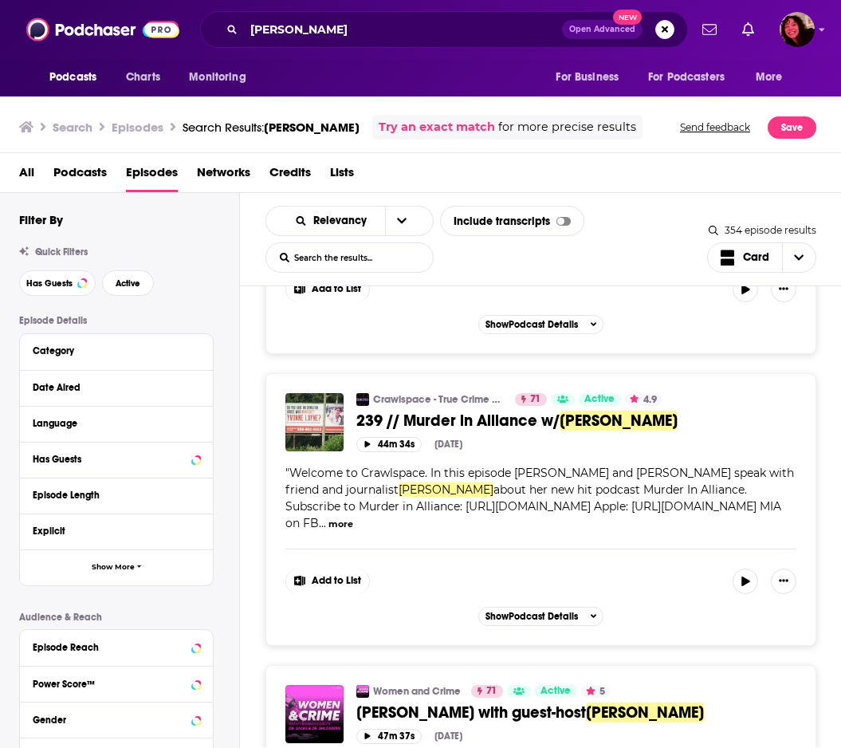
scroll to position [3155, 0]
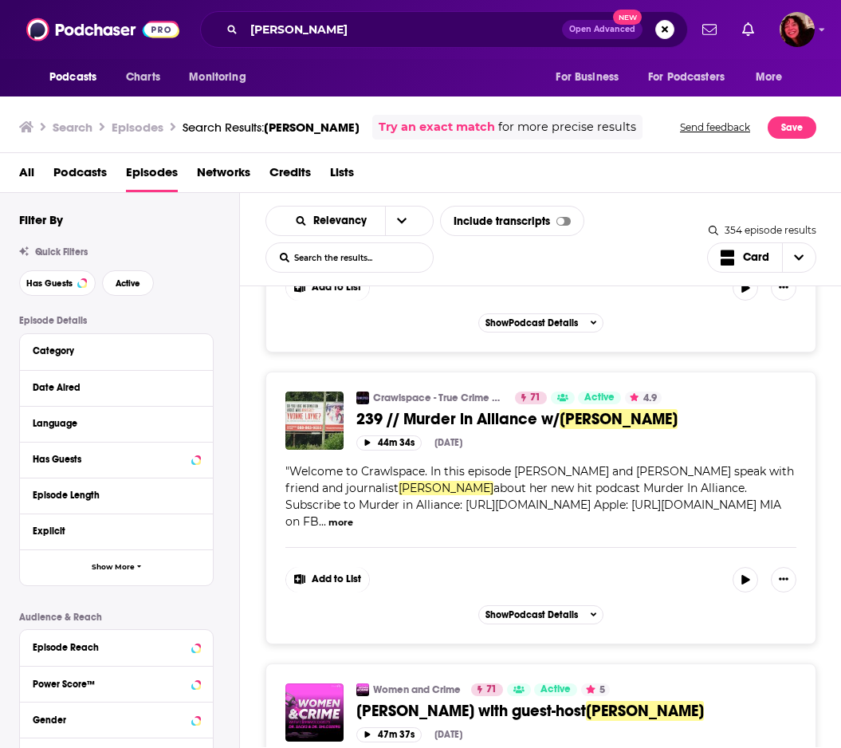
click at [713, 487] on span "Welcome to Crawlspace. In this episode Tim Pilleri and Lance Reenstierna speak …" at bounding box center [539, 479] width 509 height 31
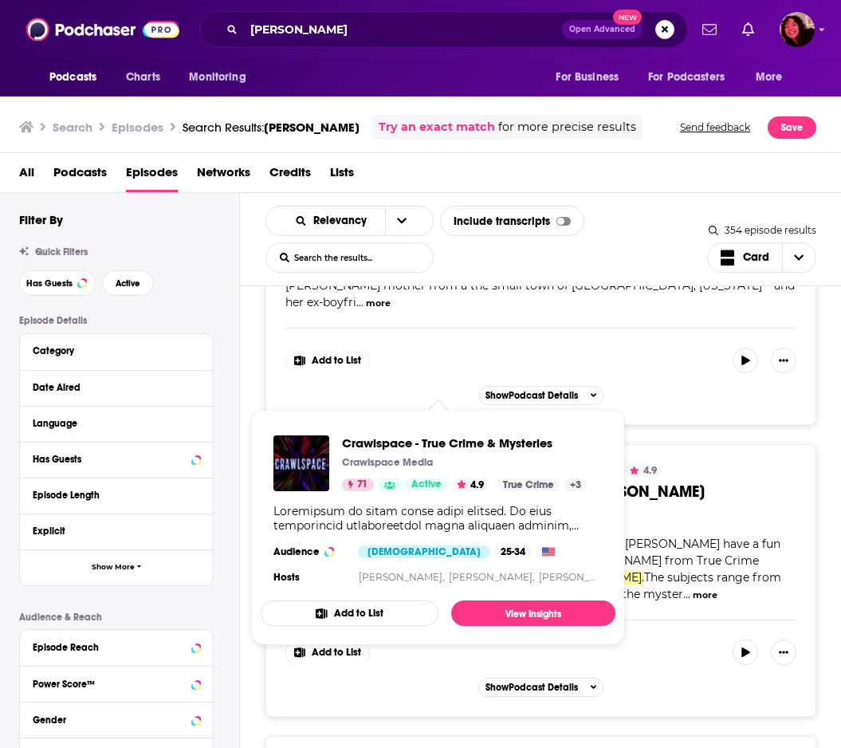
scroll to position [4493, 0]
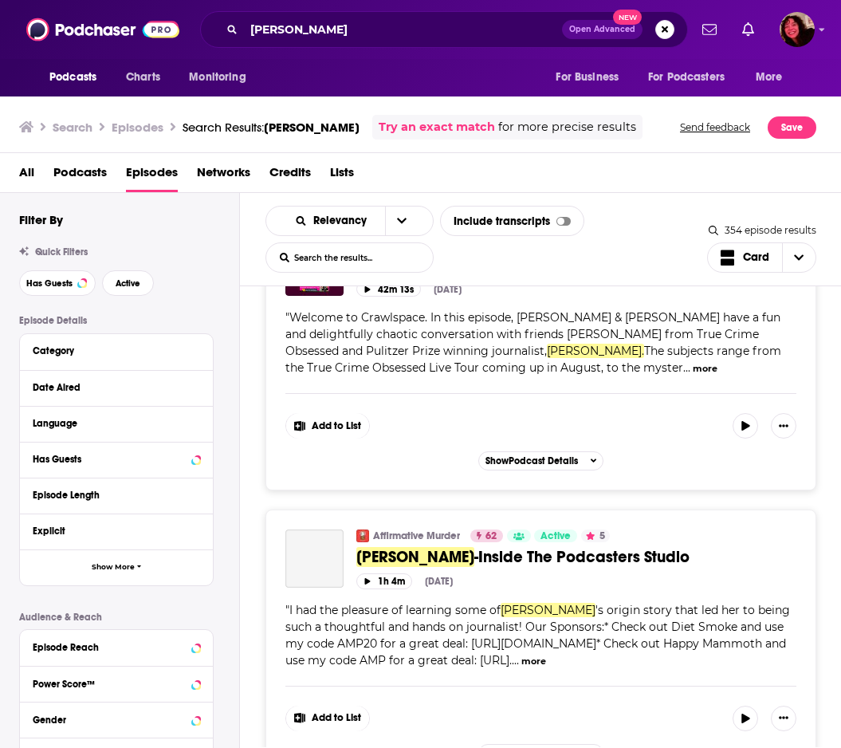
click at [709, 539] on div "Affirmative Murder 62 Active 5 Categories True Crime Comedy" at bounding box center [576, 535] width 440 height 13
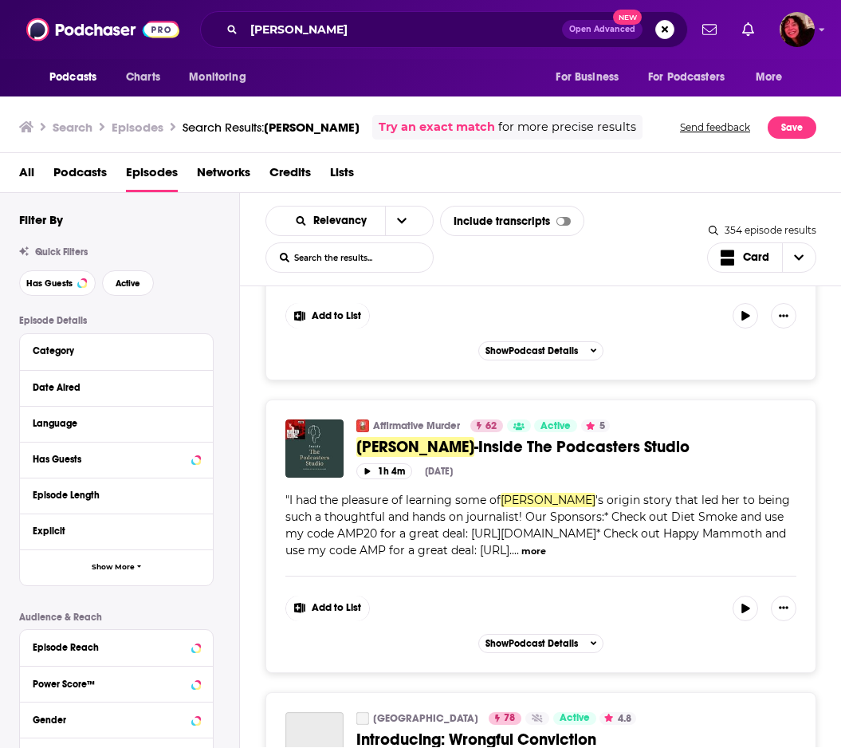
scroll to position [4621, 0]
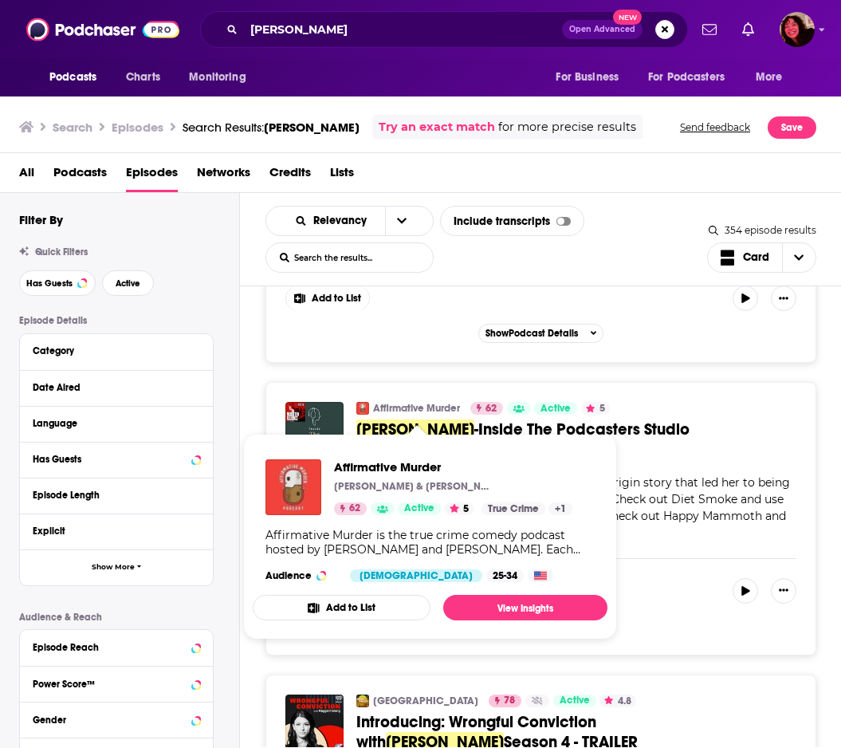
click at [750, 494] on span "'s origin story that led her to being such a thoughtful and hands on journalist…" at bounding box center [537, 507] width 505 height 65
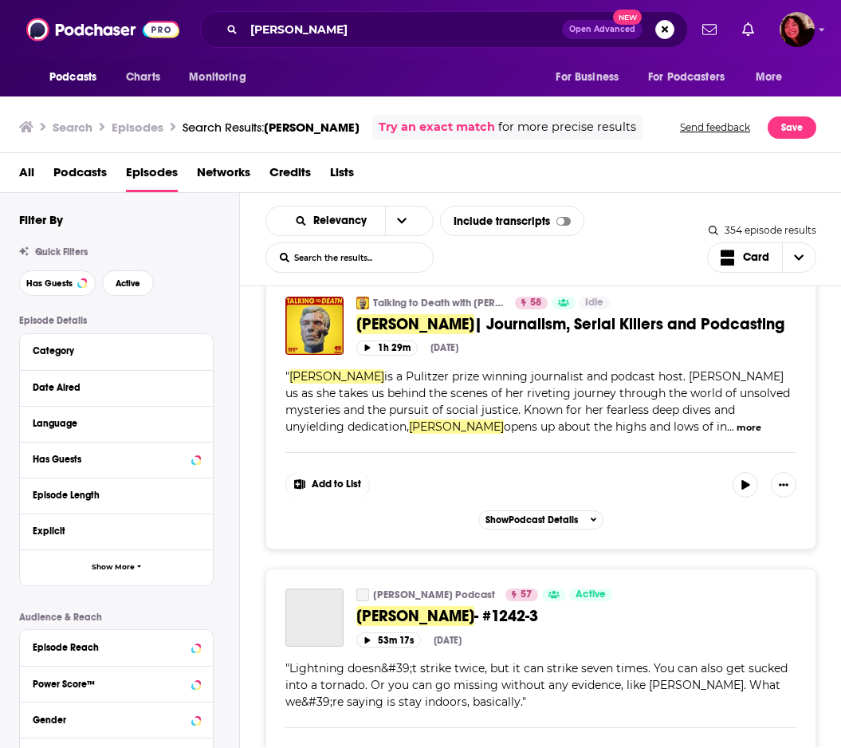
scroll to position [7046, 0]
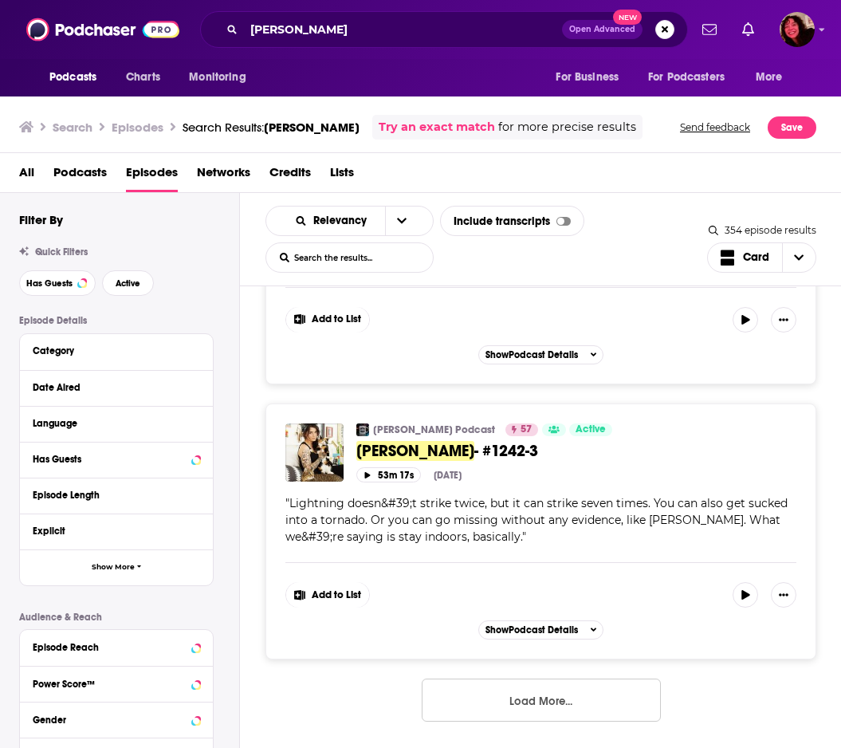
click at [560, 714] on button "Load More..." at bounding box center [541, 700] width 239 height 43
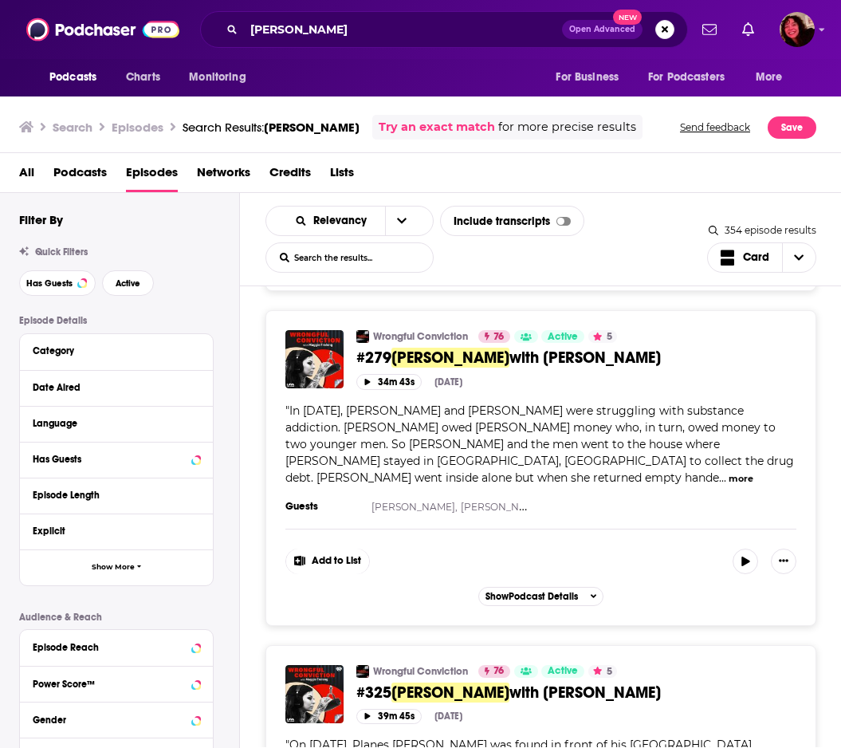
scroll to position [14562, 0]
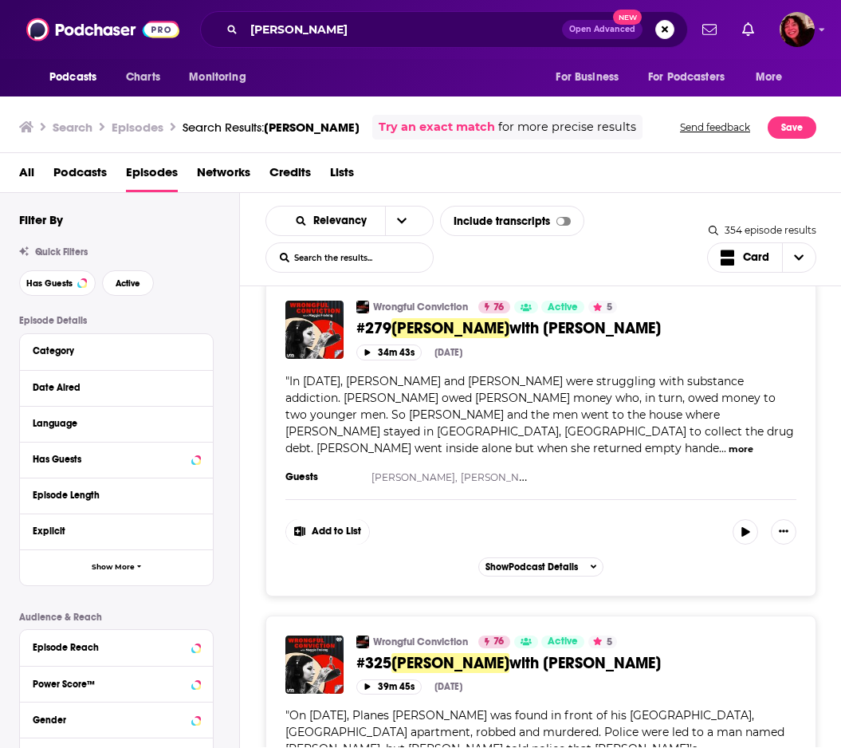
click at [80, 75] on span "Podcasts" at bounding box center [72, 77] width 47 height 22
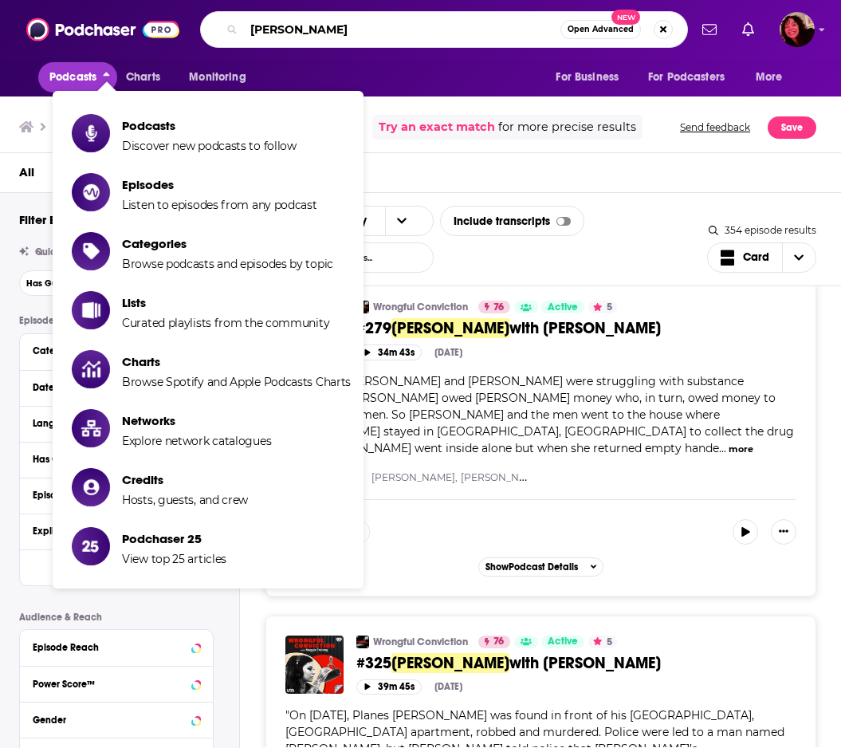
click at [326, 30] on input "Maggie Freleng" at bounding box center [402, 30] width 317 height 26
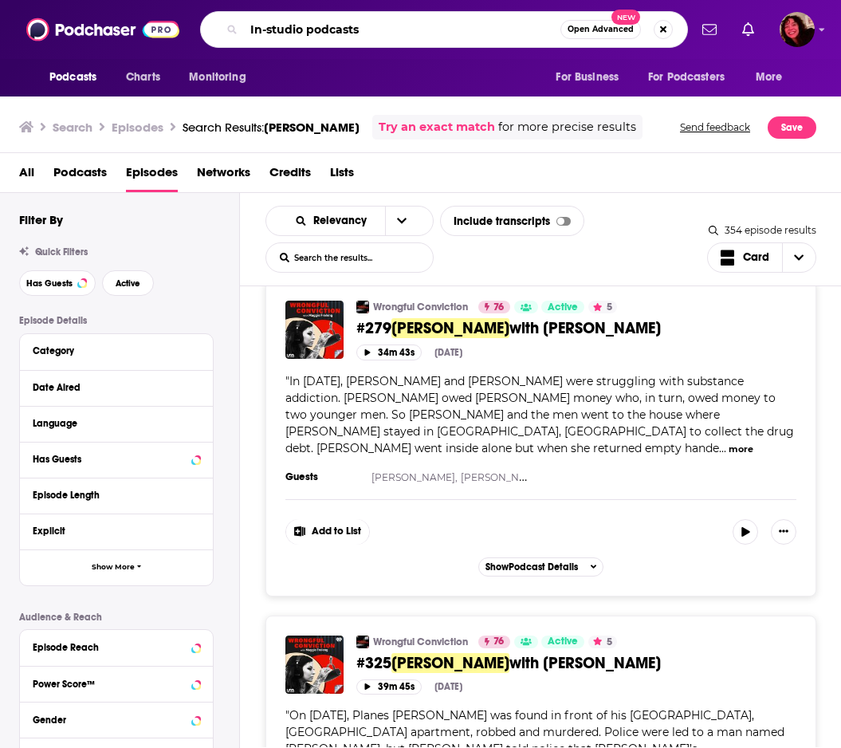
type input "In-studio podcasts"
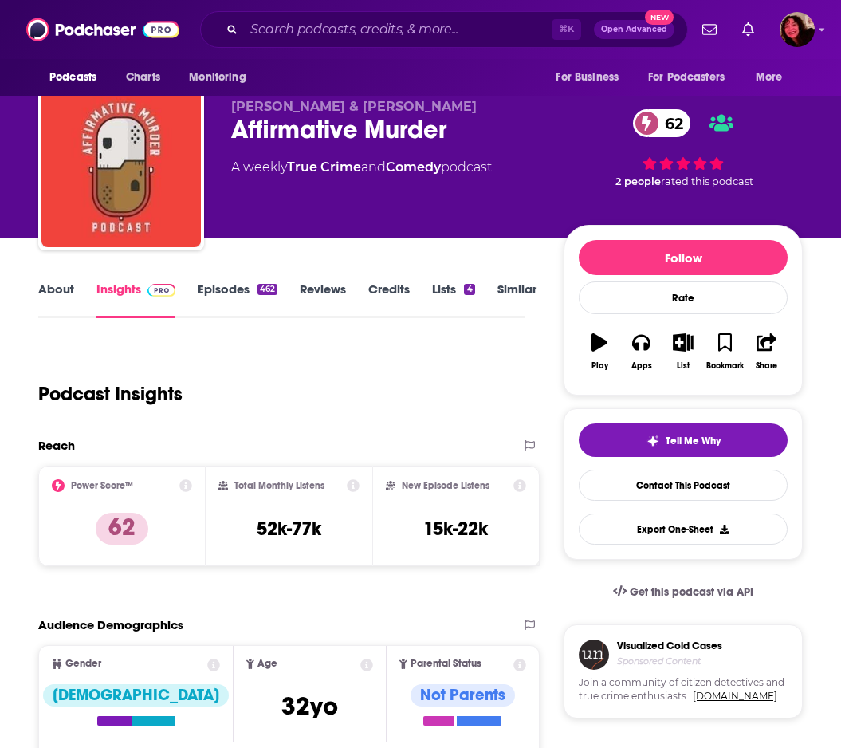
scroll to position [20, 0]
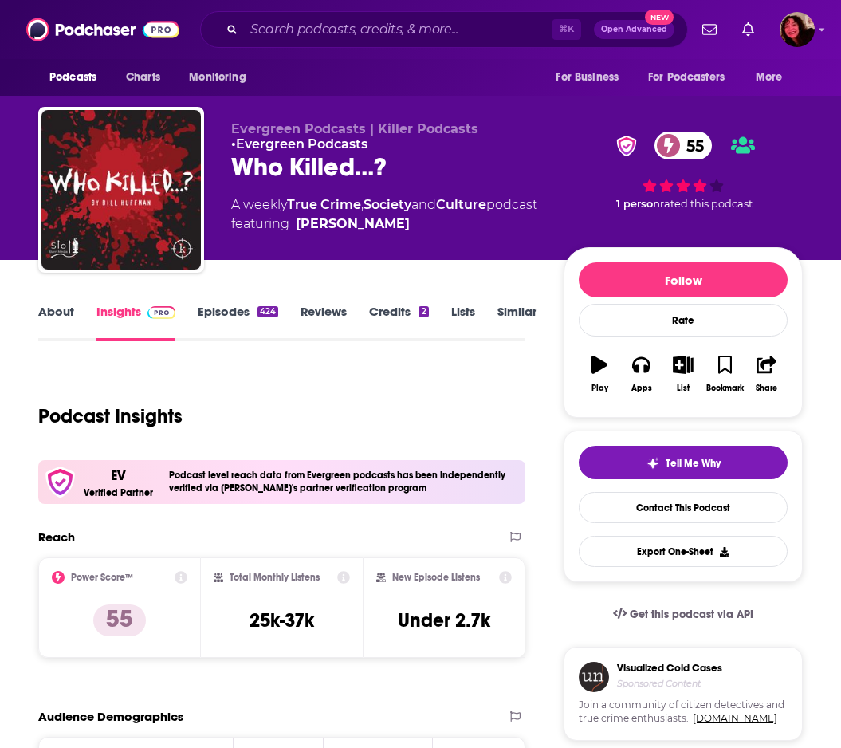
click at [230, 318] on link "Episodes 424" at bounding box center [238, 322] width 81 height 37
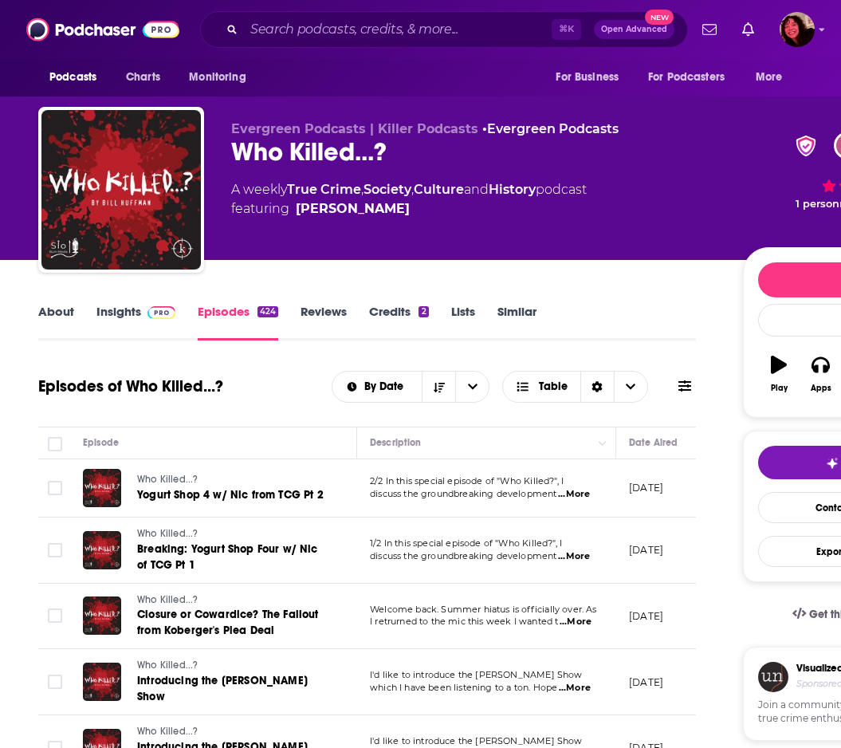
click at [143, 307] on span at bounding box center [158, 311] width 34 height 15
